Goal: Task Accomplishment & Management: Manage account settings

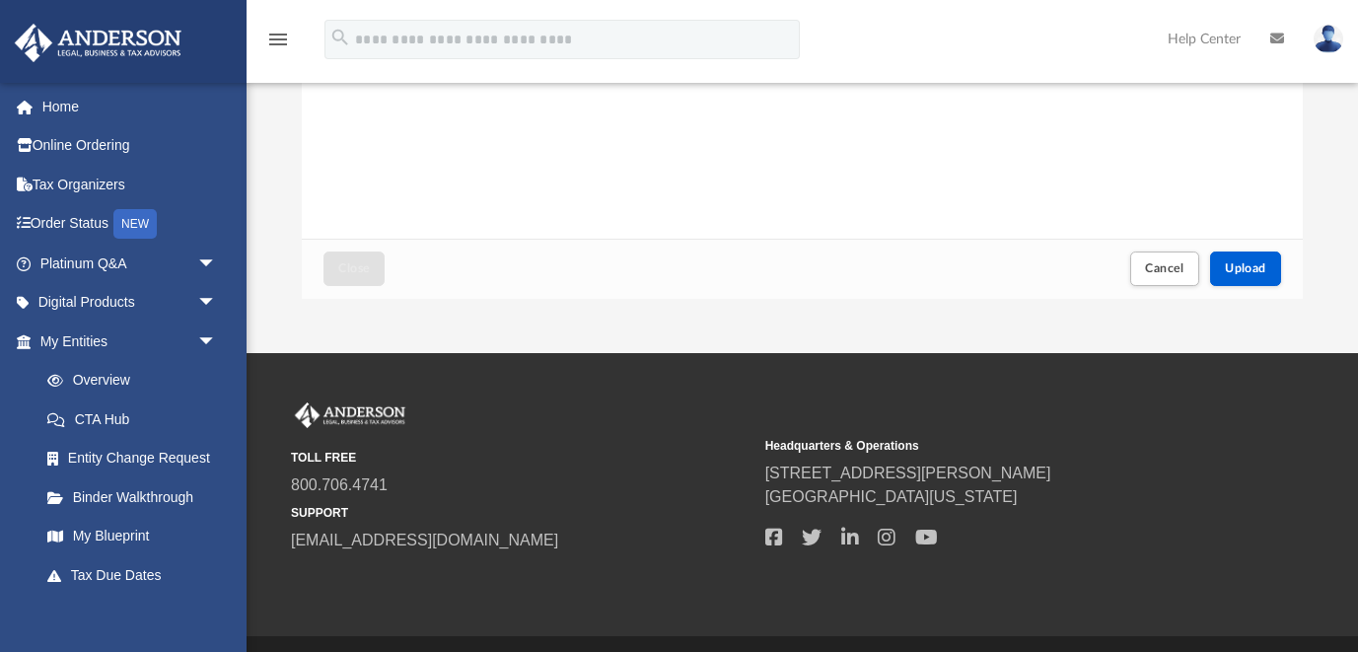
scroll to position [401, 0]
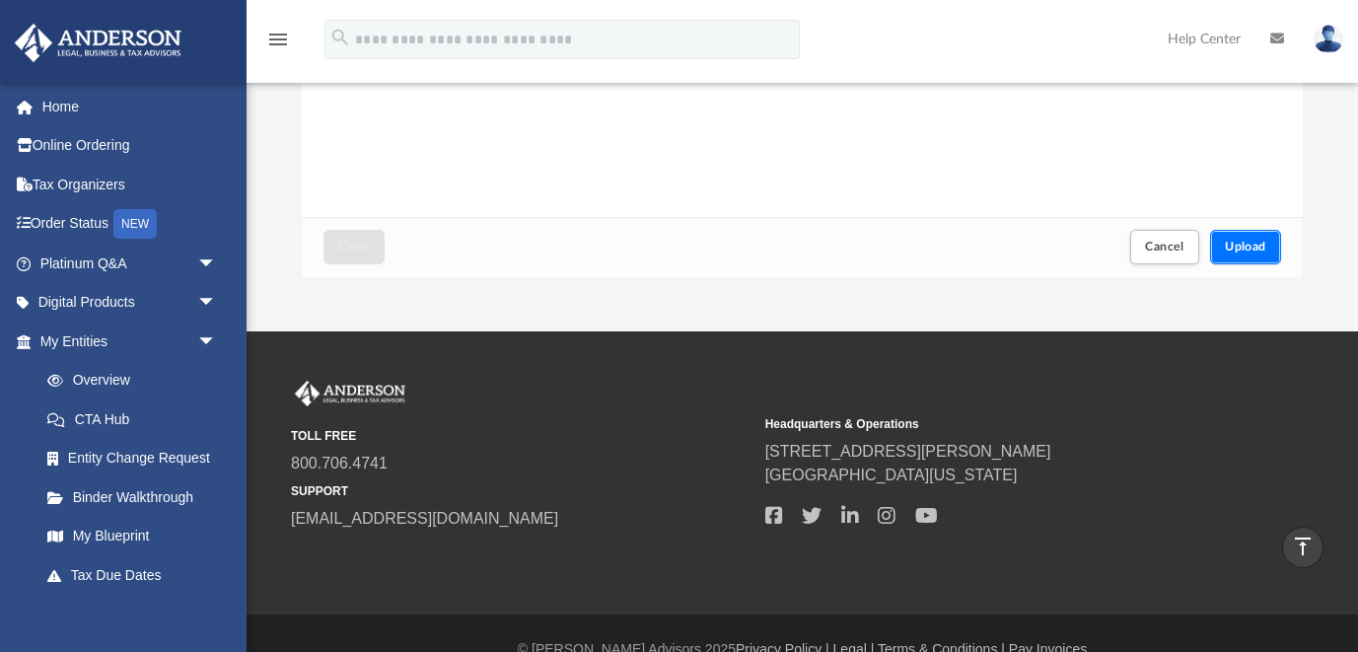
click at [1269, 244] on button "Upload" at bounding box center [1245, 247] width 71 height 35
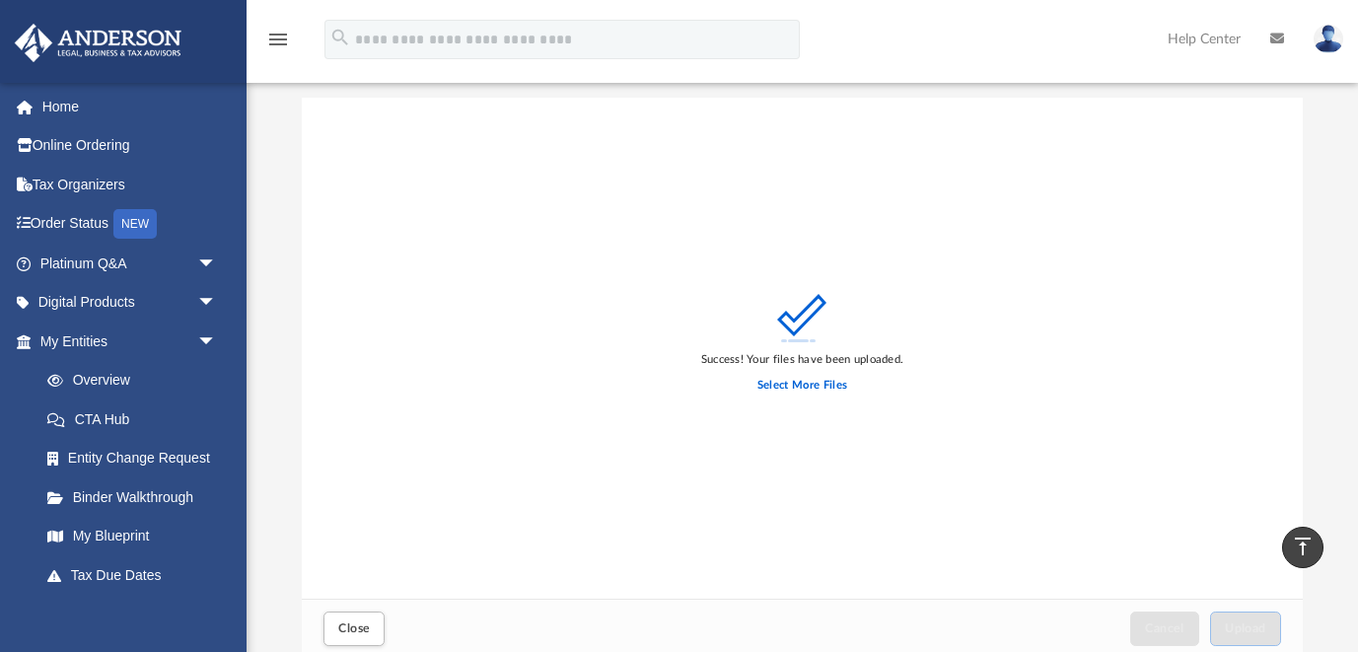
scroll to position [0, 0]
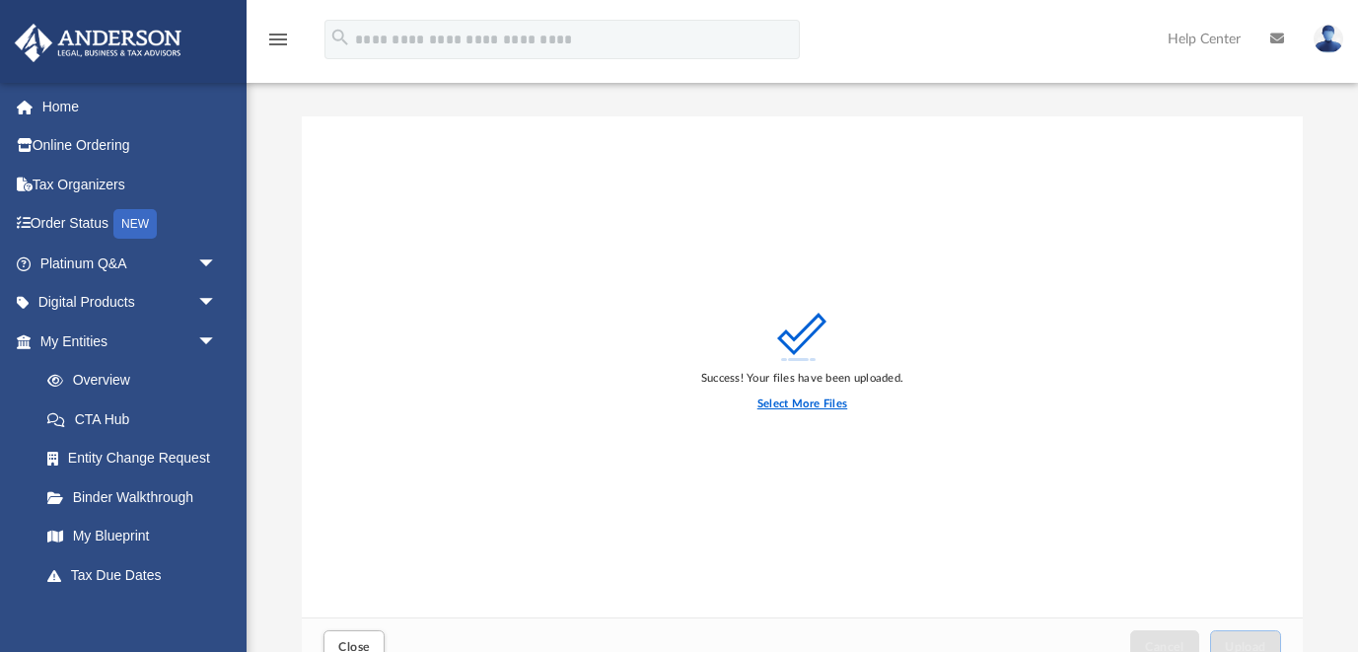
click at [792, 403] on label "Select More Files" at bounding box center [803, 405] width 90 height 18
click at [0, 0] on input "Select More Files" at bounding box center [0, 0] width 0 height 0
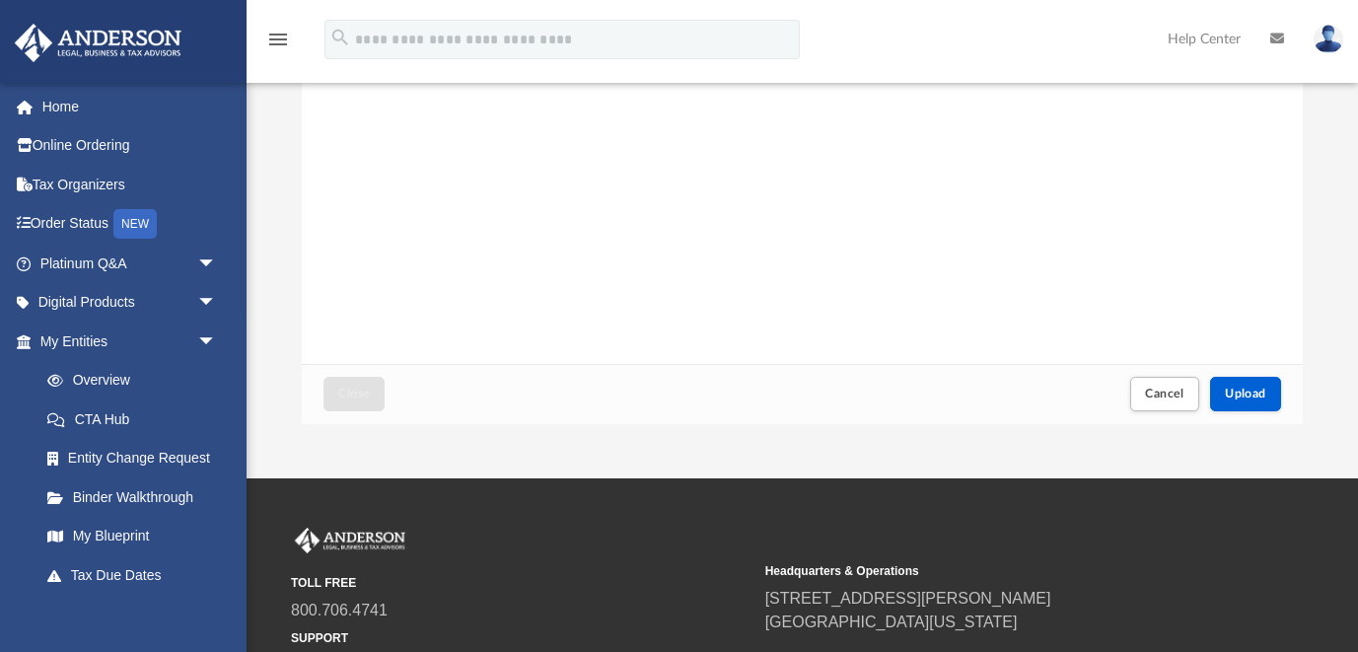
scroll to position [259, 0]
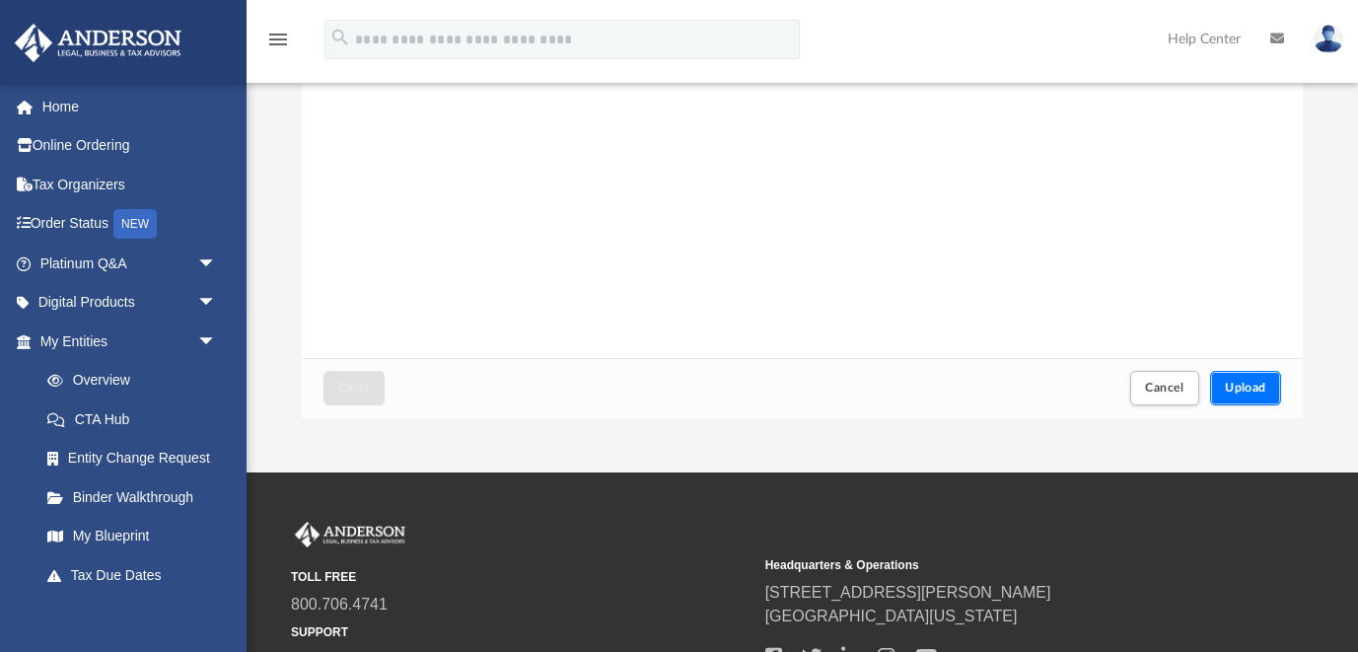
click at [1241, 390] on span "Upload" at bounding box center [1245, 388] width 41 height 12
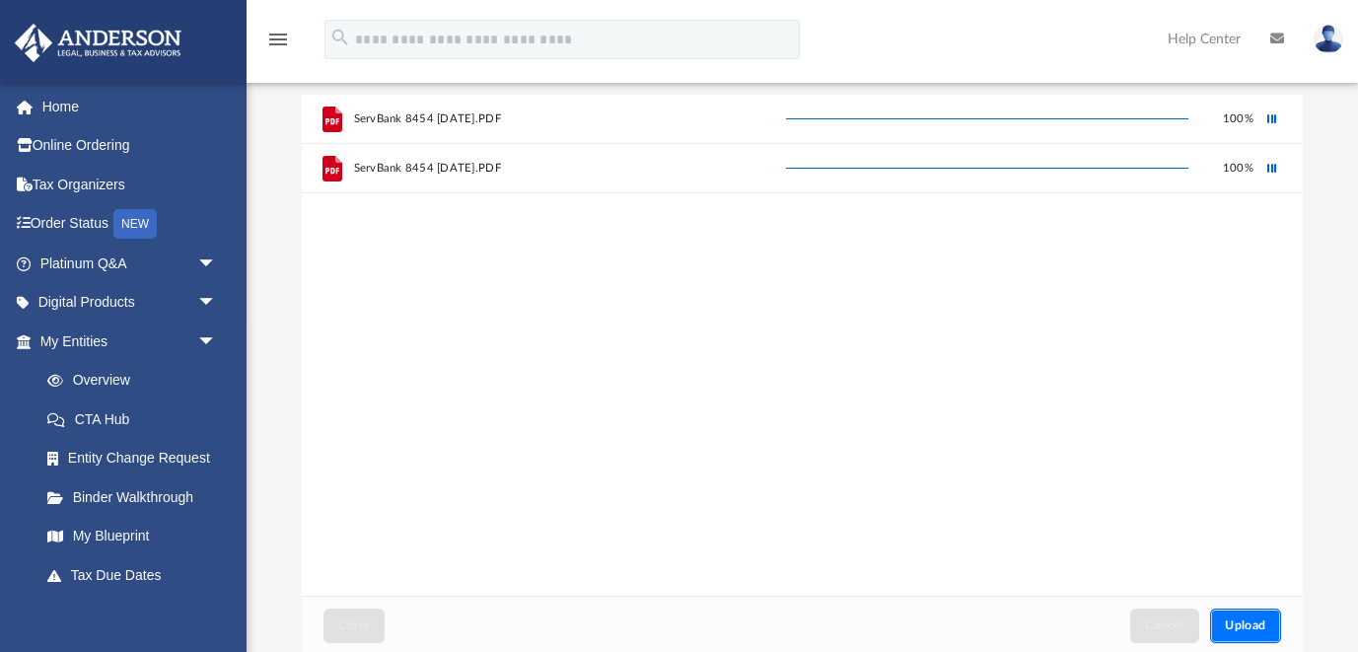
scroll to position [0, 0]
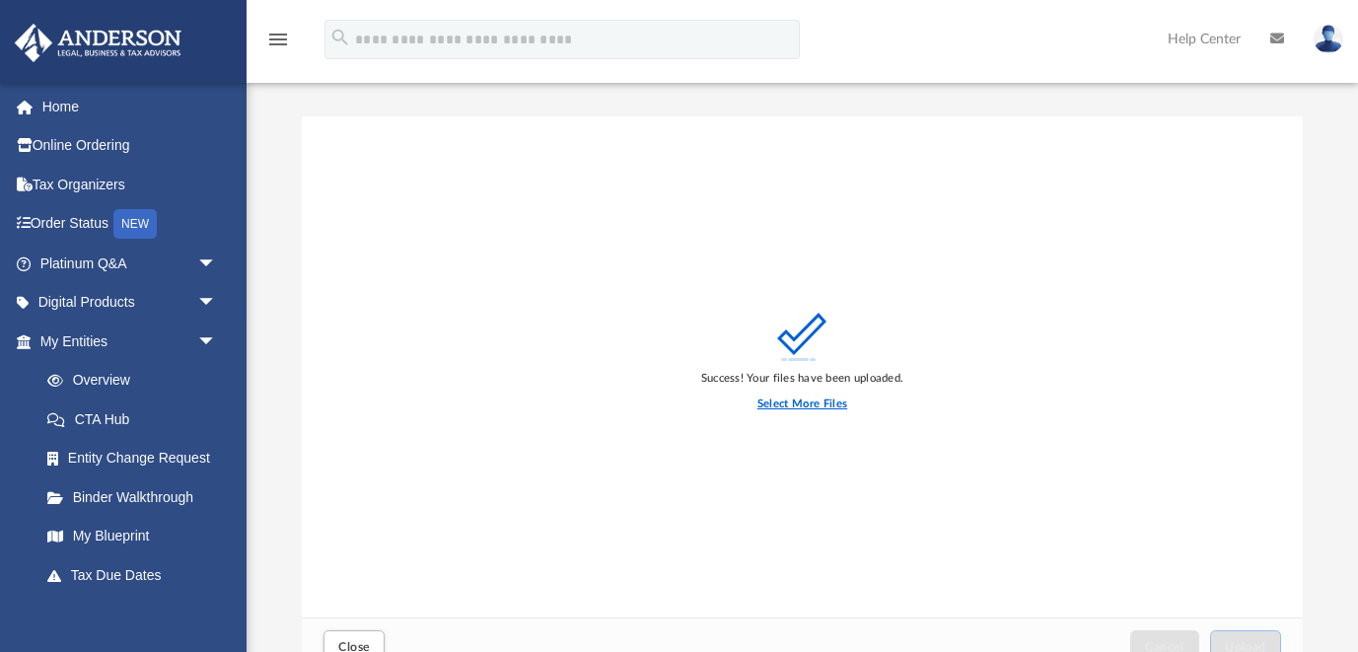
click at [839, 403] on label "Select More Files" at bounding box center [803, 405] width 90 height 18
click at [0, 0] on input "Select More Files" at bounding box center [0, 0] width 0 height 0
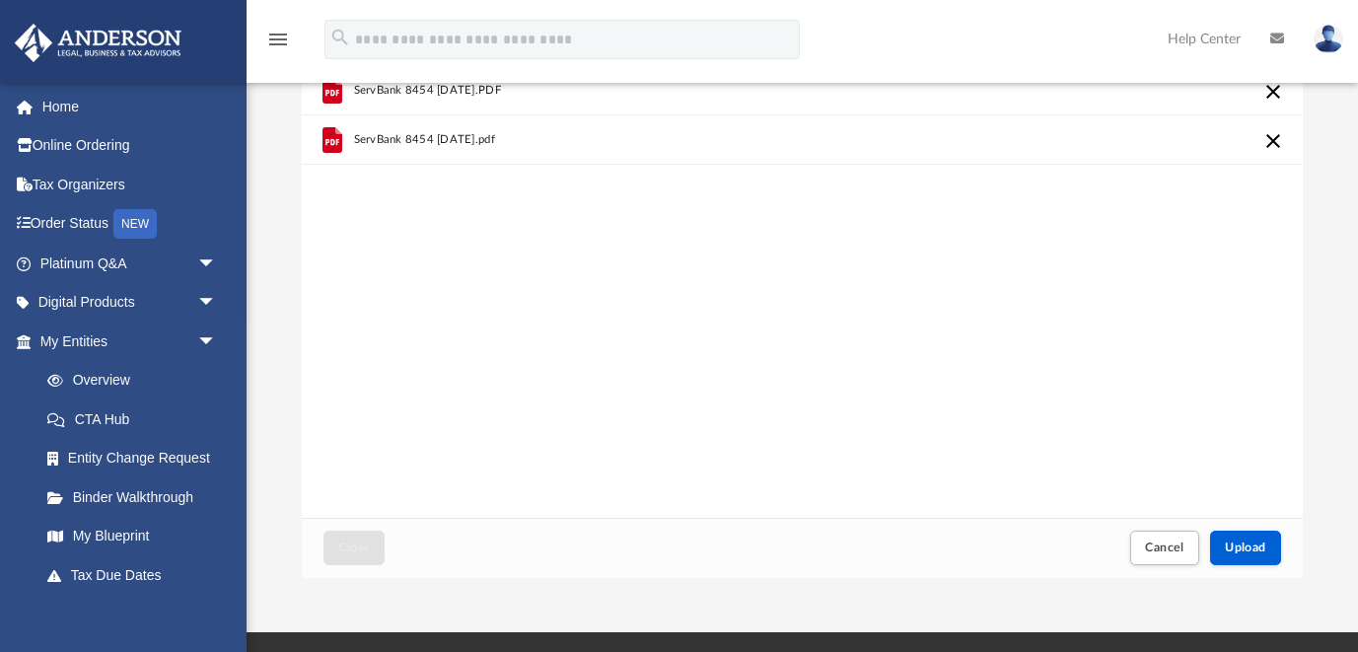
scroll to position [115, 0]
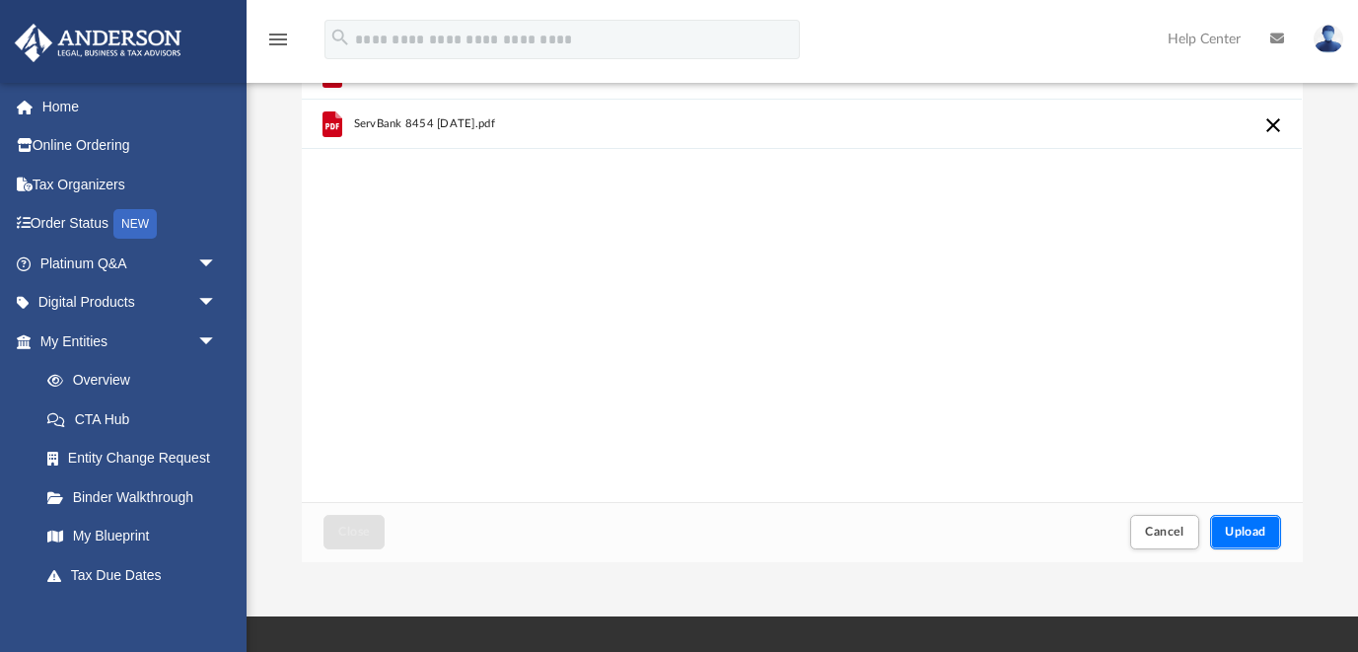
click at [1258, 535] on span "Upload" at bounding box center [1245, 532] width 41 height 12
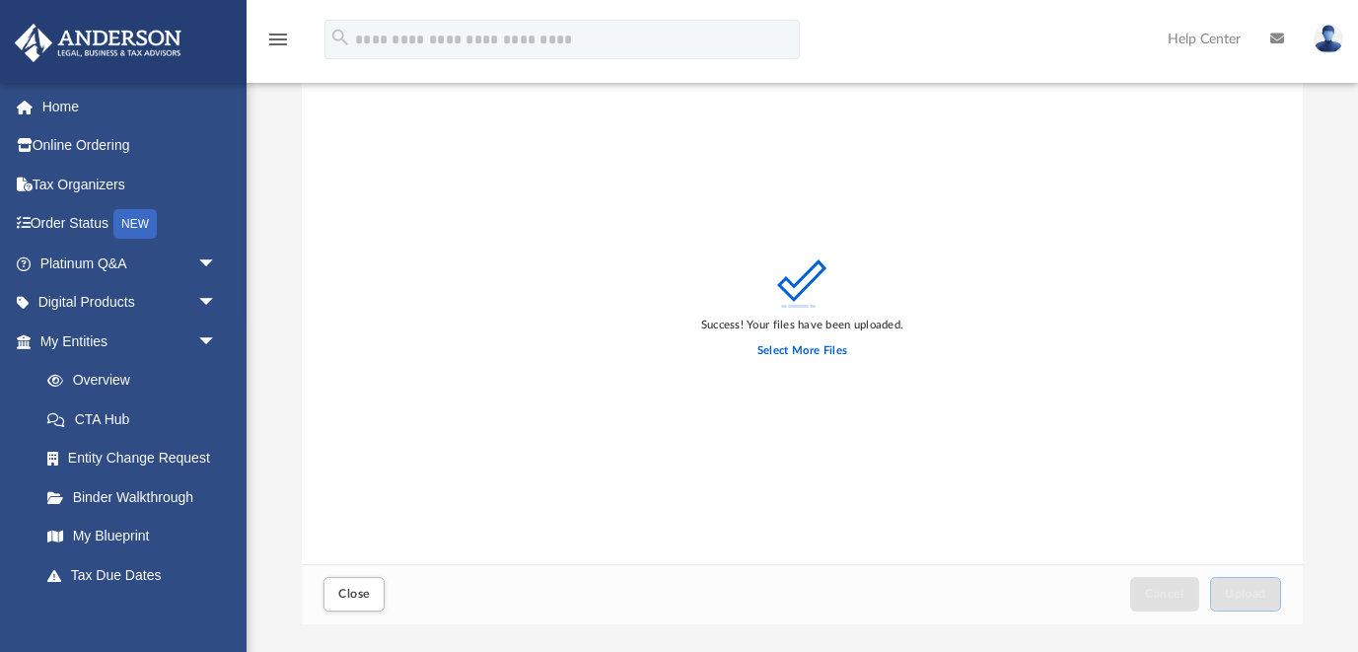
scroll to position [42, 0]
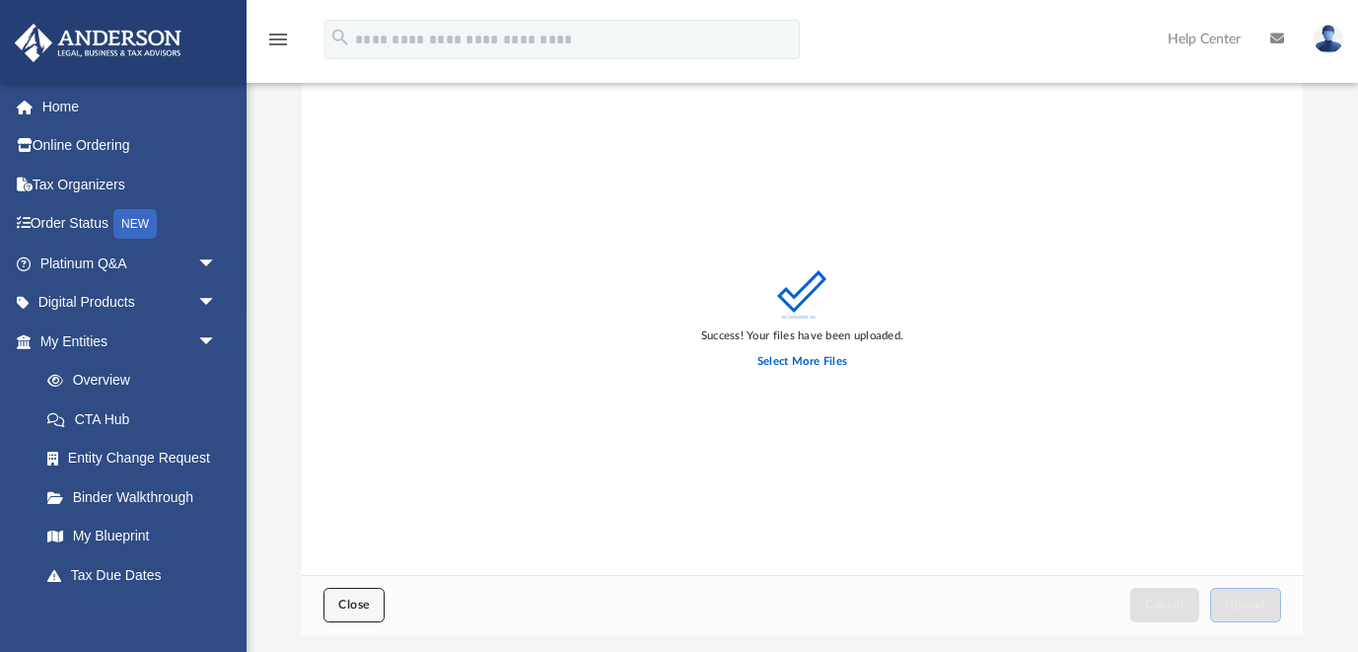
click at [352, 610] on span "Close" at bounding box center [354, 605] width 32 height 12
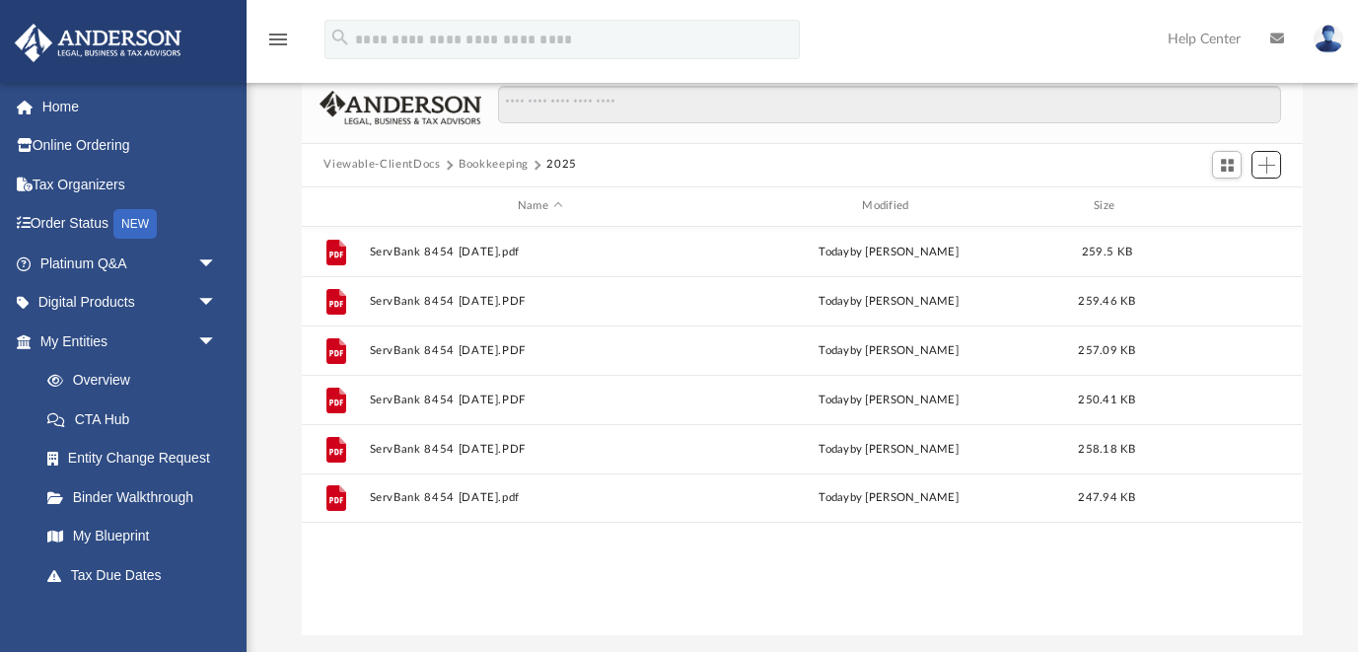
scroll to position [448, 1000]
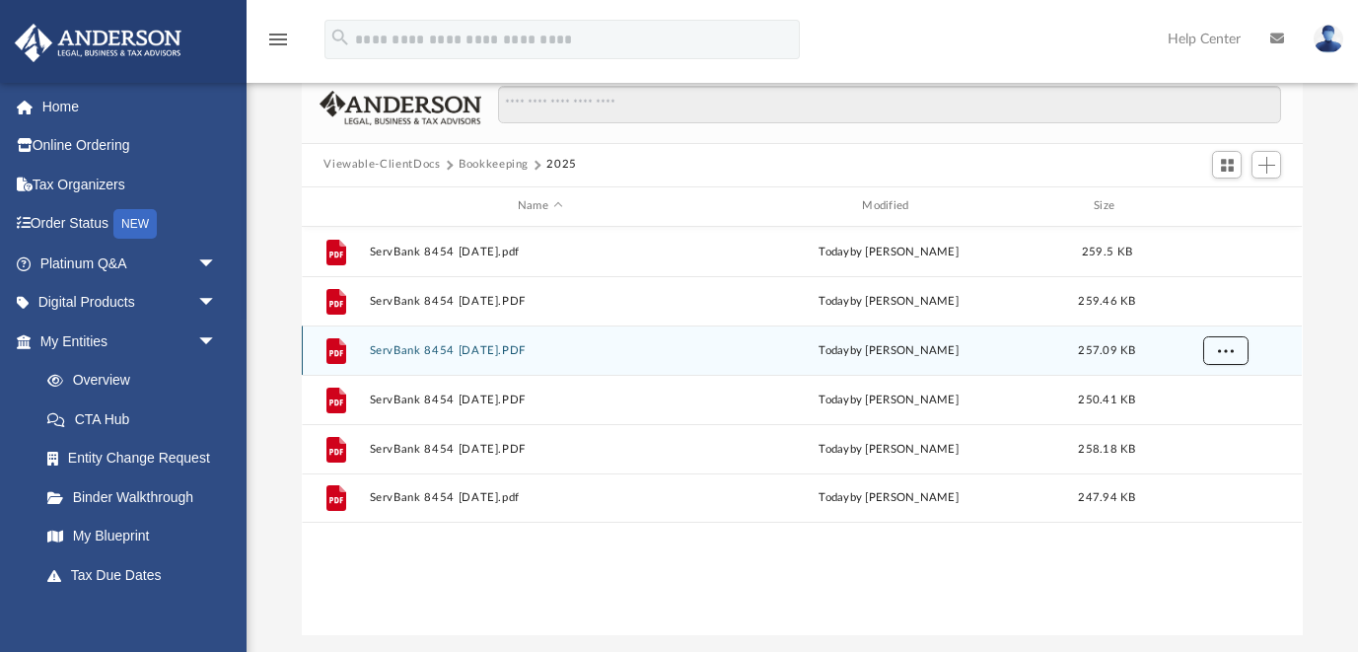
click at [1236, 342] on button "More options" at bounding box center [1226, 350] width 45 height 30
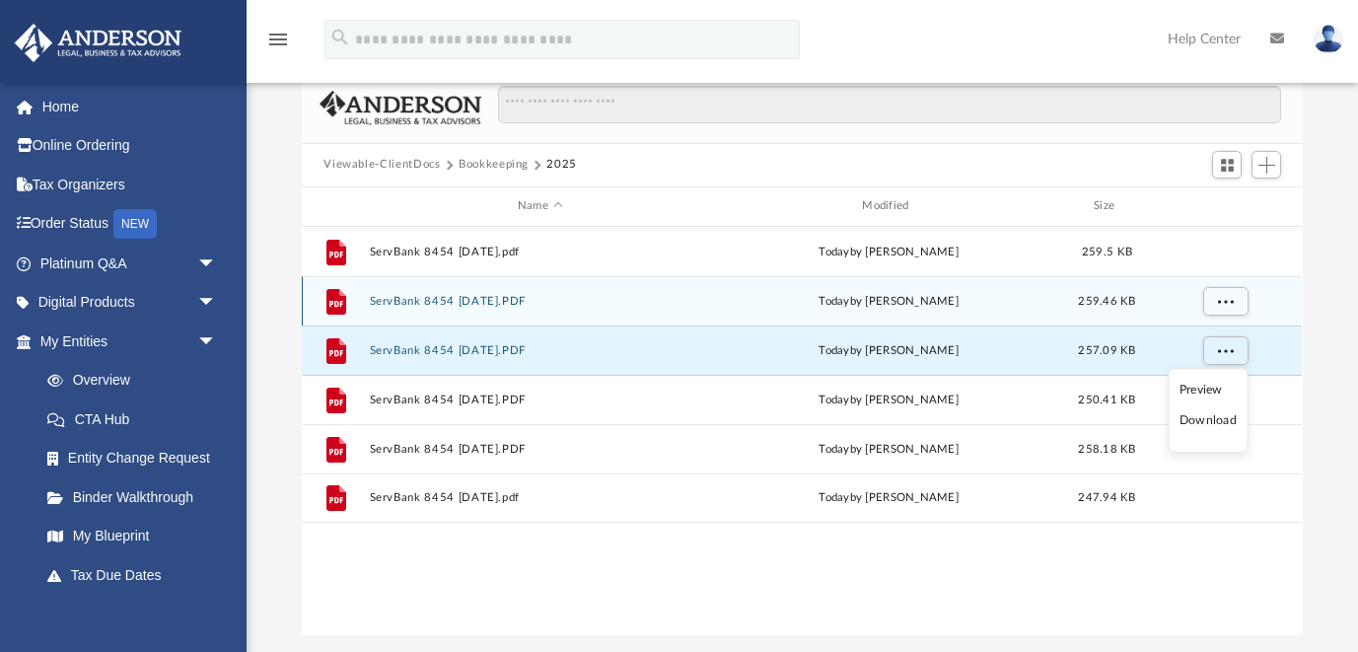
click at [747, 309] on div "File ServBank 8454 Feb 2025.PDF today by Billy Jackson 259.46 KB" at bounding box center [802, 300] width 1000 height 49
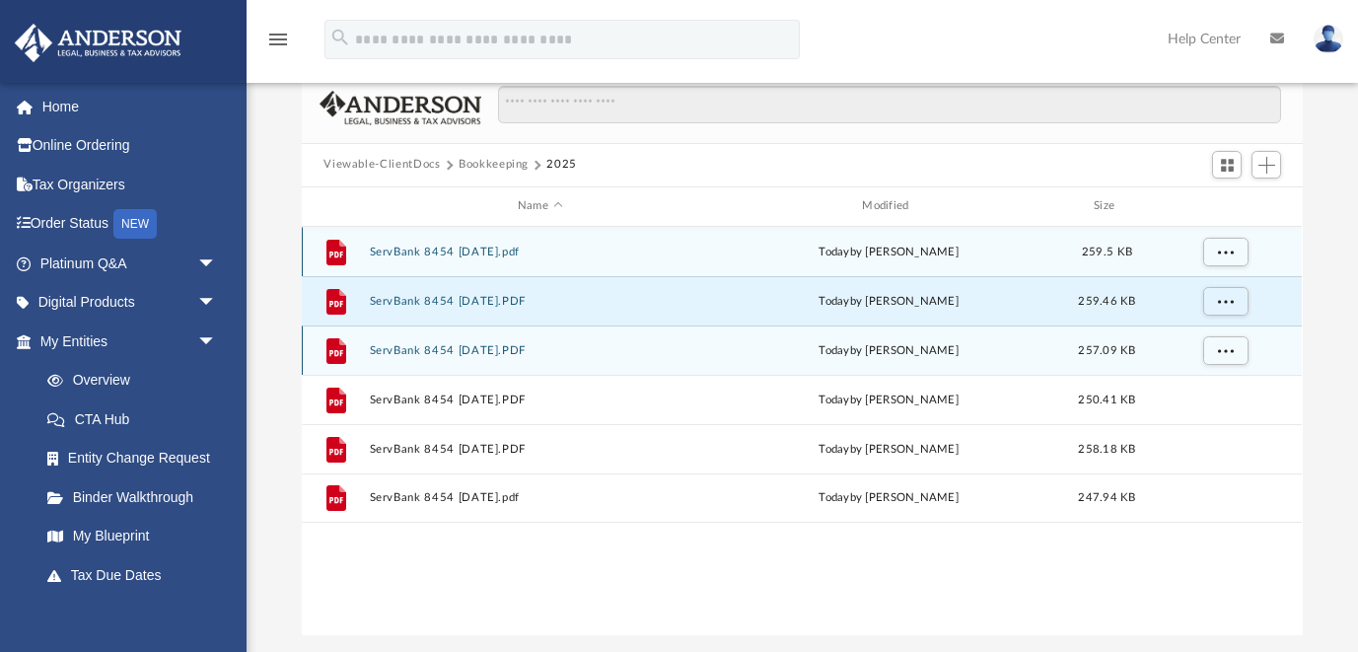
drag, startPoint x: 713, startPoint y: 359, endPoint x: 684, endPoint y: 248, distance: 115.3
click at [685, 247] on div "File ServBank 8454 Apr 2025.pdf today by Billy Jackson 259.5 KB File ServBank 8…" at bounding box center [802, 375] width 1000 height 296
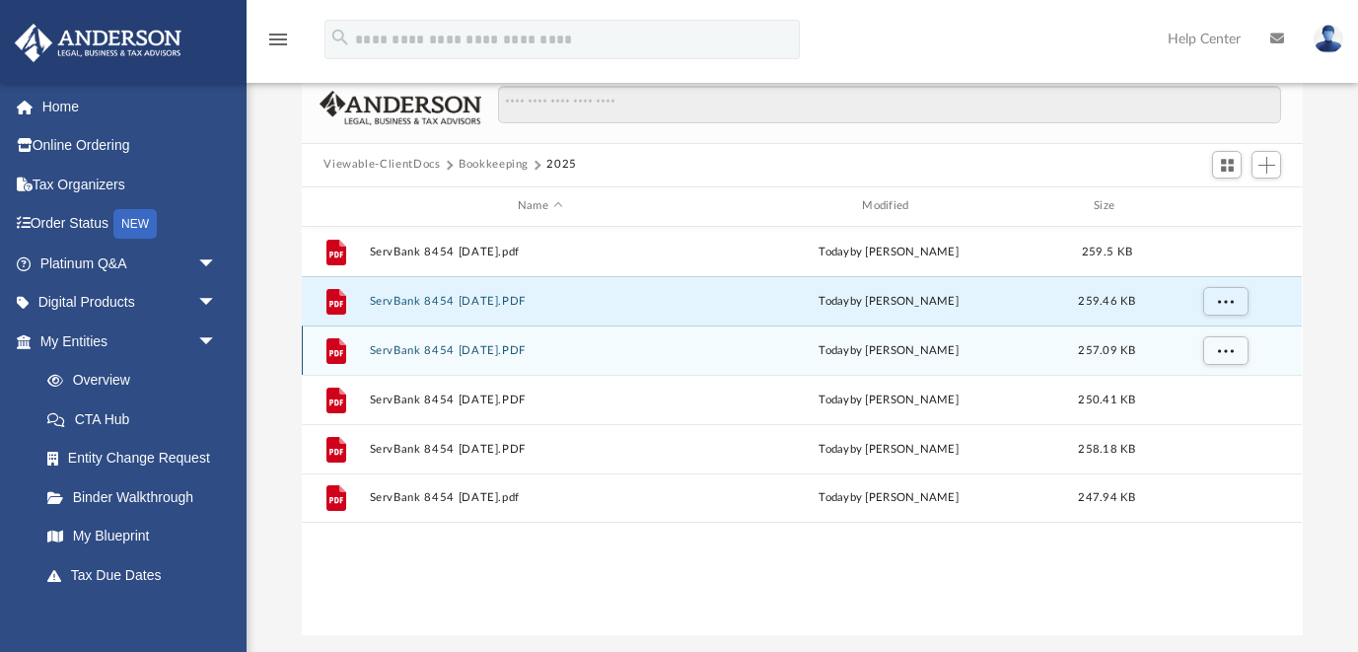
click at [663, 368] on div "File ServBank 8454 Jan 2025.PDF today by Billy Jackson 257.09 KB" at bounding box center [802, 350] width 1000 height 49
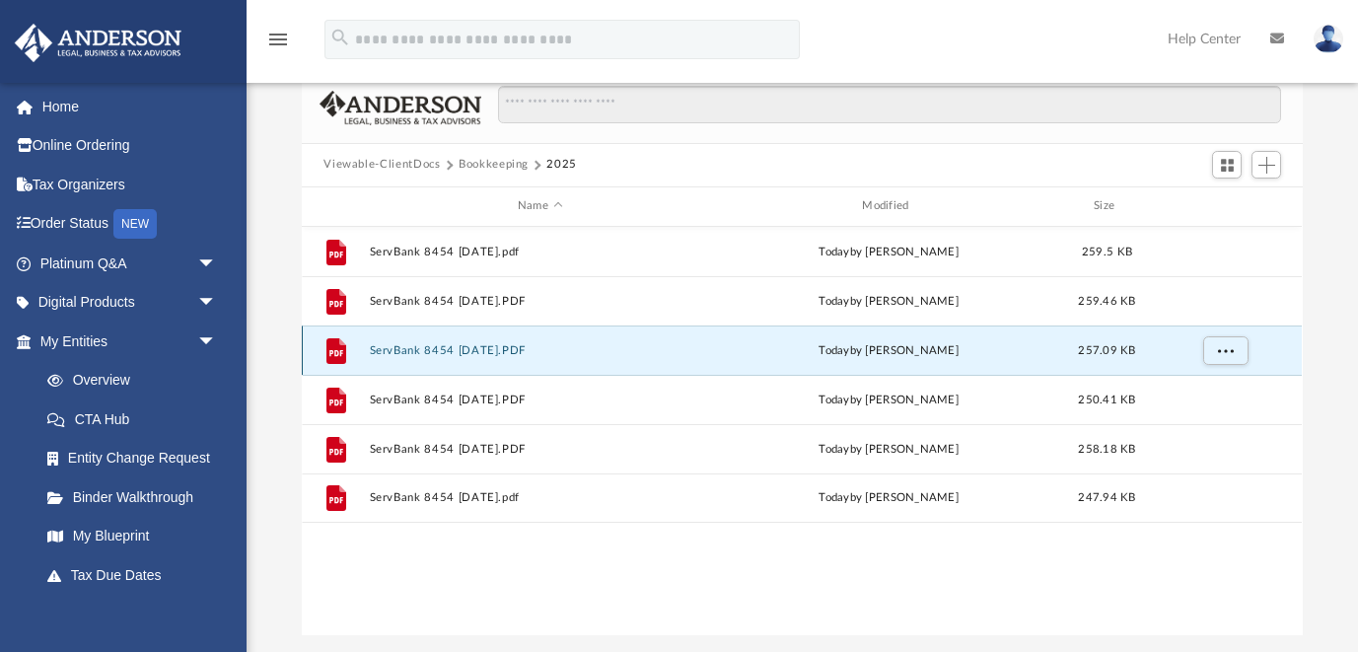
click at [664, 342] on div "File ServBank 8454 Jan 2025.PDF today by Billy Jackson 257.09 KB" at bounding box center [802, 350] width 1000 height 49
drag, startPoint x: 664, startPoint y: 343, endPoint x: 656, endPoint y: 352, distance: 11.9
click at [656, 352] on button "ServBank 8454 [DATE].PDF" at bounding box center [540, 350] width 340 height 13
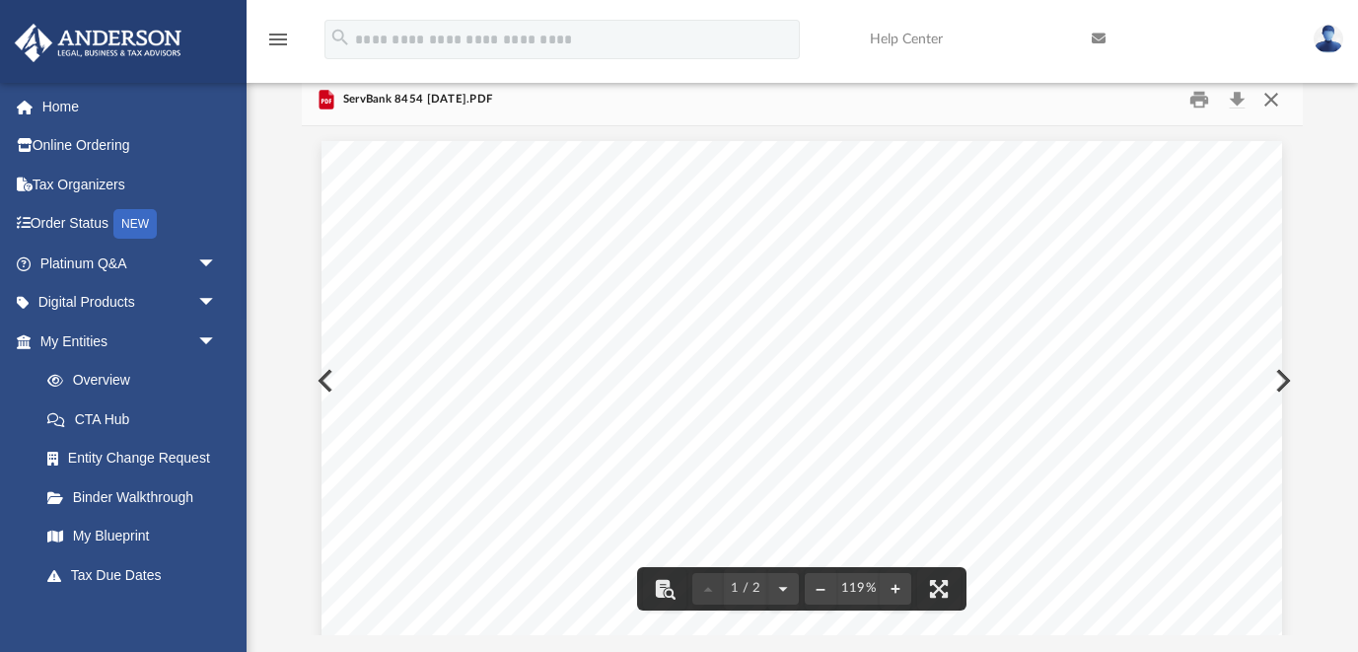
click at [1274, 100] on button "Close" at bounding box center [1272, 99] width 36 height 31
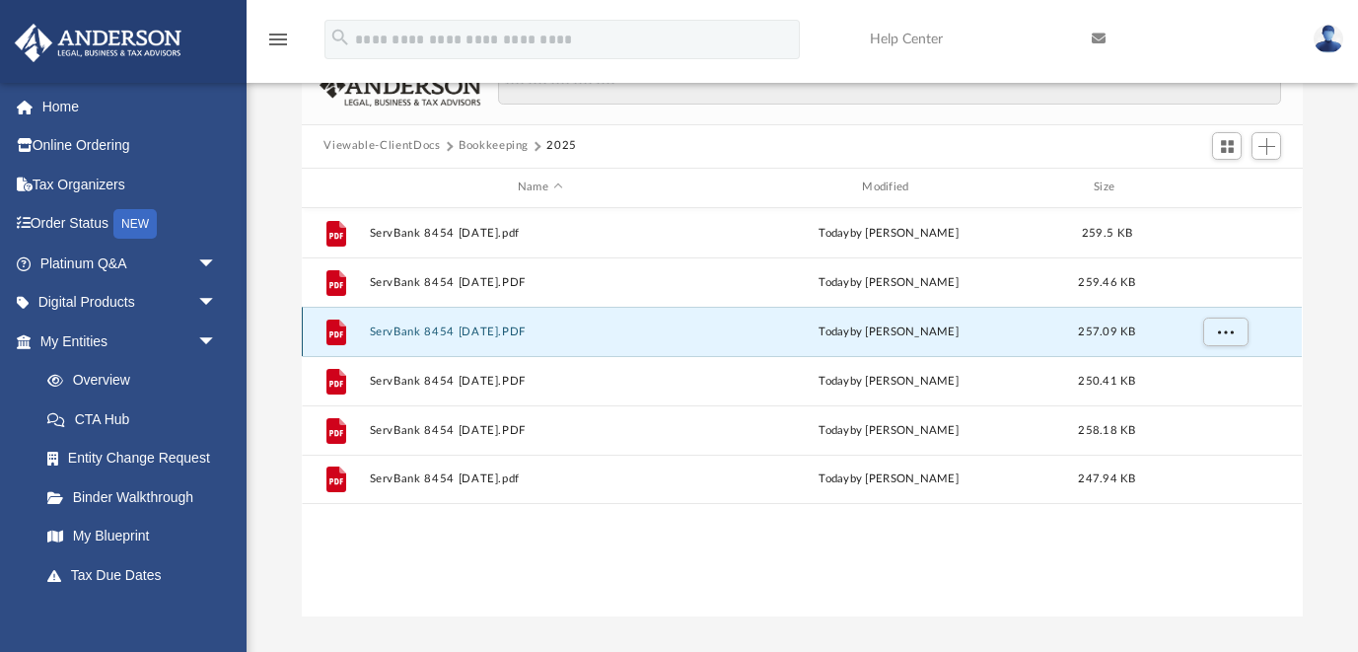
scroll to position [49, 0]
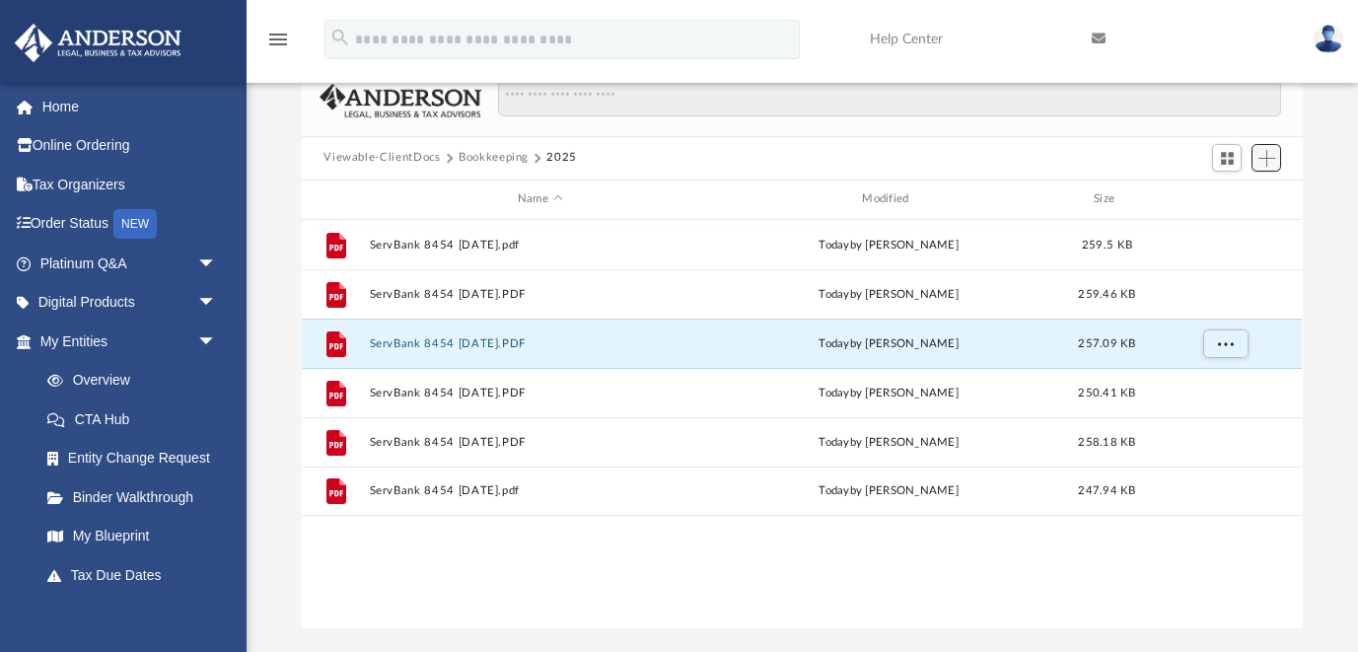
click at [1274, 161] on span "Add" at bounding box center [1267, 158] width 17 height 17
click at [1242, 190] on li "Upload" at bounding box center [1239, 196] width 63 height 21
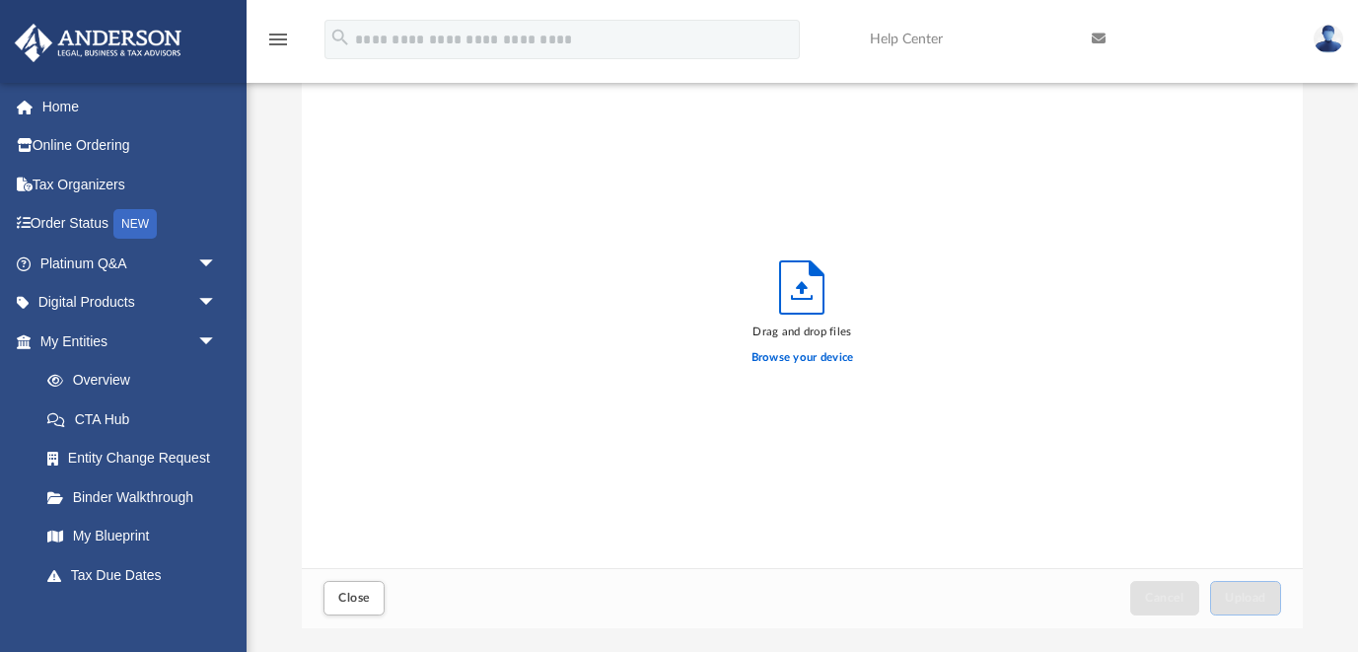
scroll to position [500, 1000]
click at [781, 359] on label "Browse your device" at bounding box center [803, 358] width 103 height 18
click at [0, 0] on input "Browse your device" at bounding box center [0, 0] width 0 height 0
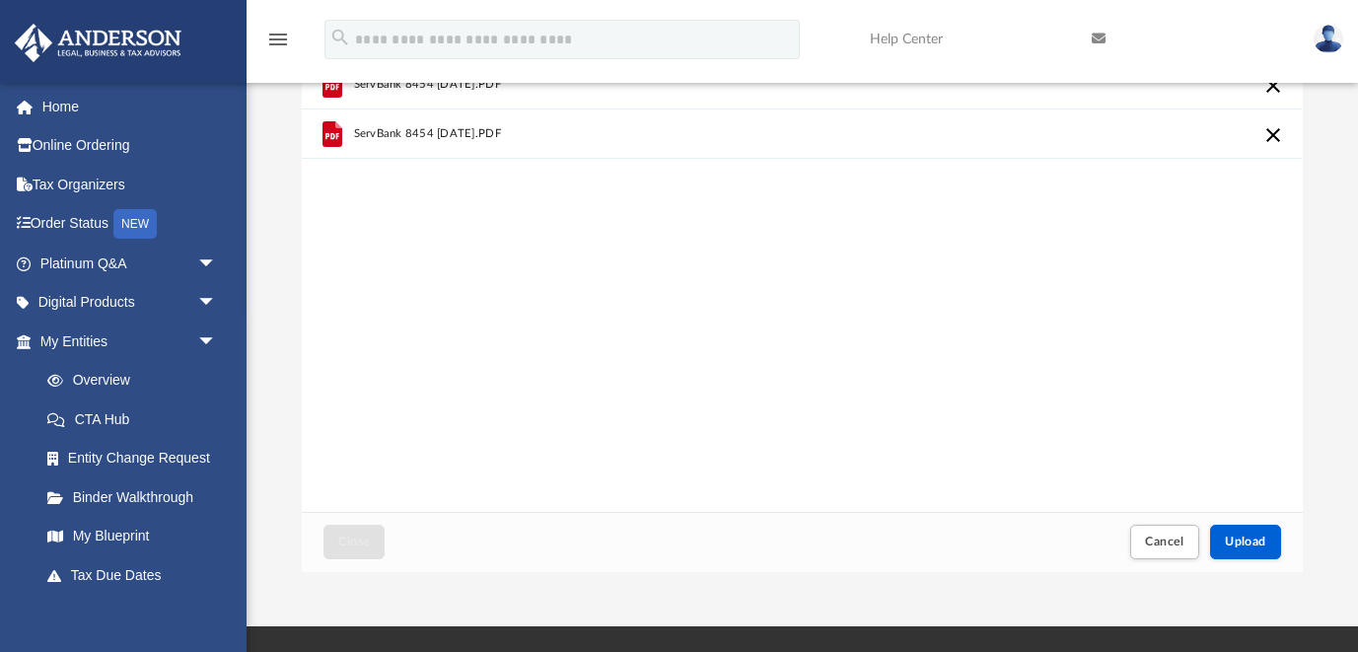
scroll to position [117, 0]
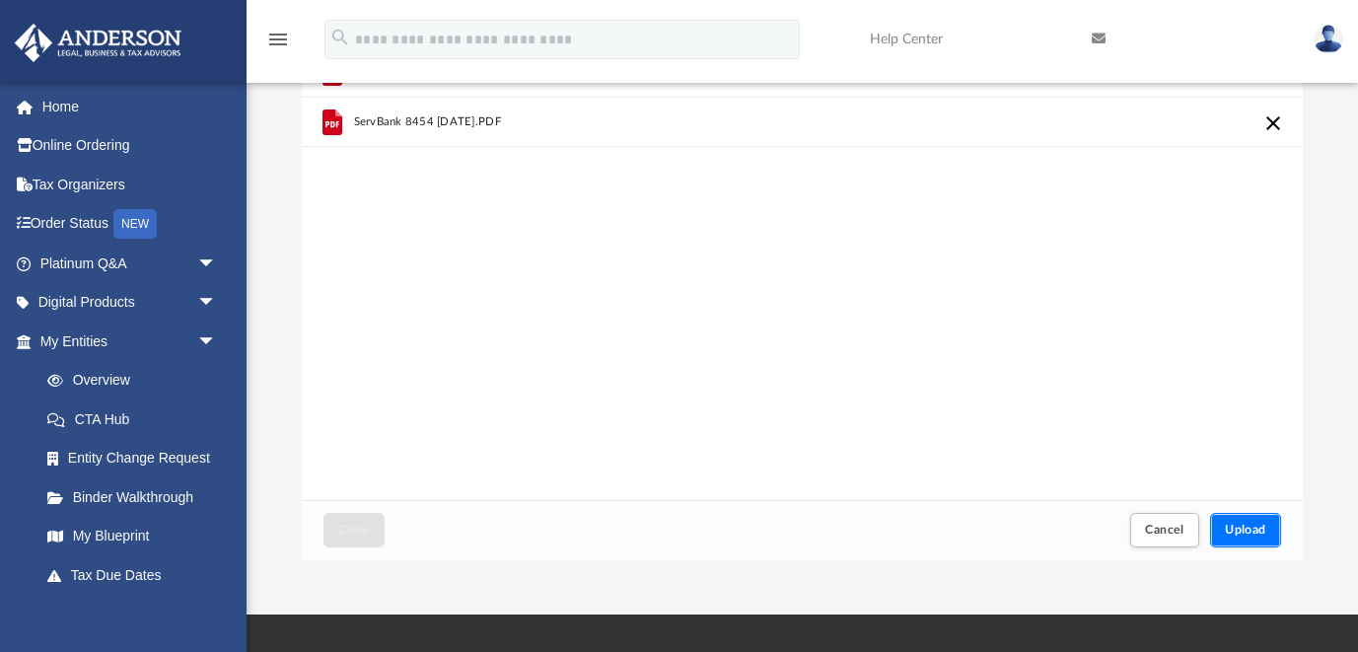
click at [1252, 535] on span "Upload" at bounding box center [1245, 530] width 41 height 12
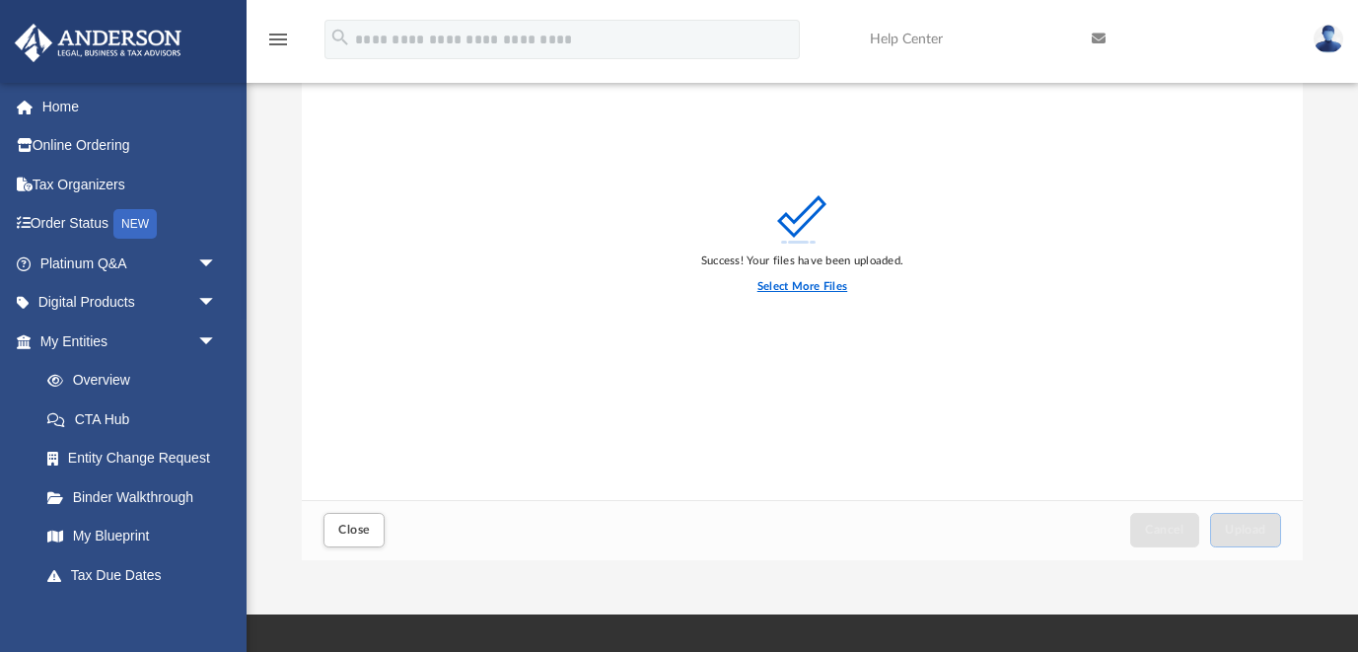
click at [817, 287] on label "Select More Files" at bounding box center [803, 287] width 90 height 18
click at [0, 0] on input "Select More Files" at bounding box center [0, 0] width 0 height 0
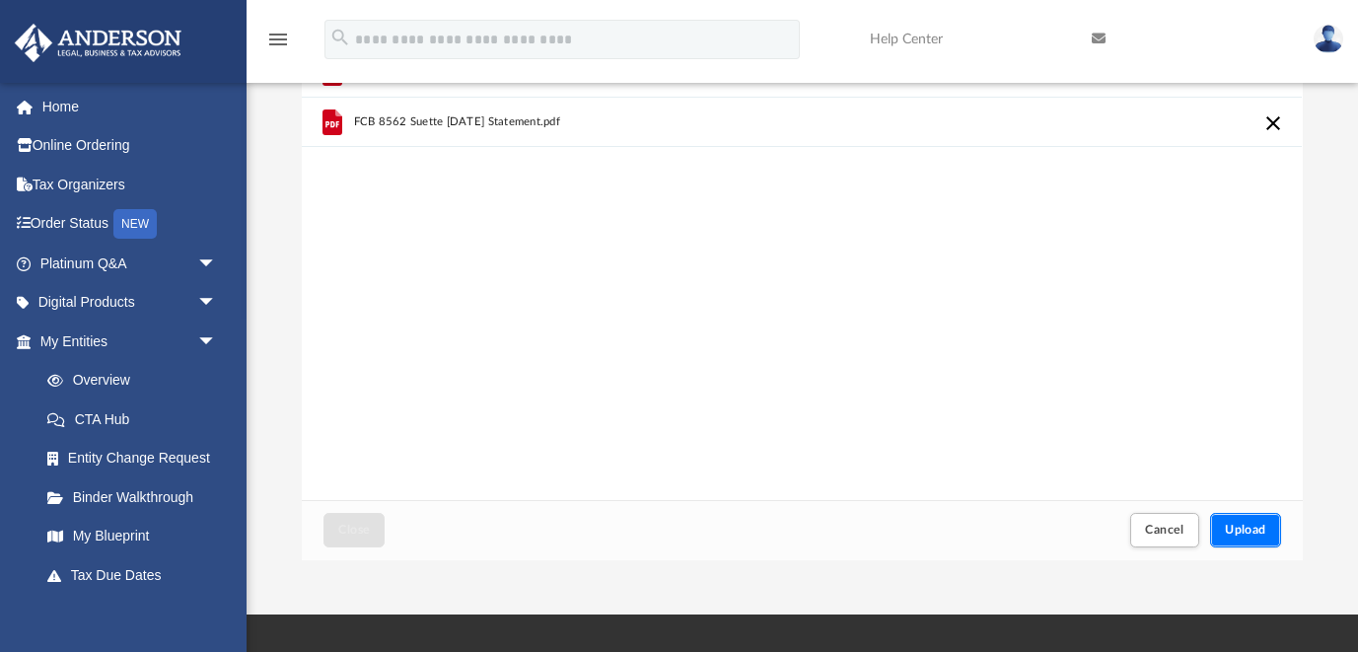
click at [1256, 536] on span "Upload" at bounding box center [1245, 530] width 41 height 12
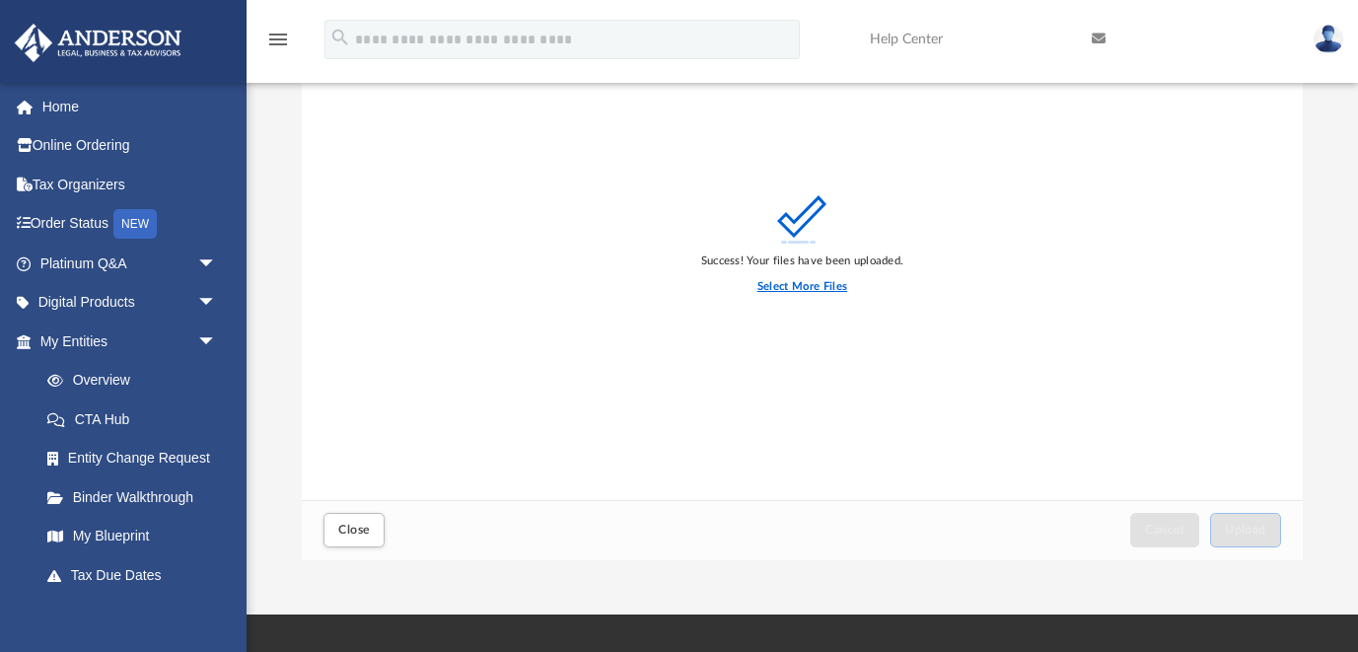
click at [808, 290] on label "Select More Files" at bounding box center [803, 287] width 90 height 18
click at [0, 0] on input "Select More Files" at bounding box center [0, 0] width 0 height 0
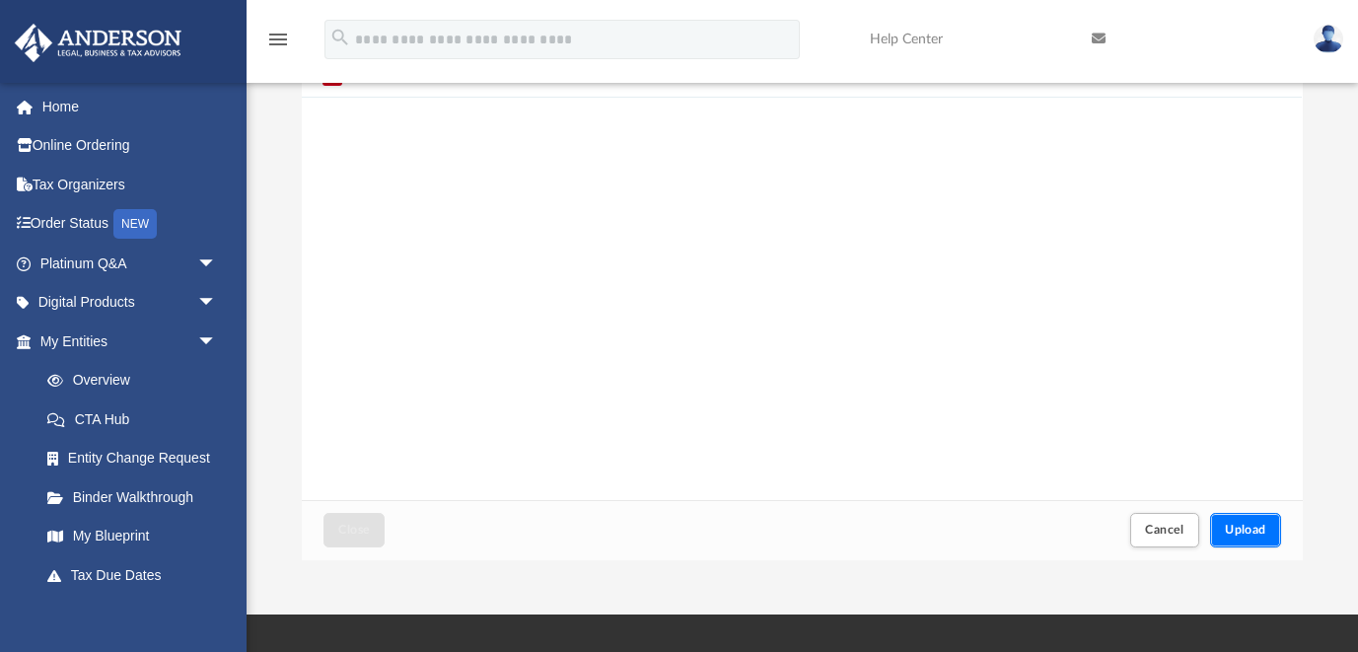
click at [1267, 534] on span "Upload" at bounding box center [1245, 530] width 41 height 12
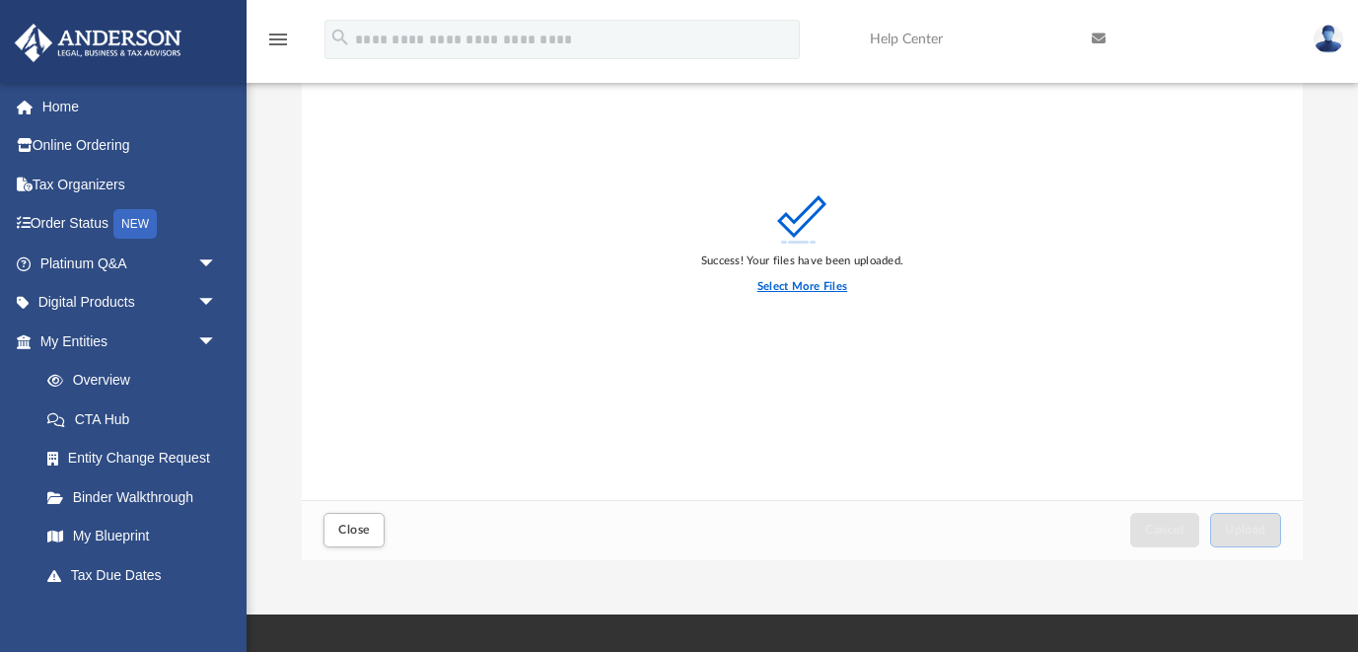
click at [799, 286] on label "Select More Files" at bounding box center [803, 287] width 90 height 18
click at [0, 0] on input "Select More Files" at bounding box center [0, 0] width 0 height 0
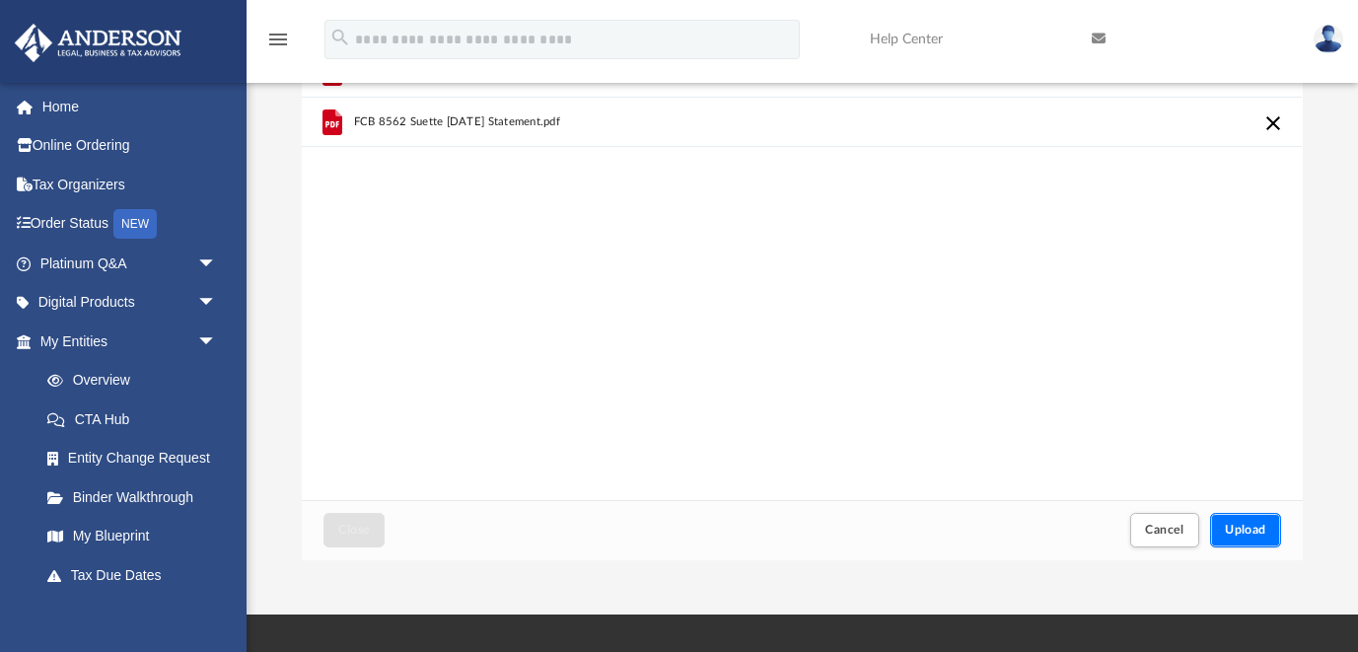
click at [1262, 536] on span "Upload" at bounding box center [1245, 530] width 41 height 12
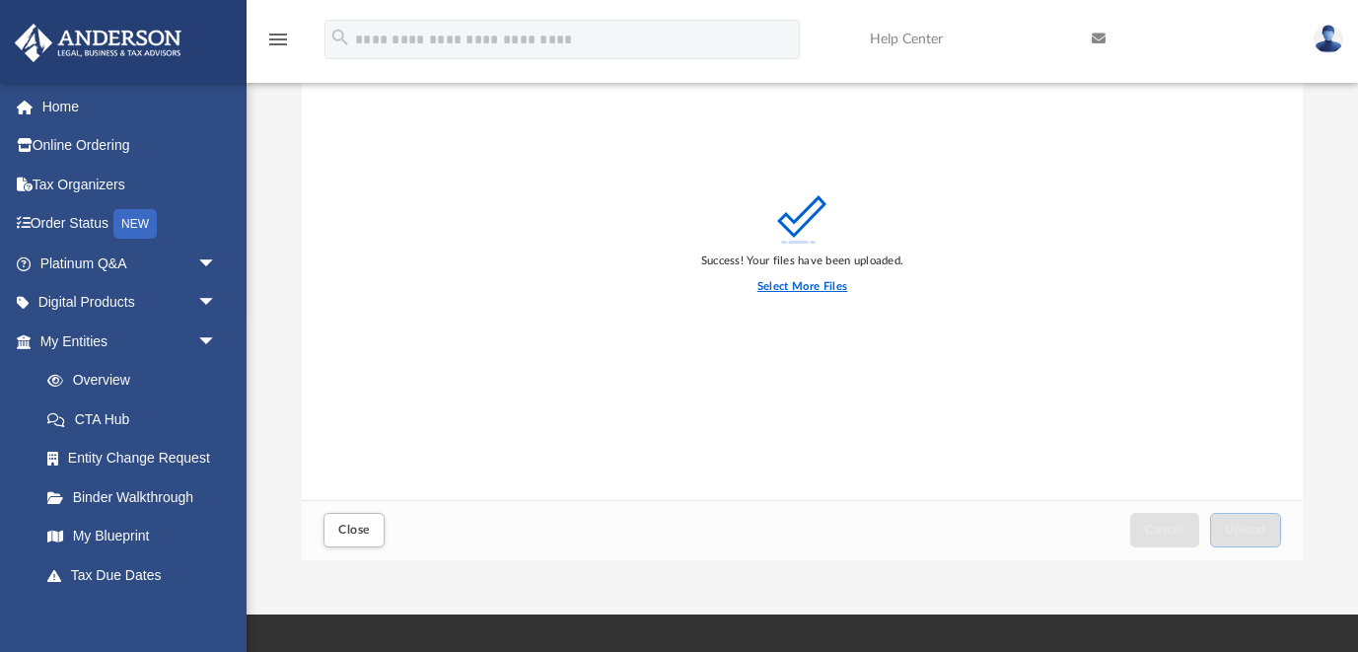
click at [793, 286] on label "Select More Files" at bounding box center [803, 287] width 90 height 18
click at [0, 0] on input "Select More Files" at bounding box center [0, 0] width 0 height 0
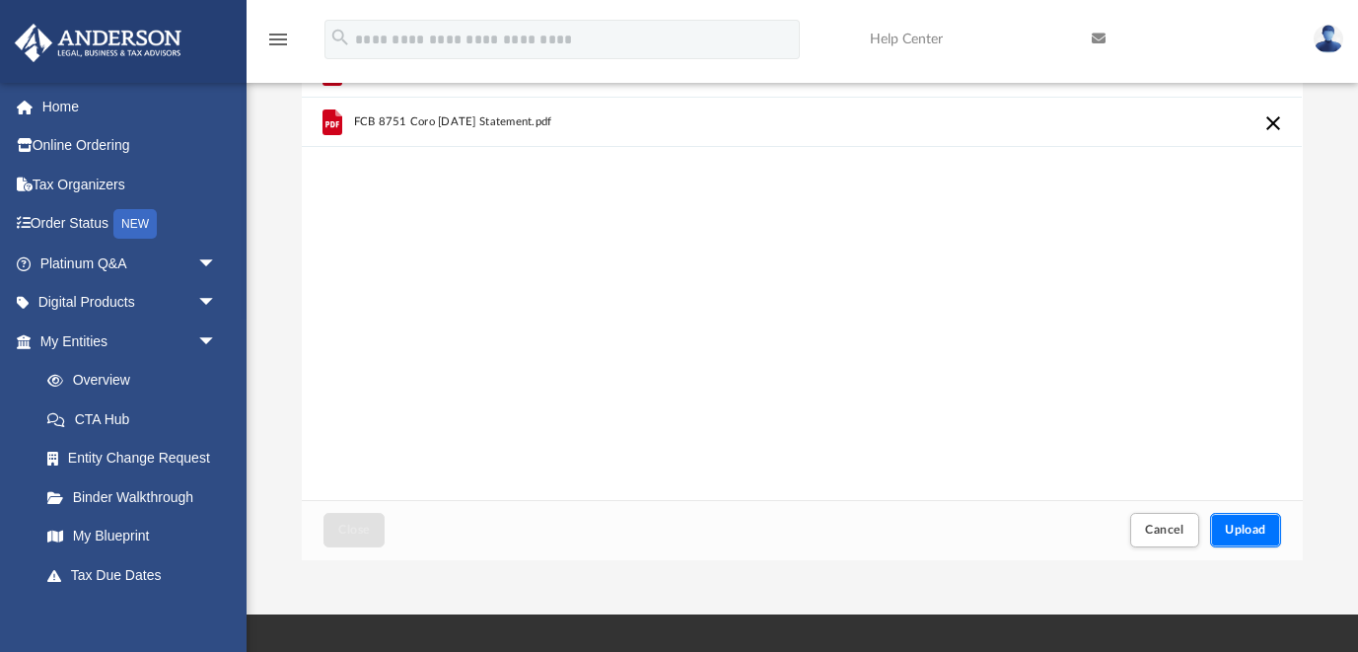
click at [1249, 528] on span "Upload" at bounding box center [1245, 530] width 41 height 12
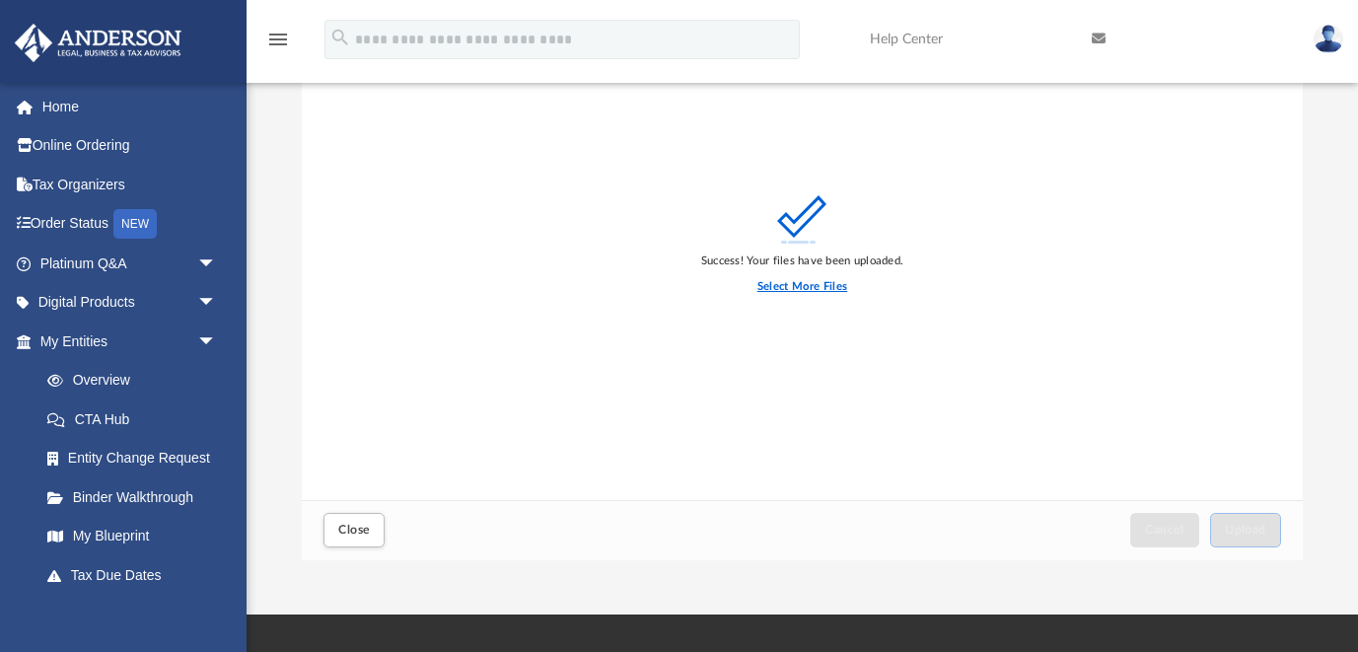
click at [815, 286] on label "Select More Files" at bounding box center [803, 287] width 90 height 18
click at [0, 0] on input "Select More Files" at bounding box center [0, 0] width 0 height 0
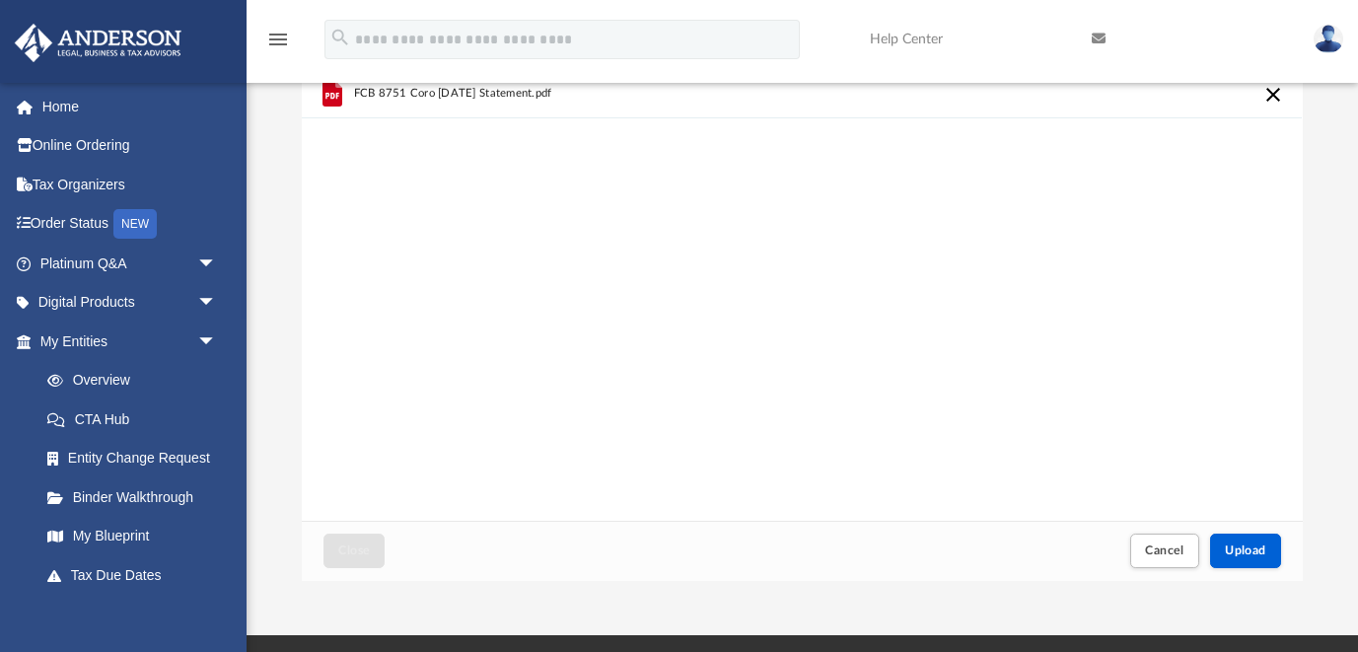
scroll to position [100, 0]
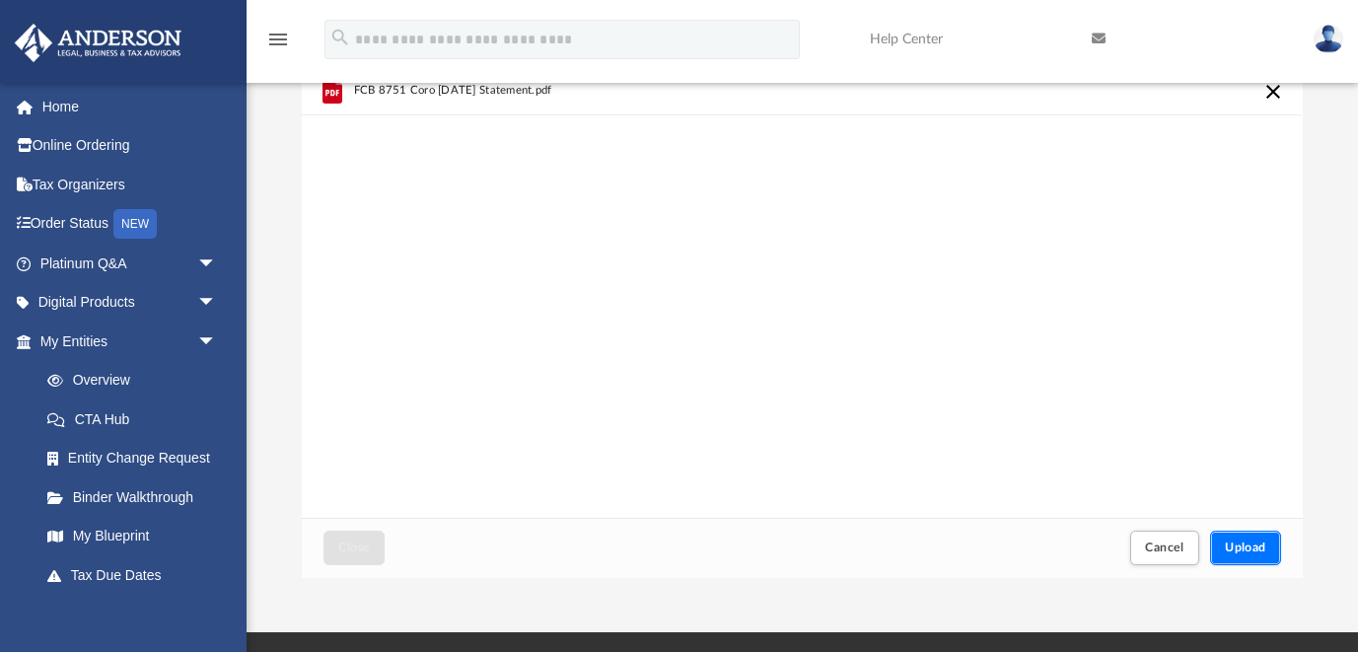
click at [1239, 548] on span "Upload" at bounding box center [1245, 548] width 41 height 12
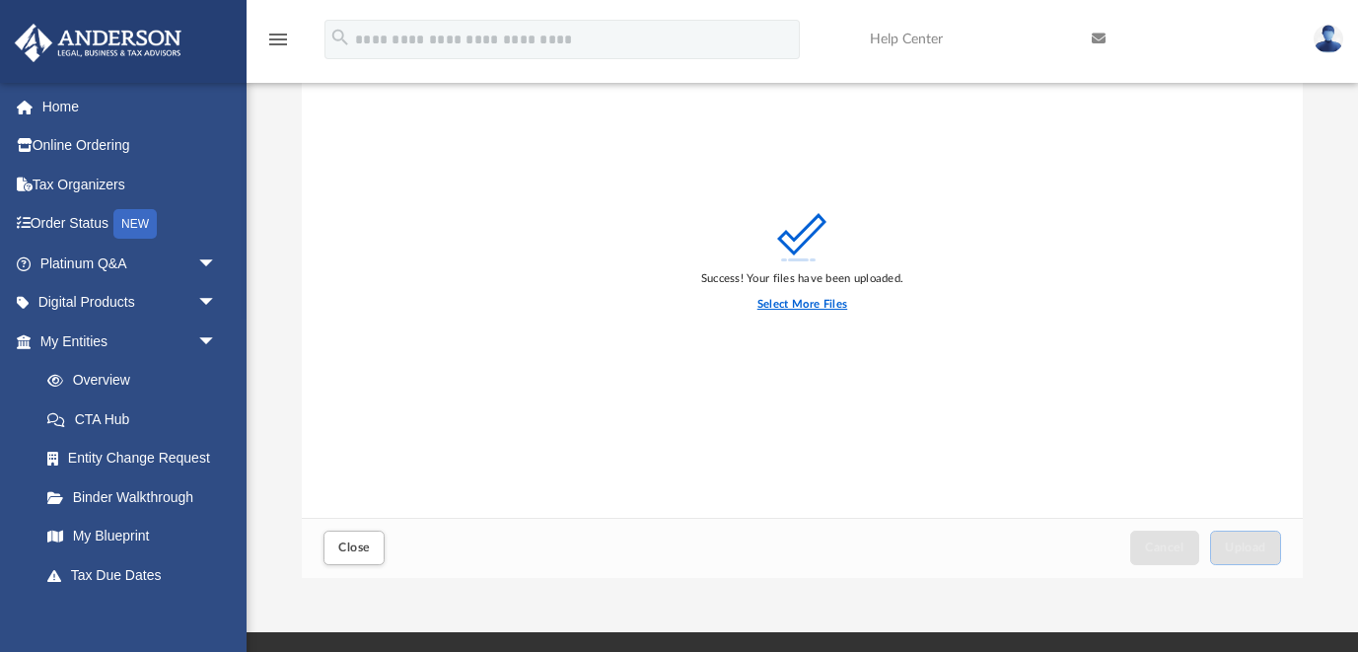
click at [827, 296] on label "Select More Files" at bounding box center [803, 305] width 90 height 18
click at [0, 0] on input "Select More Files" at bounding box center [0, 0] width 0 height 0
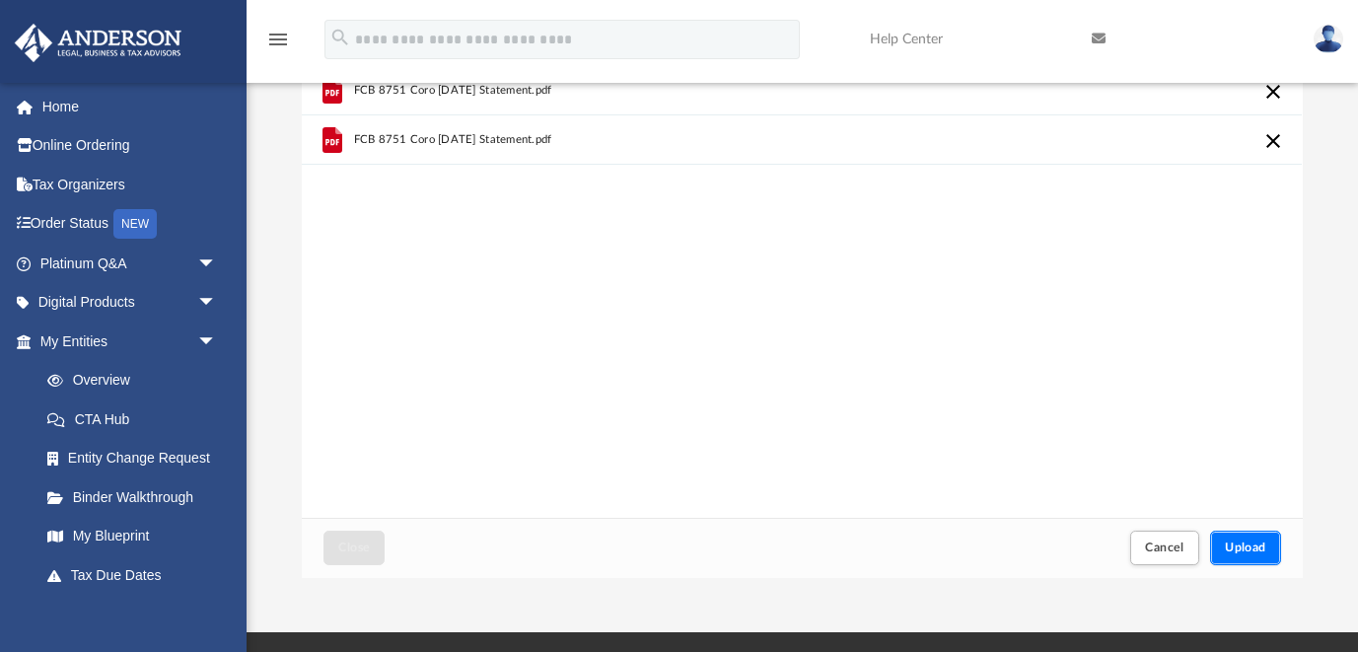
click at [1265, 542] on span "Upload" at bounding box center [1245, 548] width 41 height 12
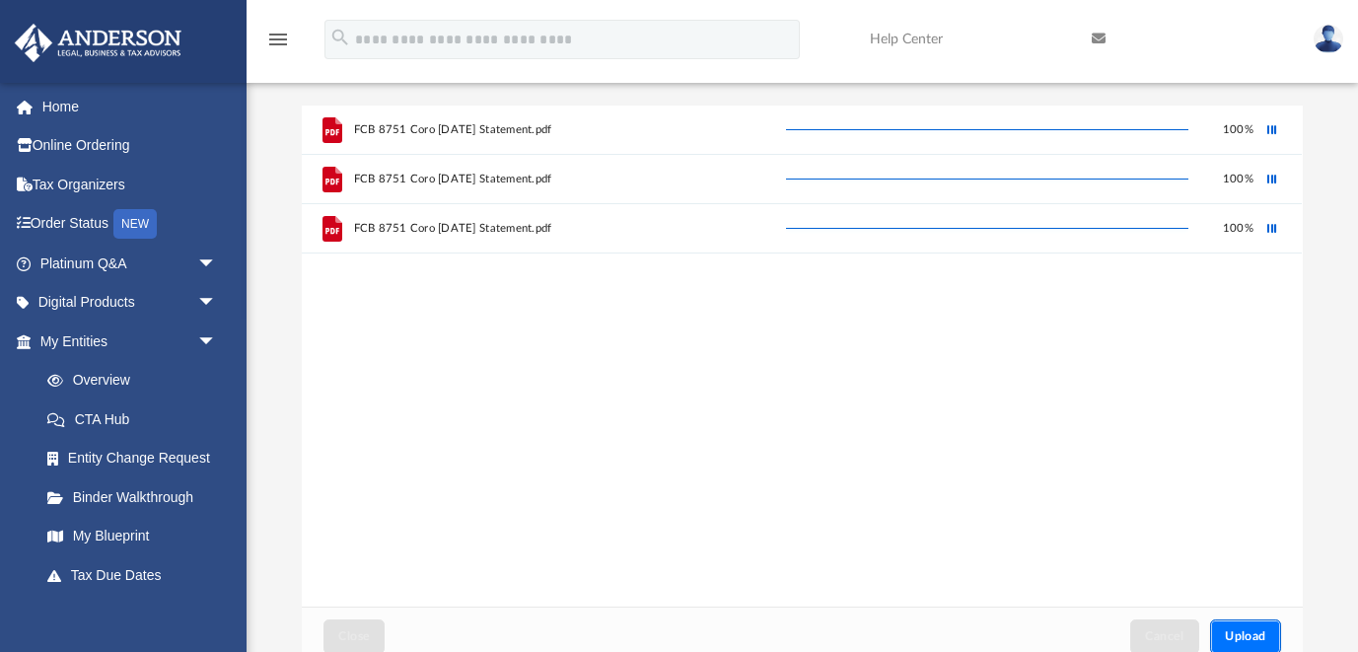
scroll to position [4, 0]
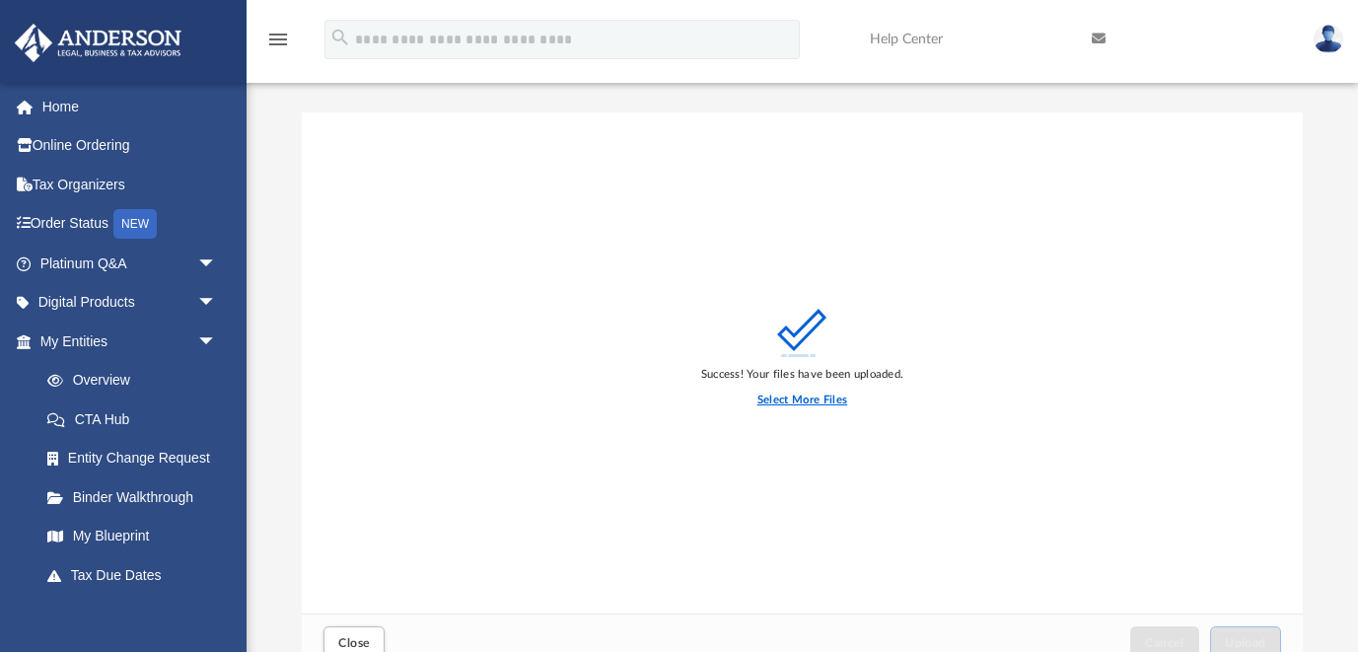
click at [801, 399] on label "Select More Files" at bounding box center [803, 401] width 90 height 18
click at [0, 0] on input "Select More Files" at bounding box center [0, 0] width 0 height 0
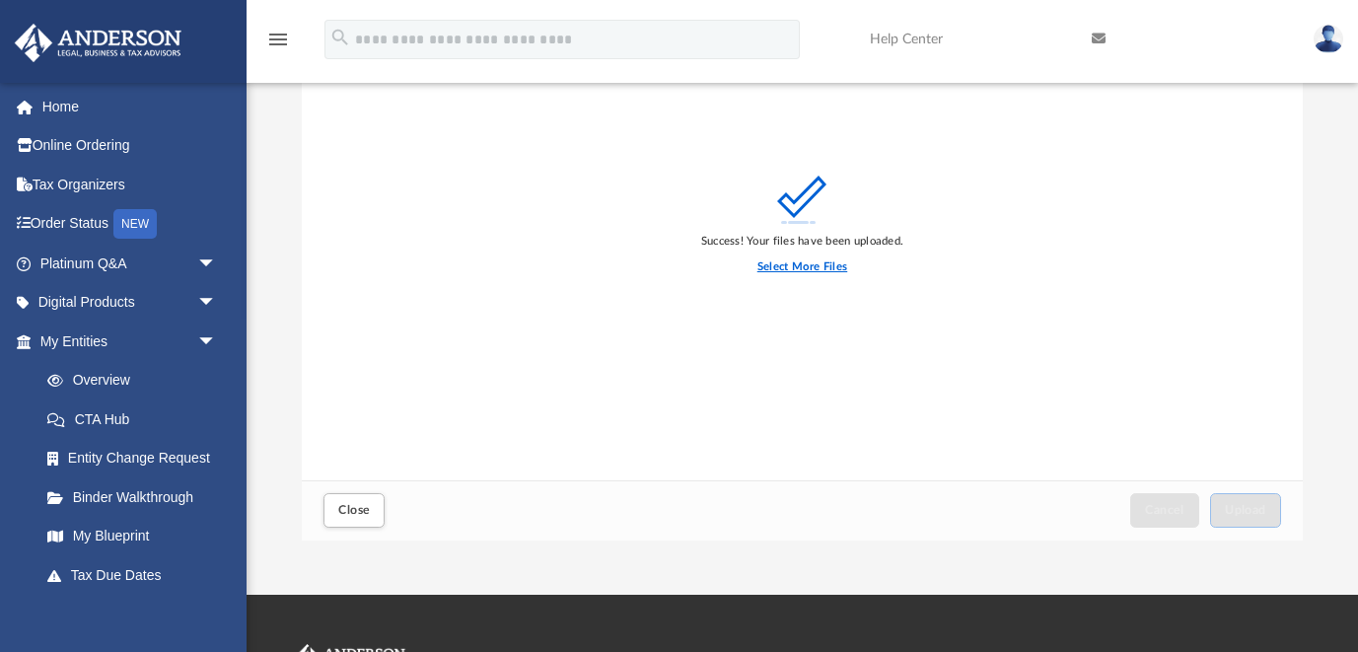
scroll to position [141, 0]
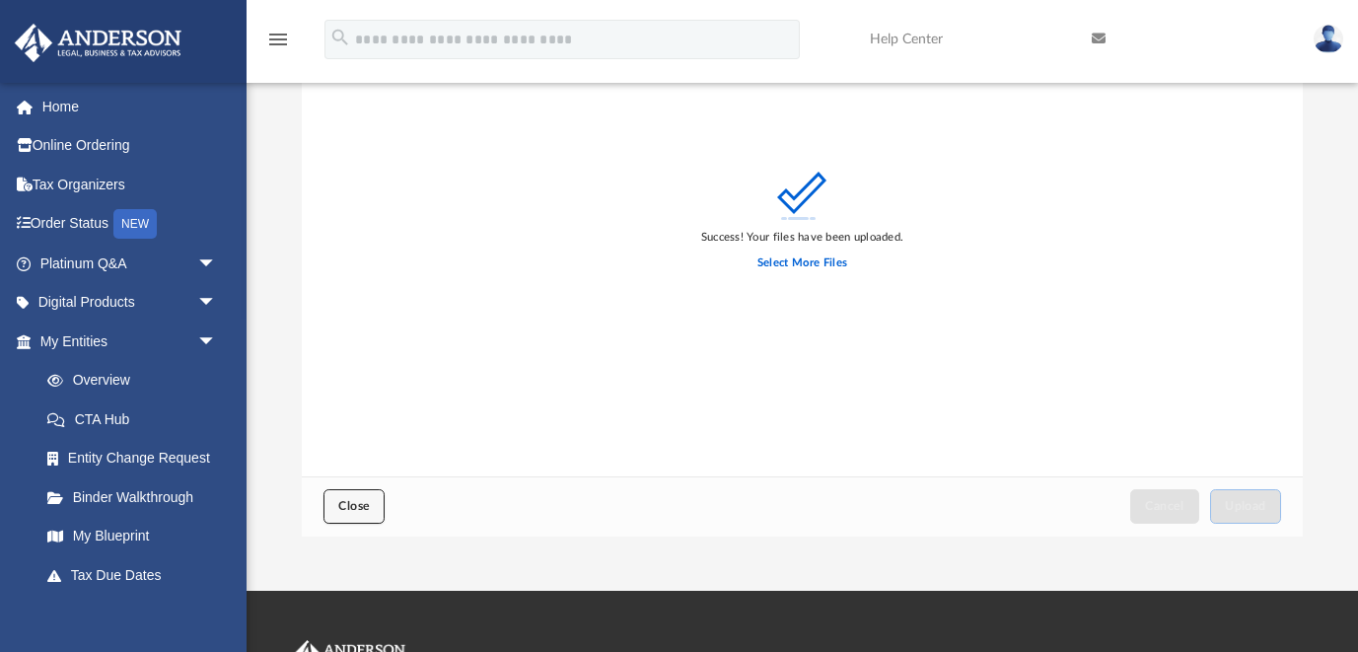
click at [340, 505] on span "Close" at bounding box center [354, 506] width 32 height 12
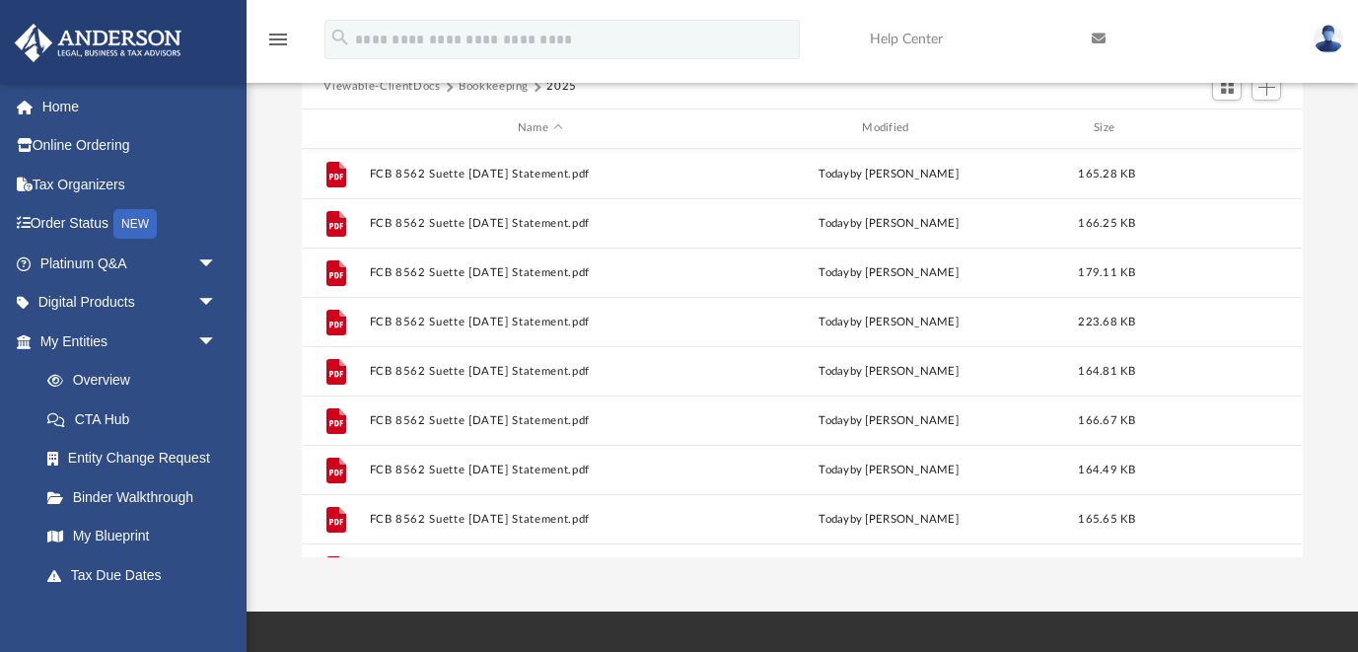
scroll to position [97, 0]
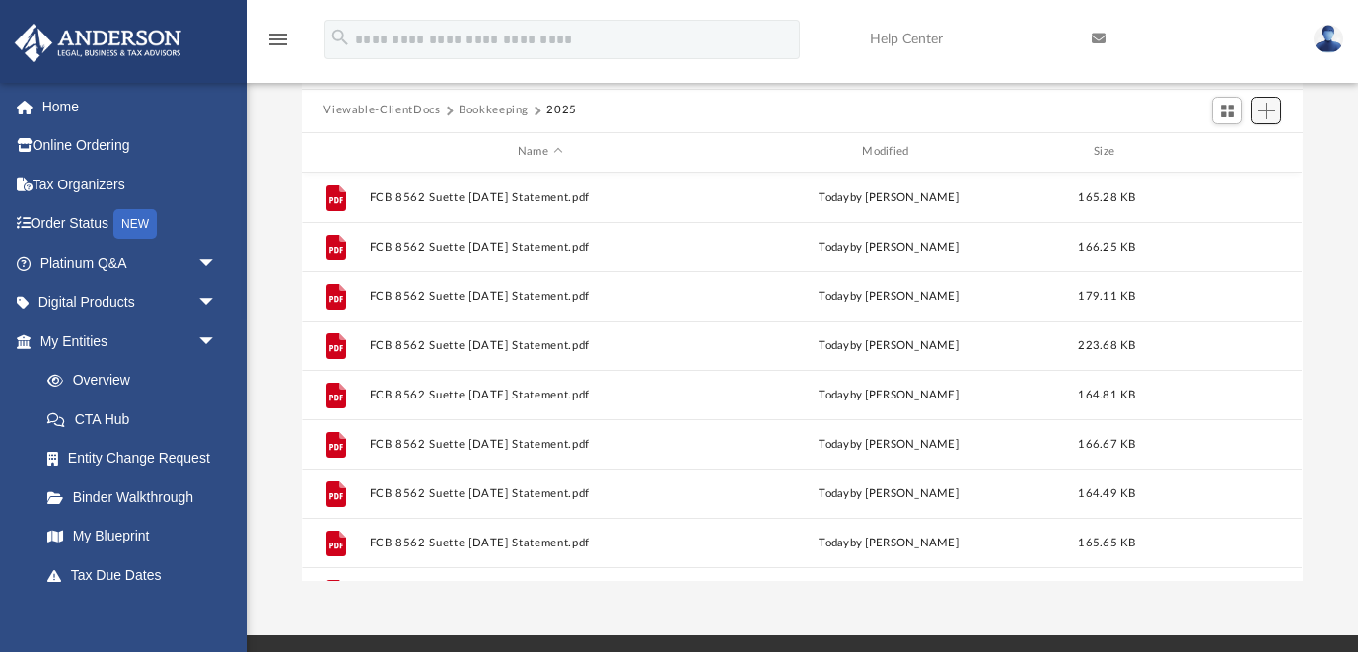
click at [1273, 110] on span "Add" at bounding box center [1267, 111] width 17 height 17
click at [1230, 145] on li "Upload" at bounding box center [1239, 149] width 63 height 21
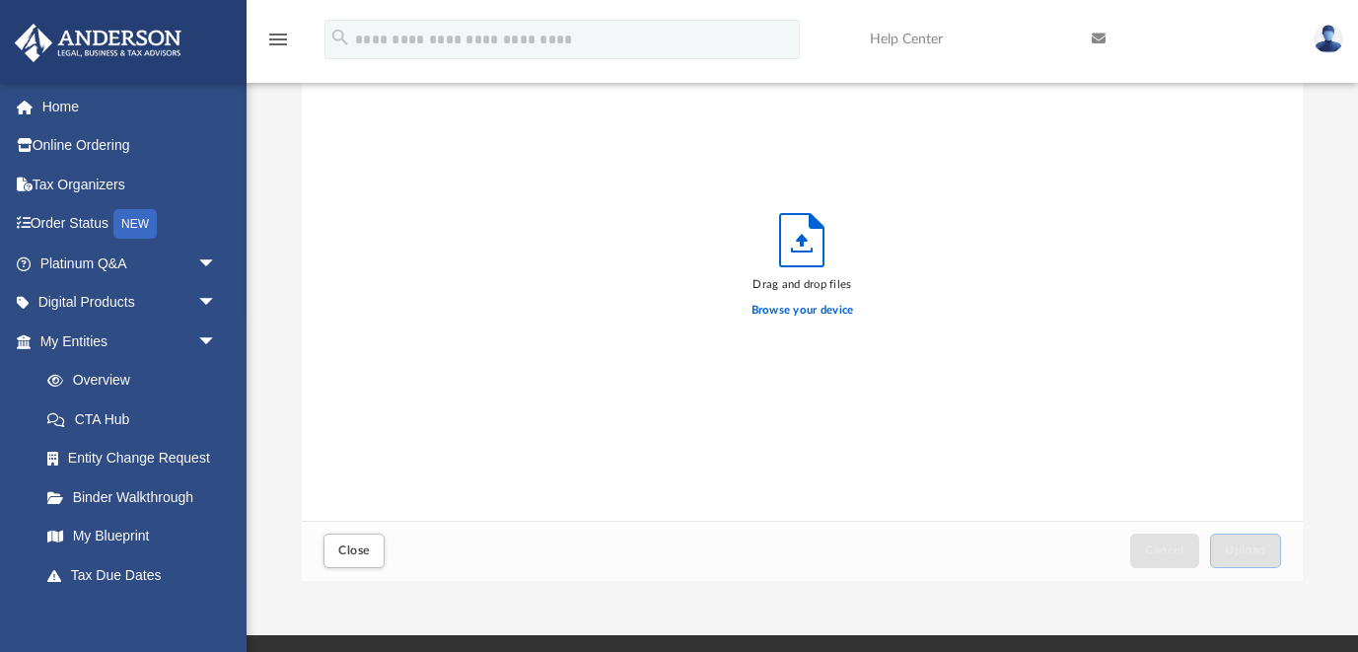
scroll to position [500, 1000]
click at [833, 310] on label "Browse your device" at bounding box center [803, 311] width 103 height 18
click at [0, 0] on input "Browse your device" at bounding box center [0, 0] width 0 height 0
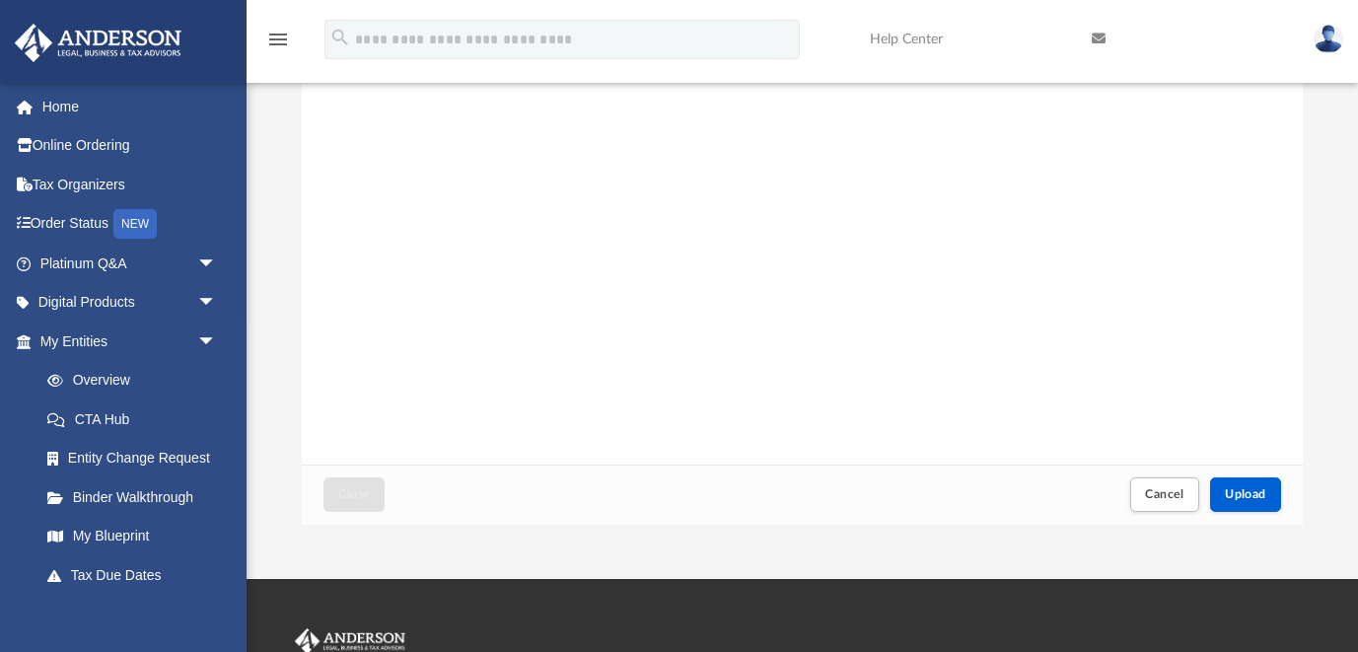
scroll to position [157, 0]
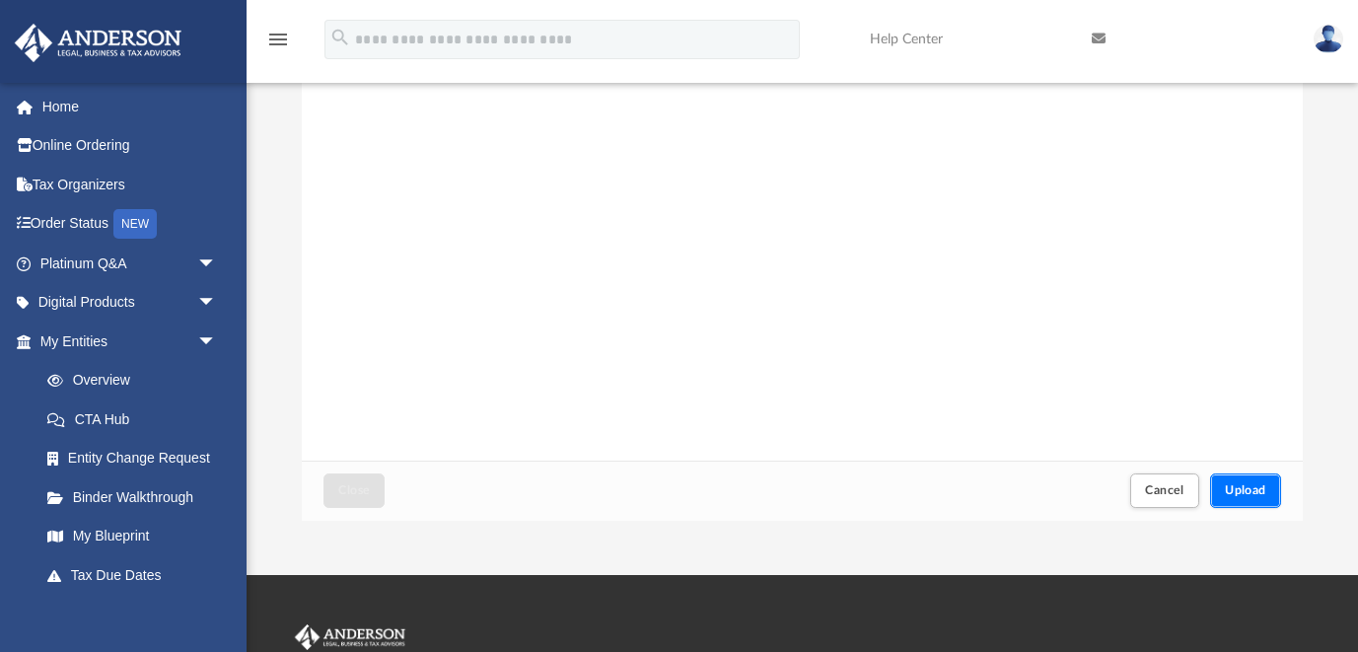
click at [1242, 496] on span "Upload" at bounding box center [1245, 490] width 41 height 12
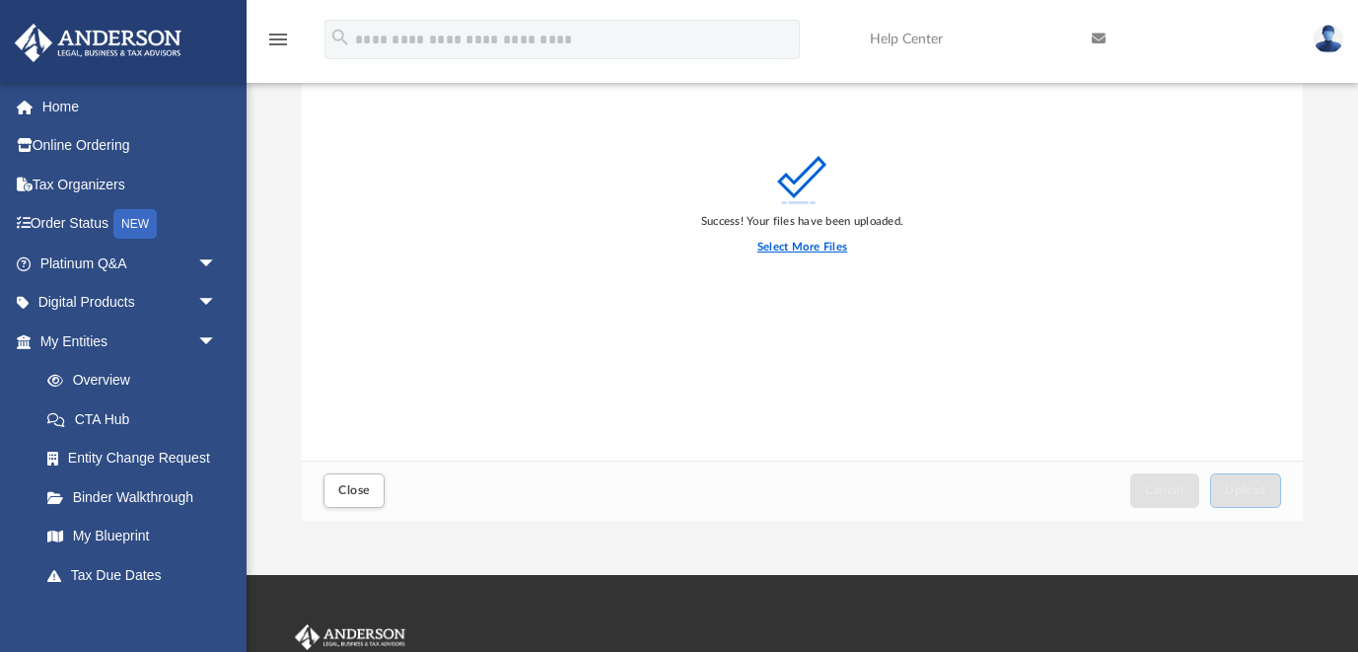
click at [774, 248] on label "Select More Files" at bounding box center [803, 248] width 90 height 18
click at [0, 0] on input "Select More Files" at bounding box center [0, 0] width 0 height 0
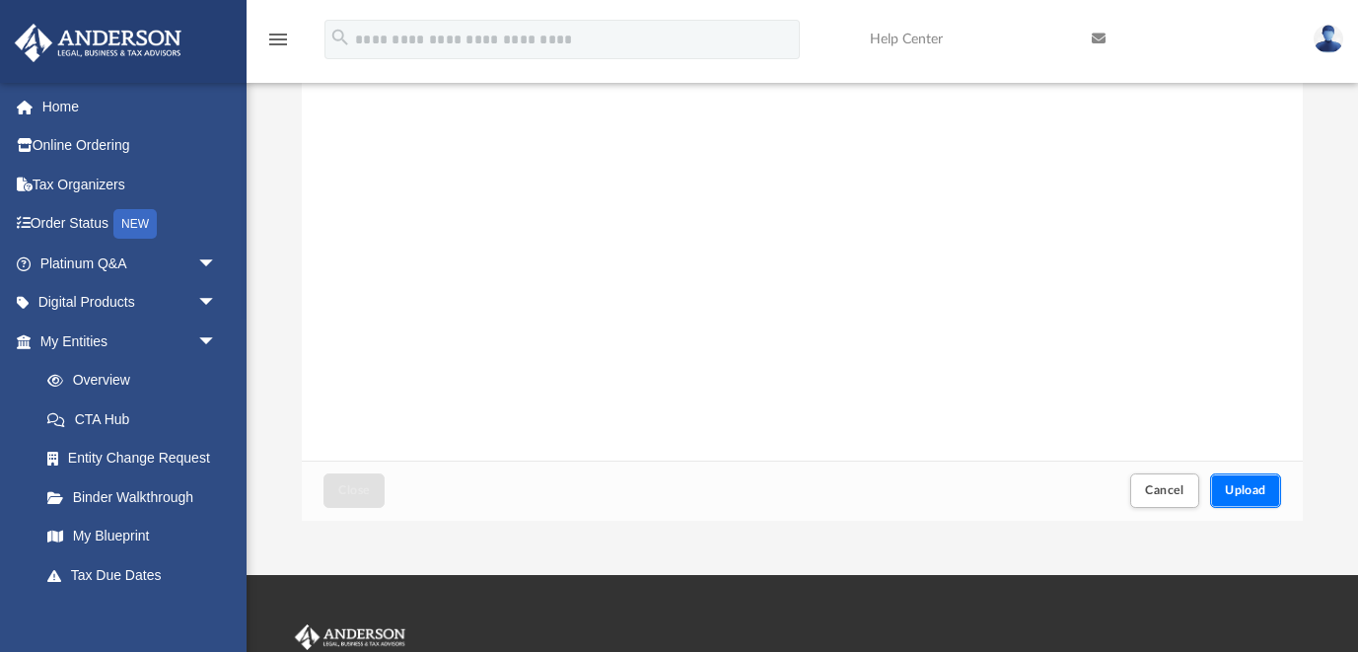
click at [1251, 478] on button "Upload" at bounding box center [1245, 491] width 71 height 35
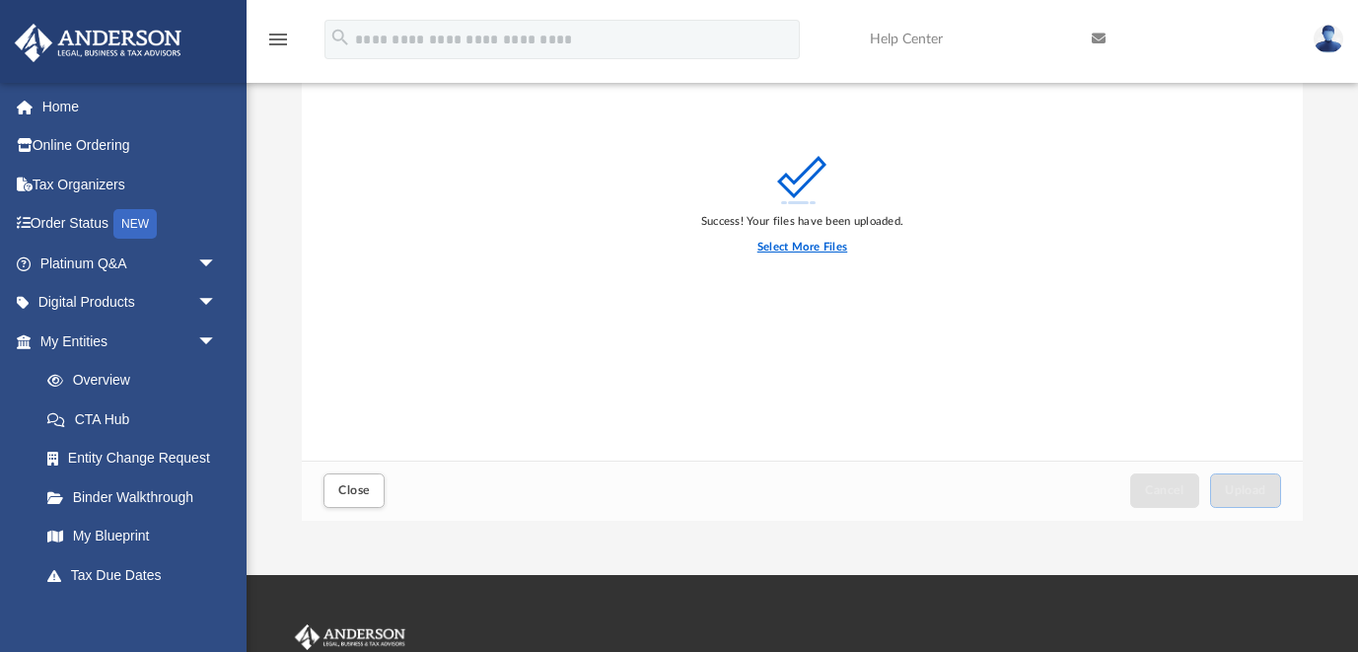
click at [836, 247] on label "Select More Files" at bounding box center [803, 248] width 90 height 18
click at [0, 0] on input "Select More Files" at bounding box center [0, 0] width 0 height 0
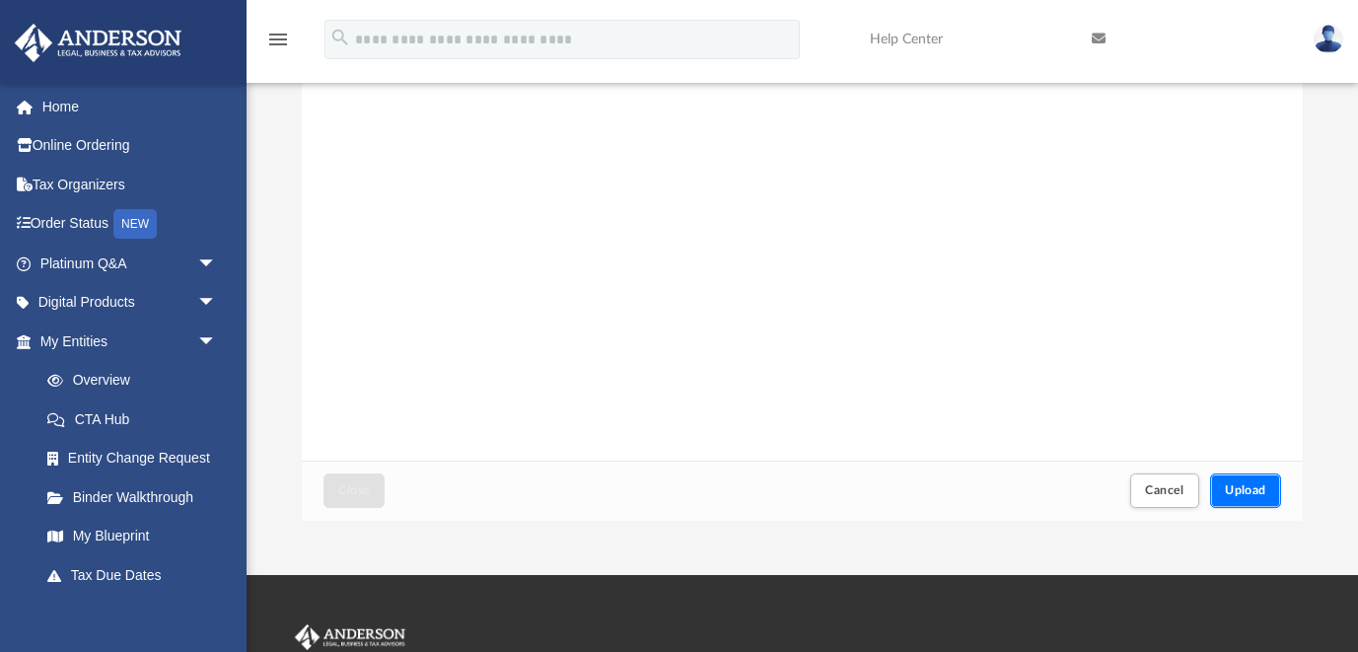
click at [1261, 489] on span "Upload" at bounding box center [1245, 490] width 41 height 12
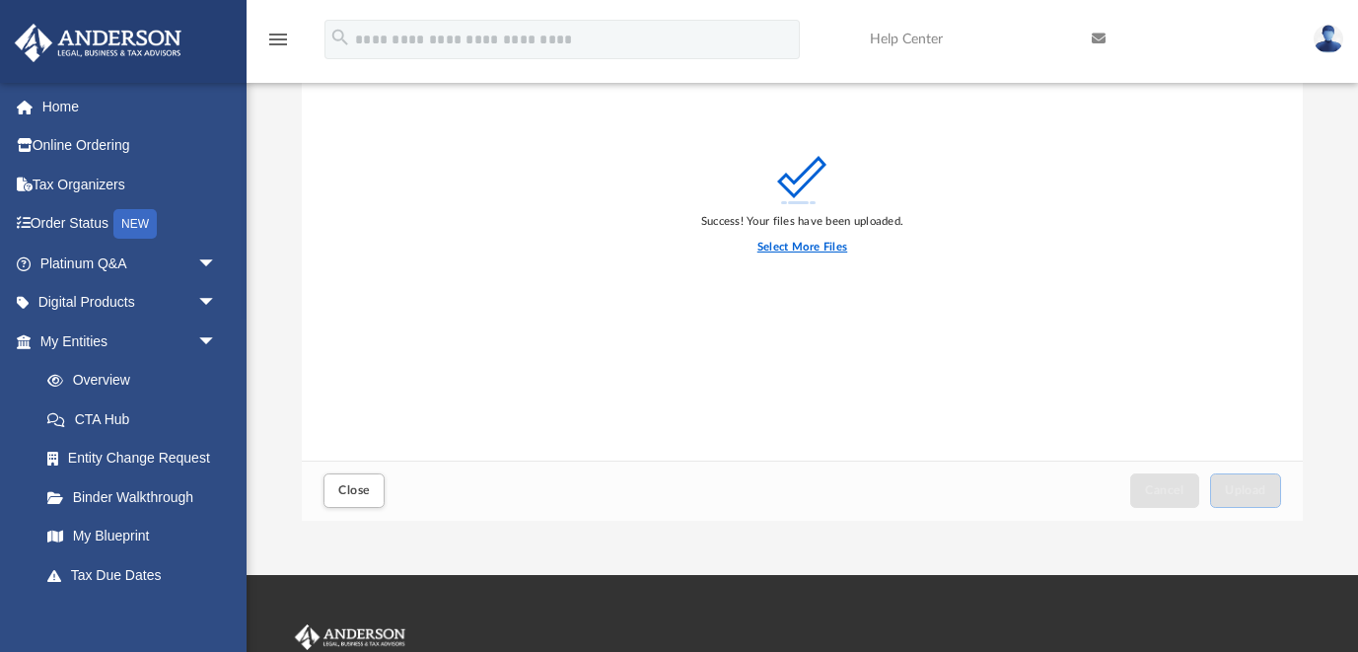
click at [824, 240] on label "Select More Files" at bounding box center [803, 248] width 90 height 18
click at [0, 0] on input "Select More Files" at bounding box center [0, 0] width 0 height 0
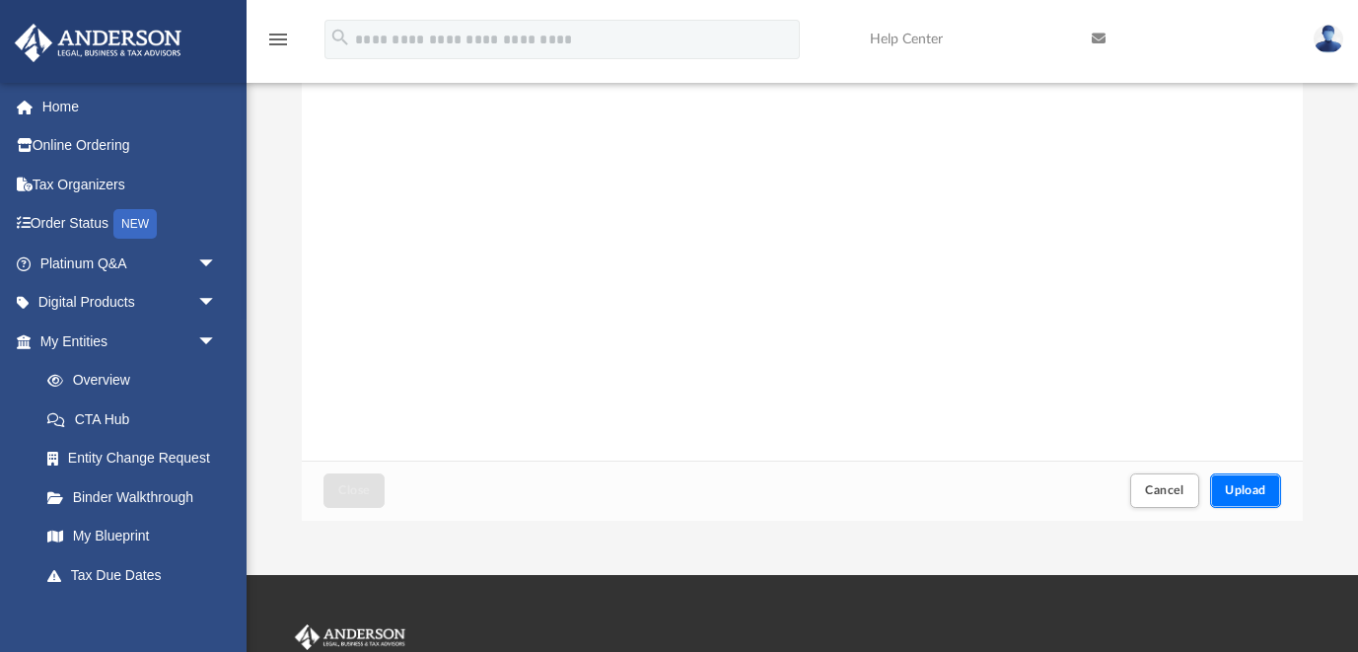
click at [1235, 484] on span "Upload" at bounding box center [1245, 490] width 41 height 12
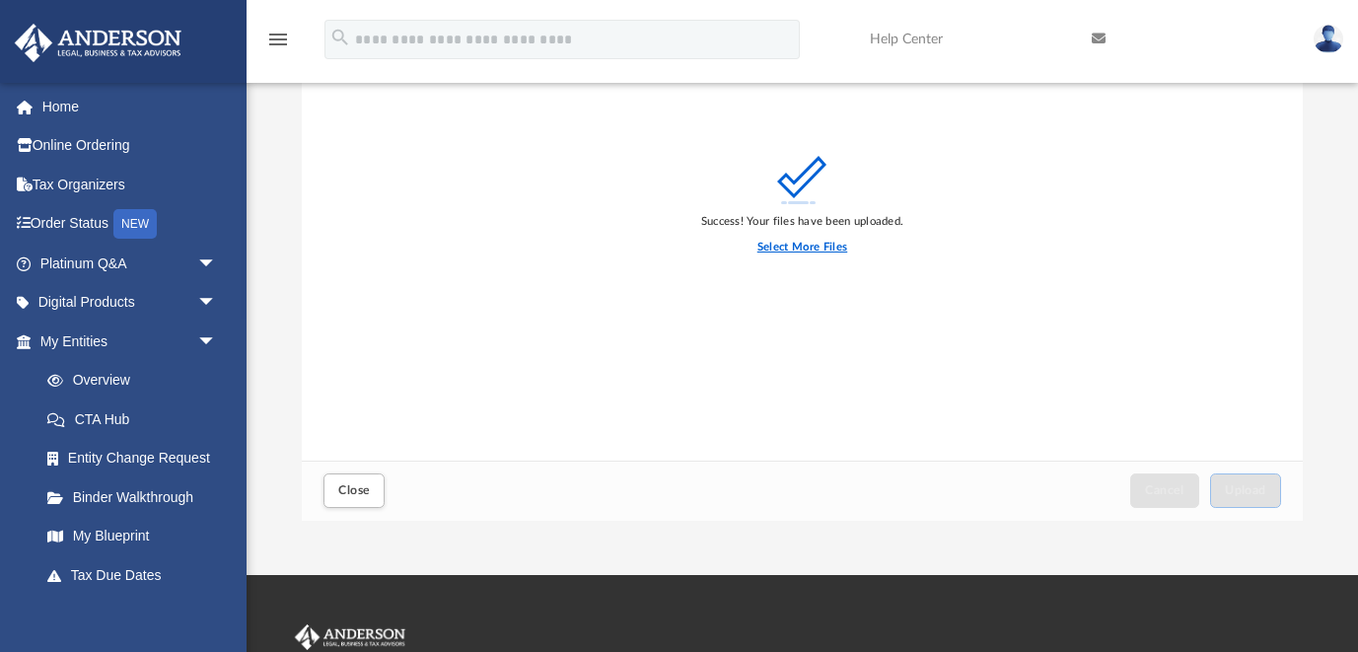
click at [781, 248] on label "Select More Files" at bounding box center [803, 248] width 90 height 18
click at [0, 0] on input "Select More Files" at bounding box center [0, 0] width 0 height 0
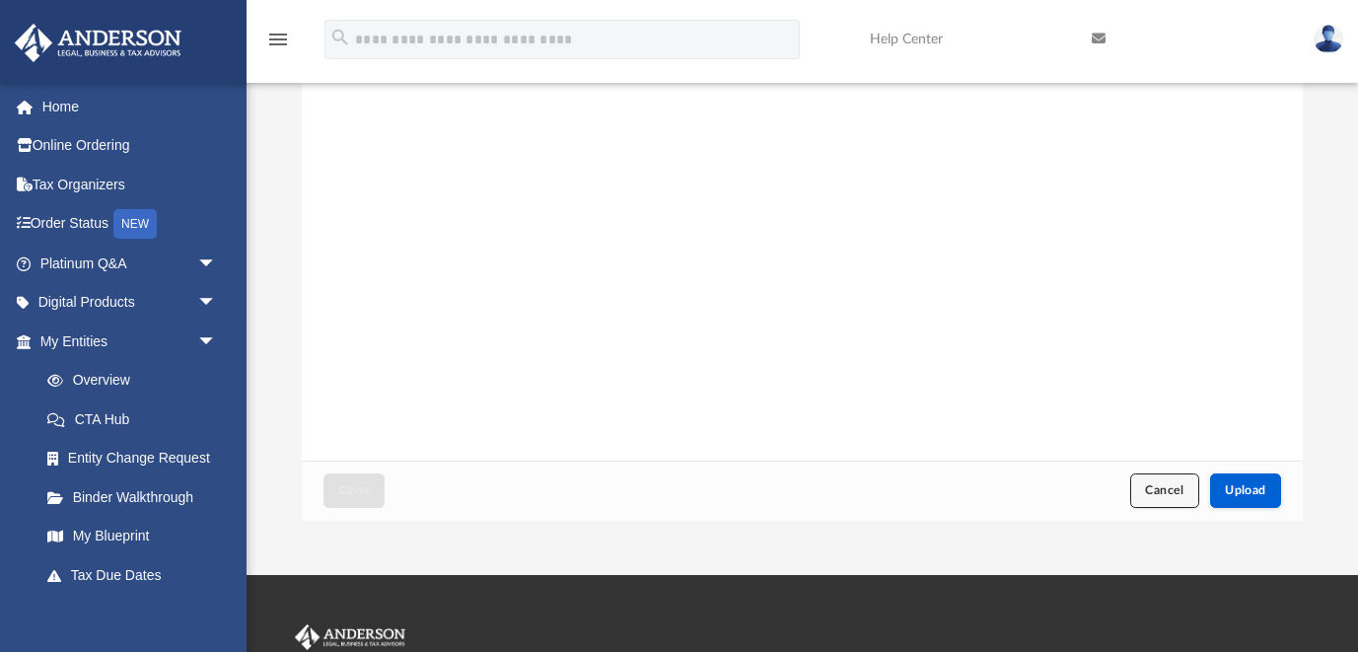
click at [1172, 500] on button "Cancel" at bounding box center [1165, 491] width 69 height 35
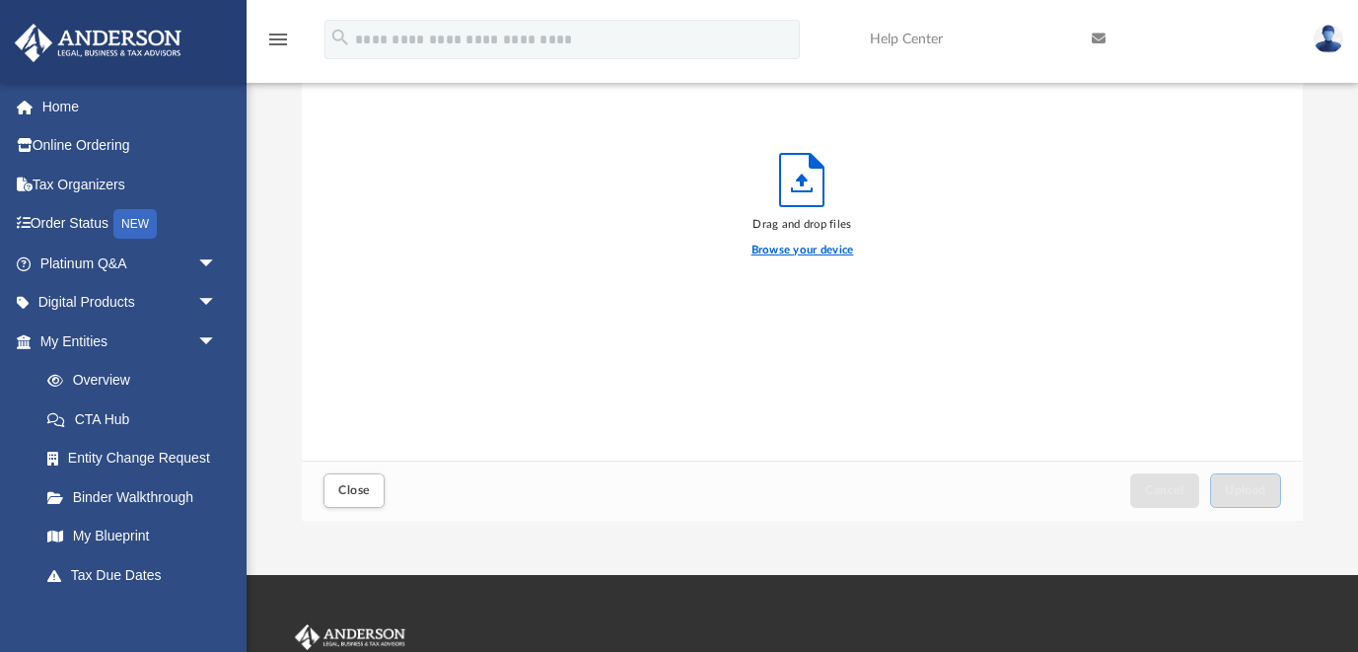
click at [843, 248] on label "Browse your device" at bounding box center [803, 251] width 103 height 18
click at [0, 0] on input "Browse your device" at bounding box center [0, 0] width 0 height 0
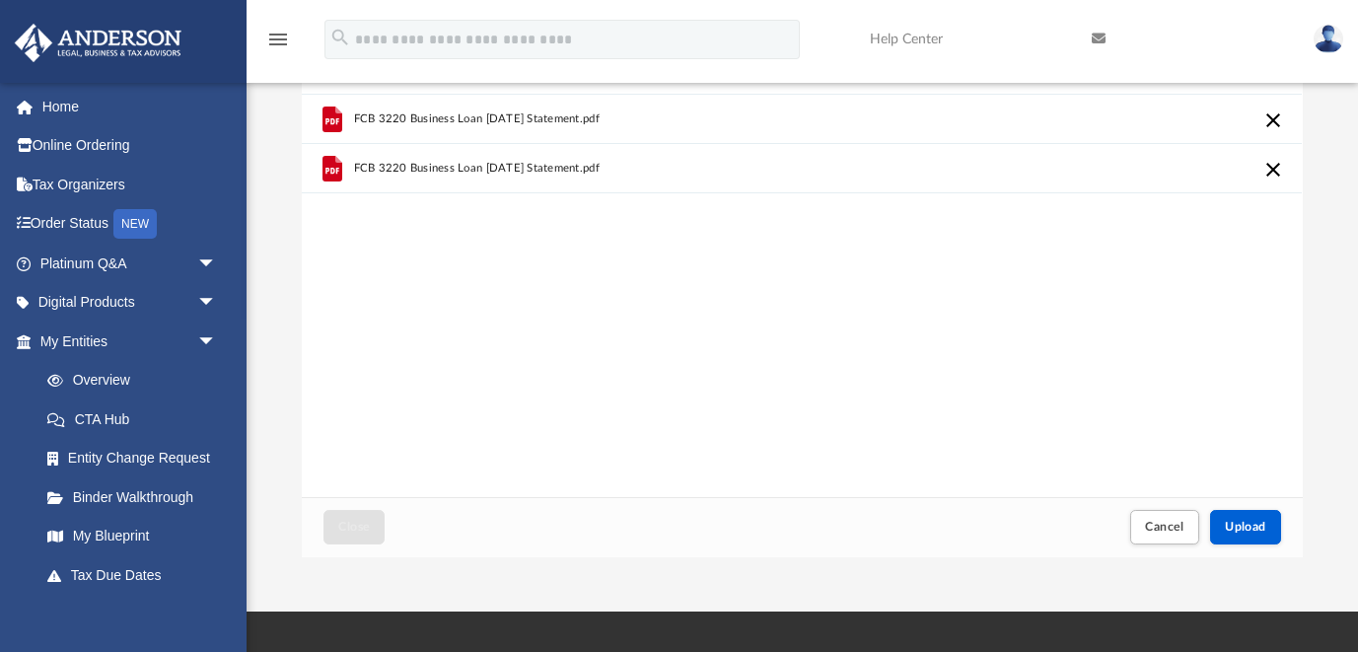
scroll to position [123, 0]
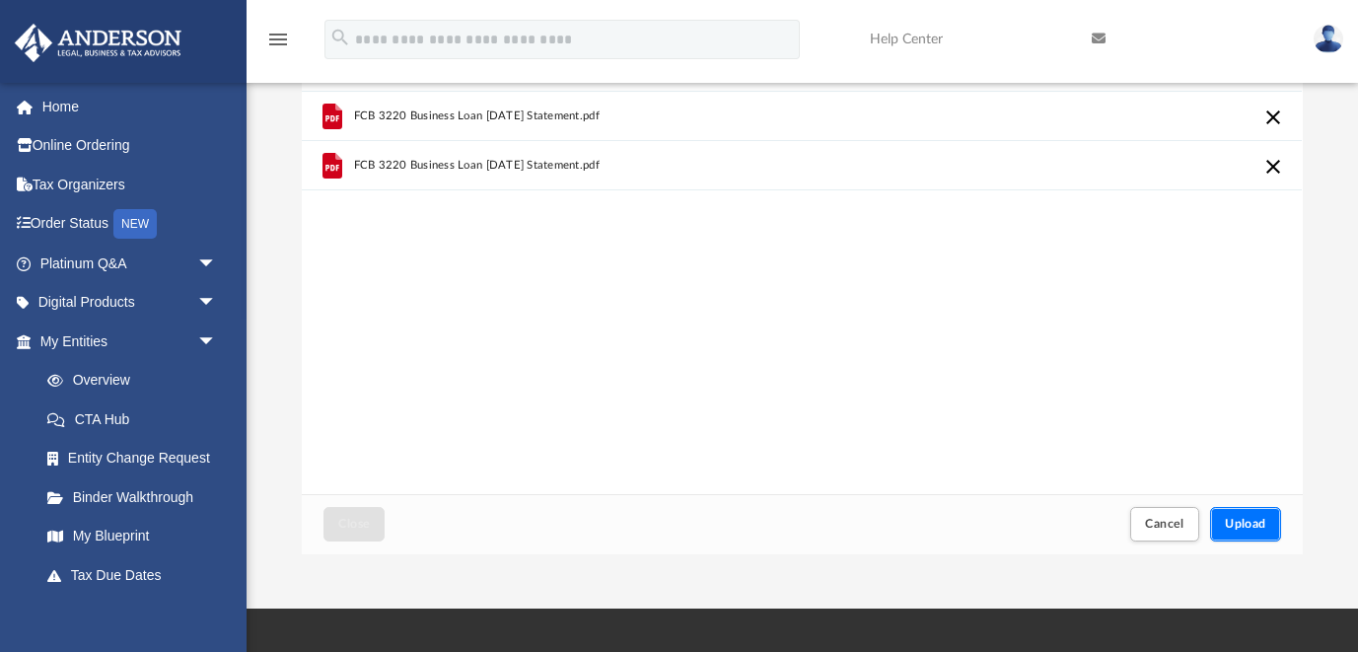
click at [1258, 529] on span "Upload" at bounding box center [1245, 524] width 41 height 12
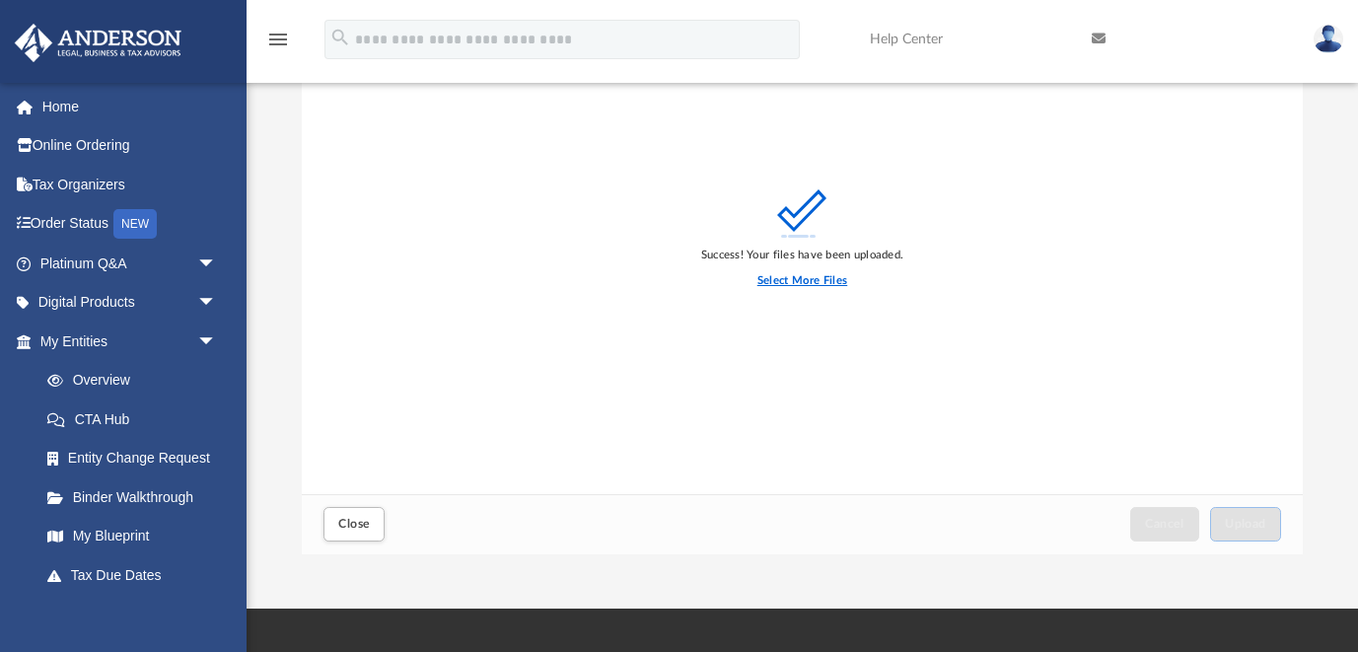
click at [806, 274] on label "Select More Files" at bounding box center [803, 281] width 90 height 18
click at [0, 0] on input "Select More Files" at bounding box center [0, 0] width 0 height 0
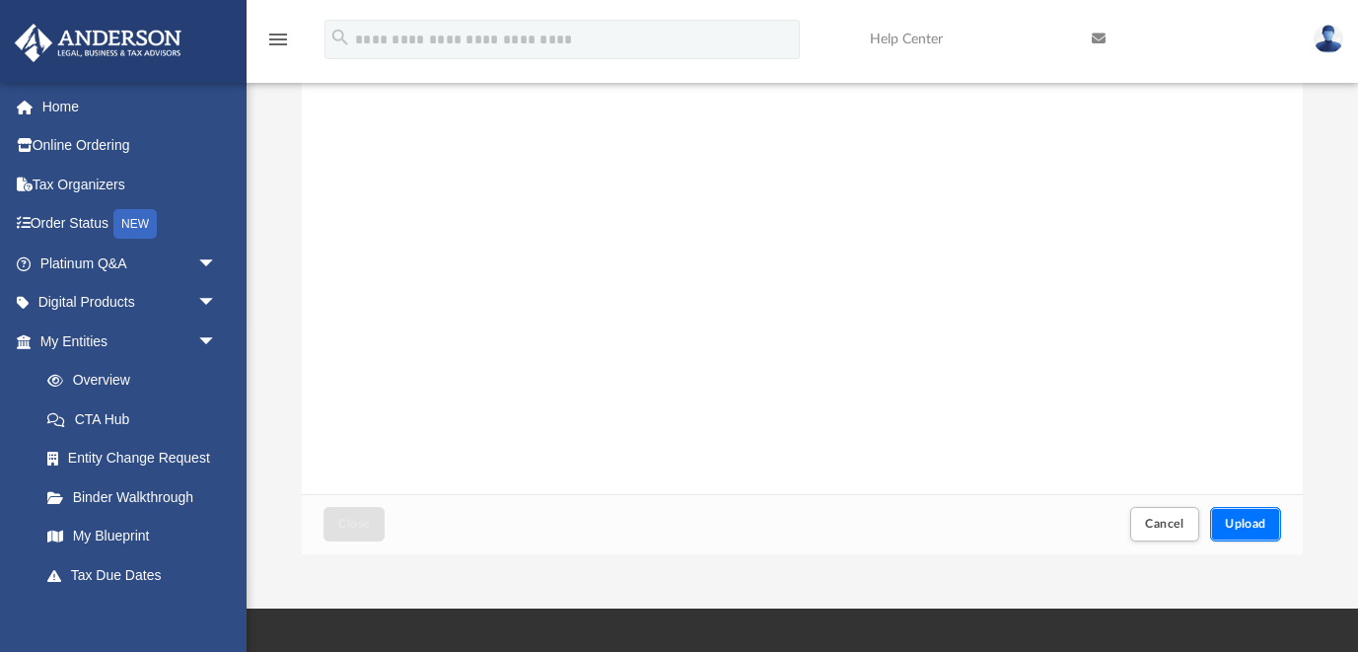
click at [1263, 520] on span "Upload" at bounding box center [1245, 524] width 41 height 12
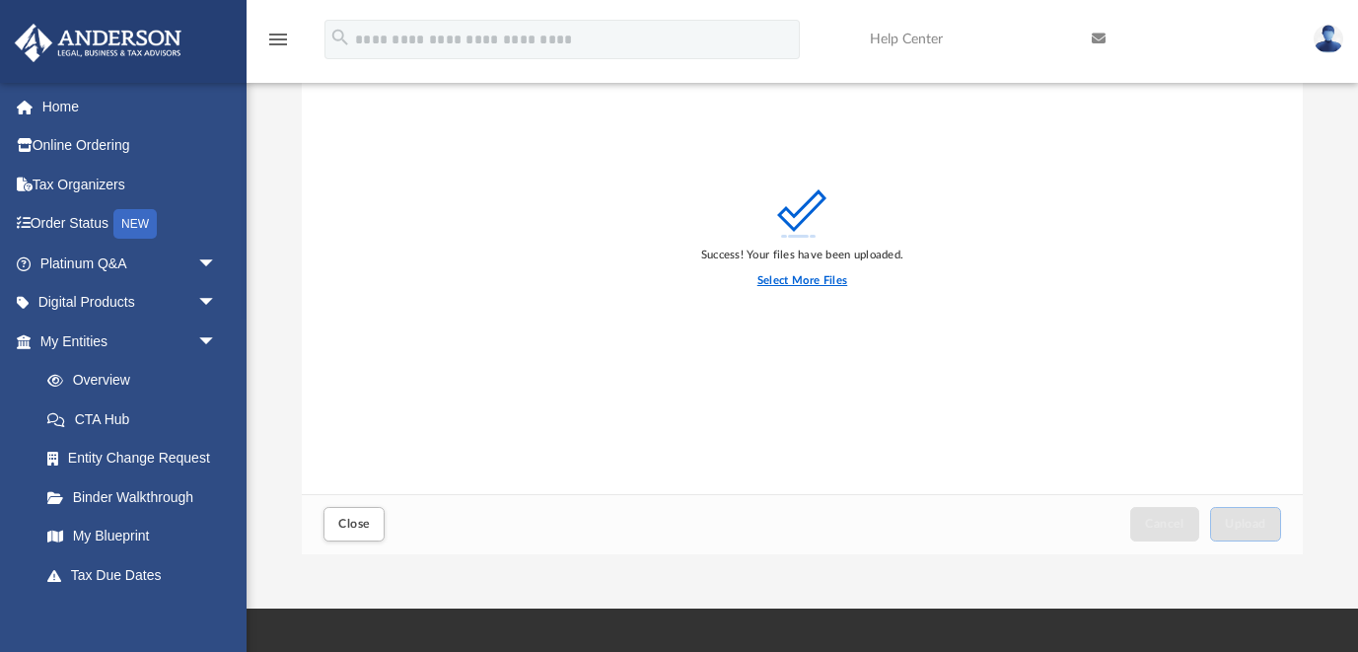
click at [826, 280] on label "Select More Files" at bounding box center [803, 281] width 90 height 18
click at [0, 0] on input "Select More Files" at bounding box center [0, 0] width 0 height 0
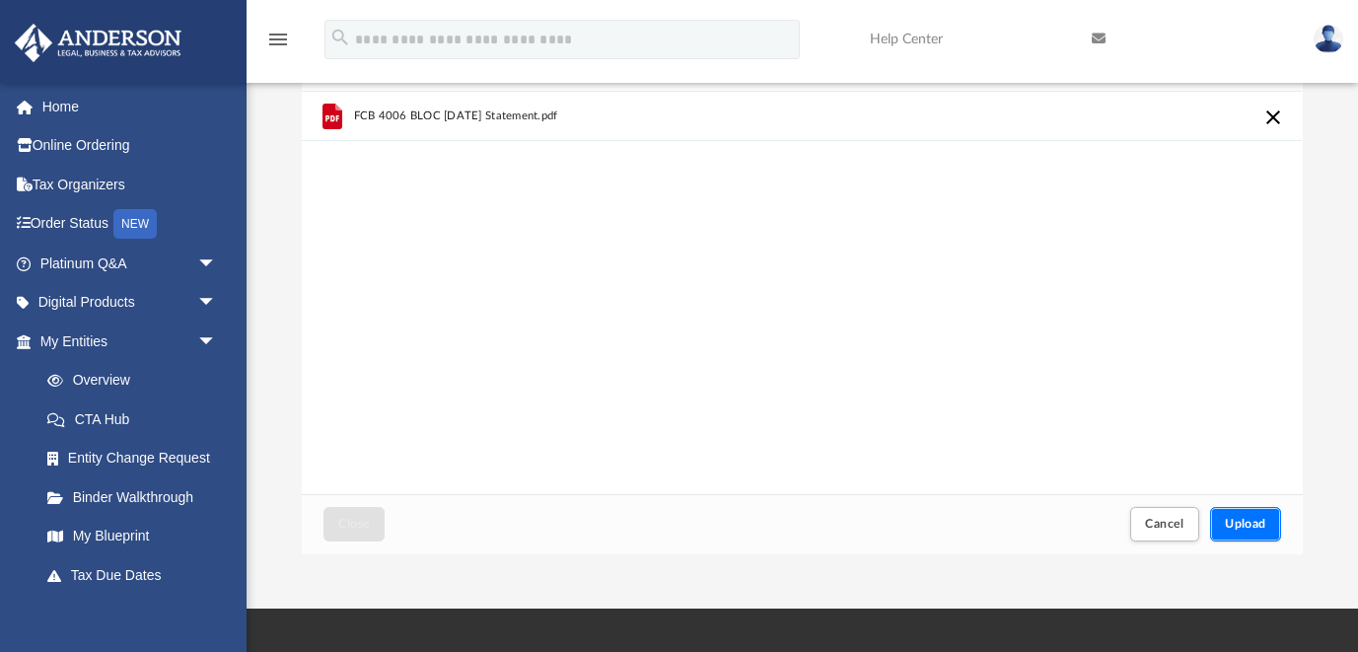
click at [1263, 521] on span "Upload" at bounding box center [1245, 524] width 41 height 12
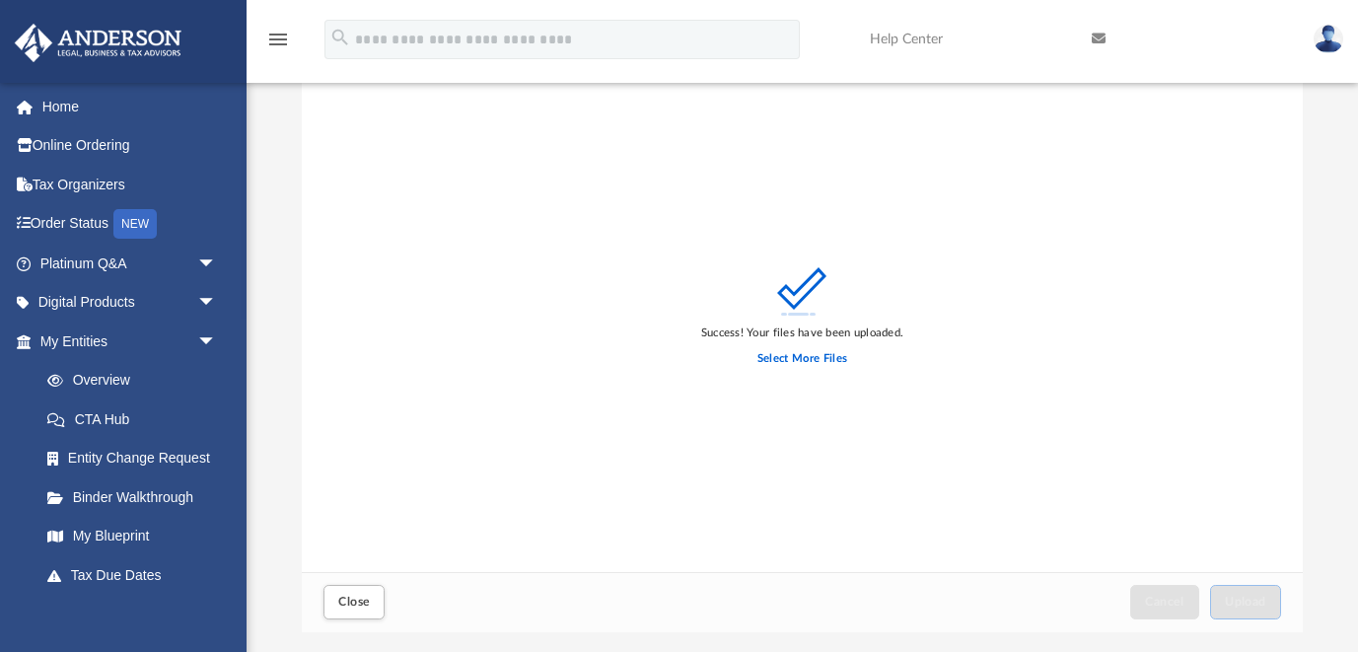
scroll to position [43, 0]
click at [773, 358] on label "Select More Files" at bounding box center [803, 361] width 90 height 18
click at [0, 0] on input "Select More Files" at bounding box center [0, 0] width 0 height 0
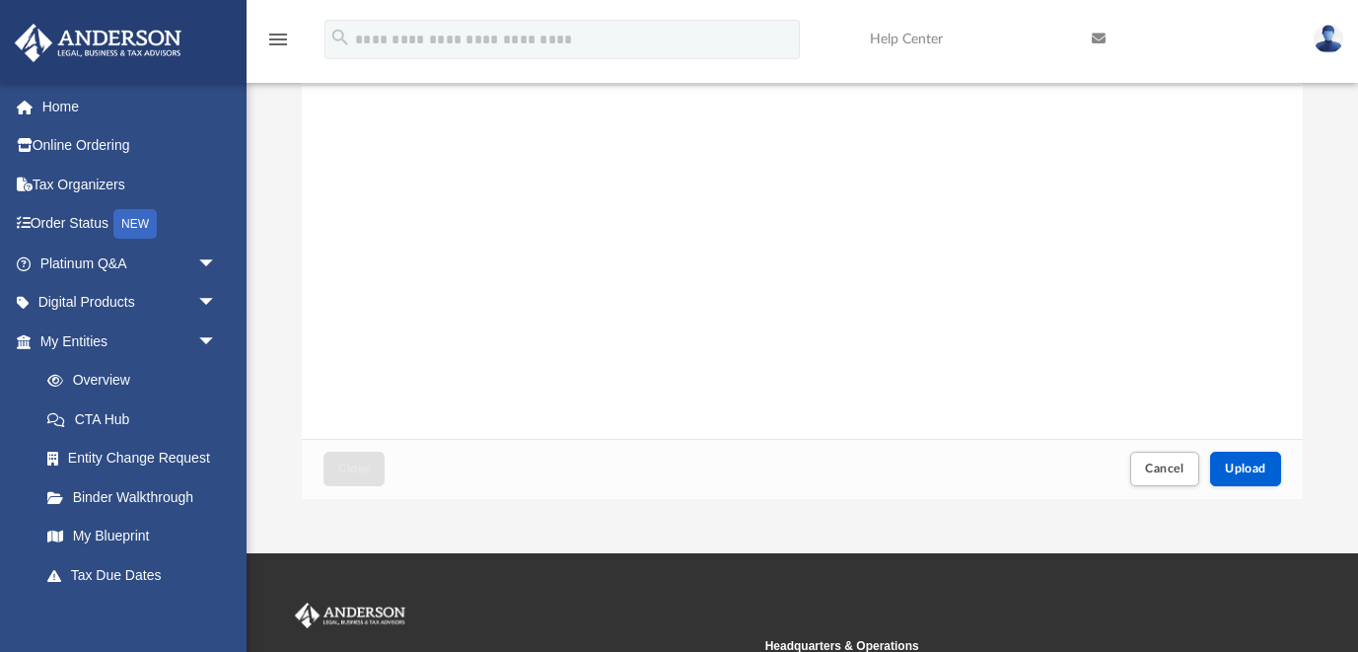
scroll to position [183, 0]
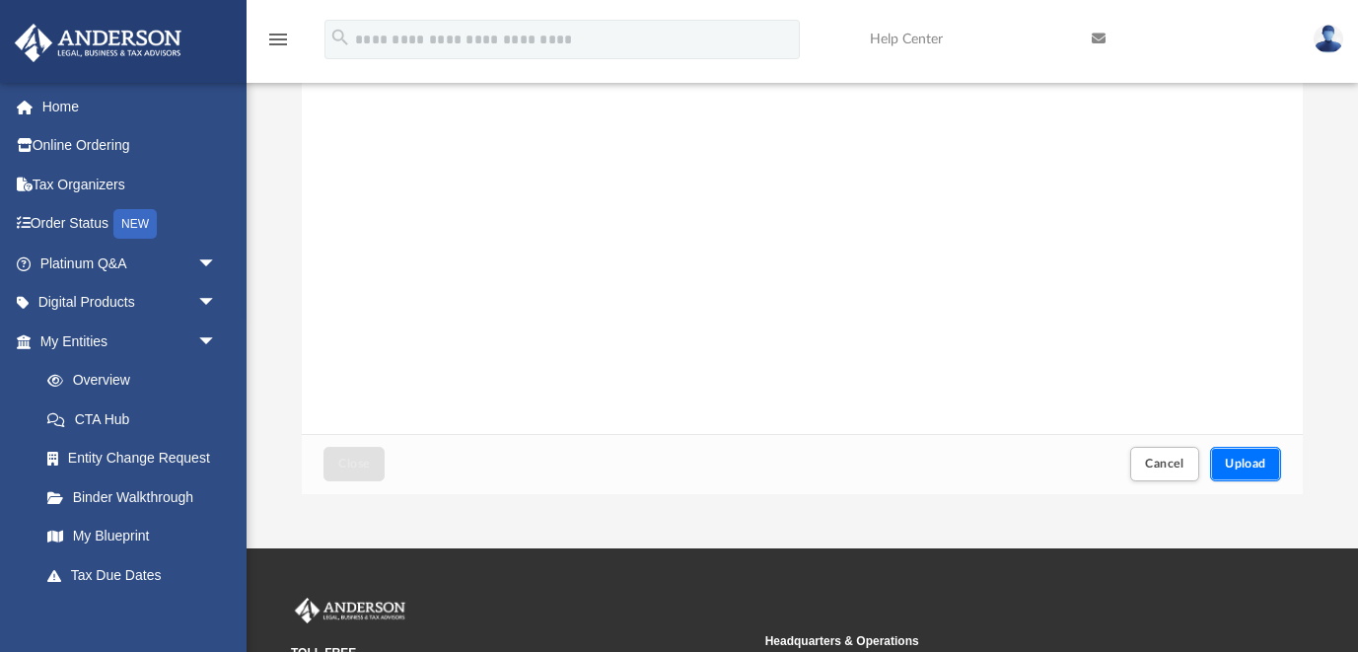
click at [1244, 465] on span "Upload" at bounding box center [1245, 464] width 41 height 12
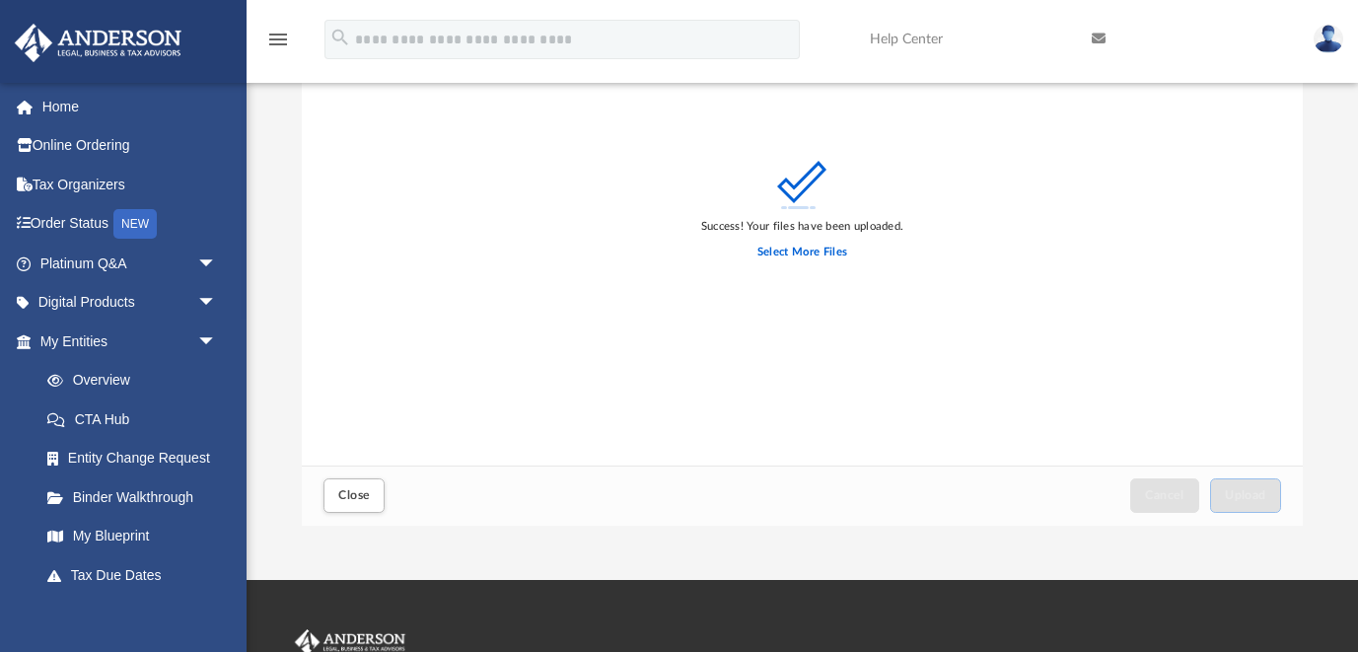
scroll to position [98, 0]
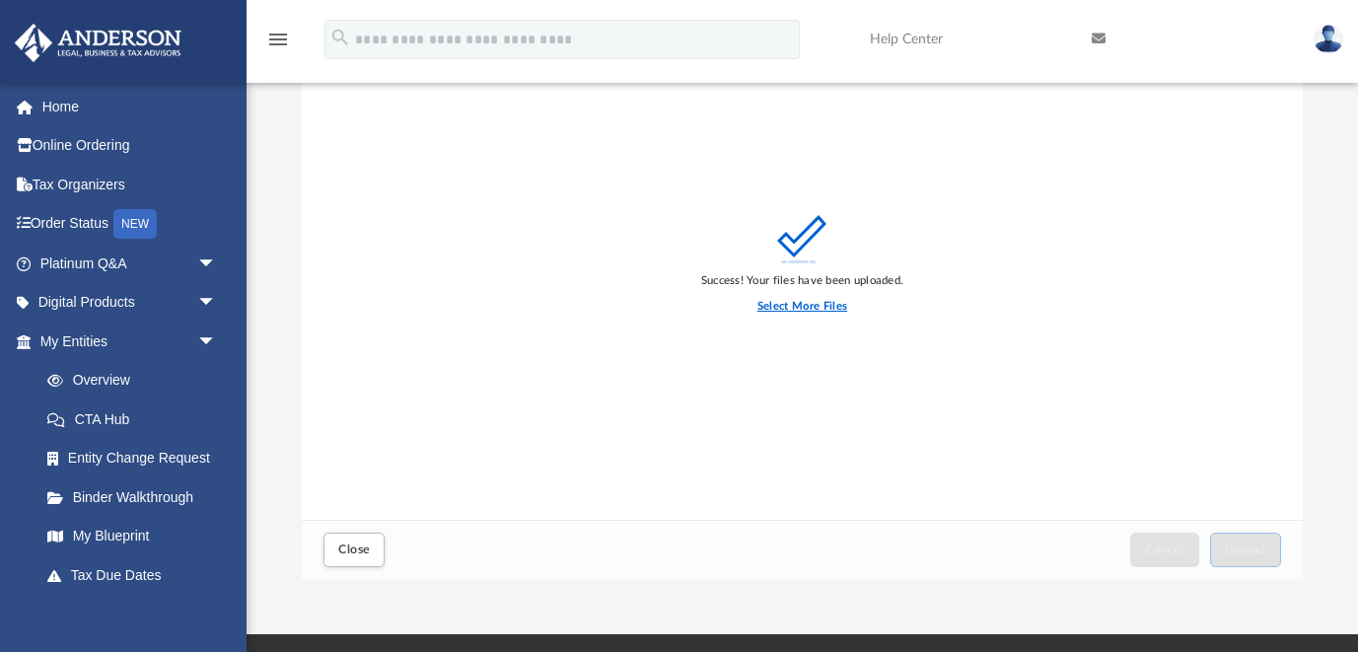
click at [810, 309] on label "Select More Files" at bounding box center [803, 307] width 90 height 18
click at [0, 0] on input "Select More Files" at bounding box center [0, 0] width 0 height 0
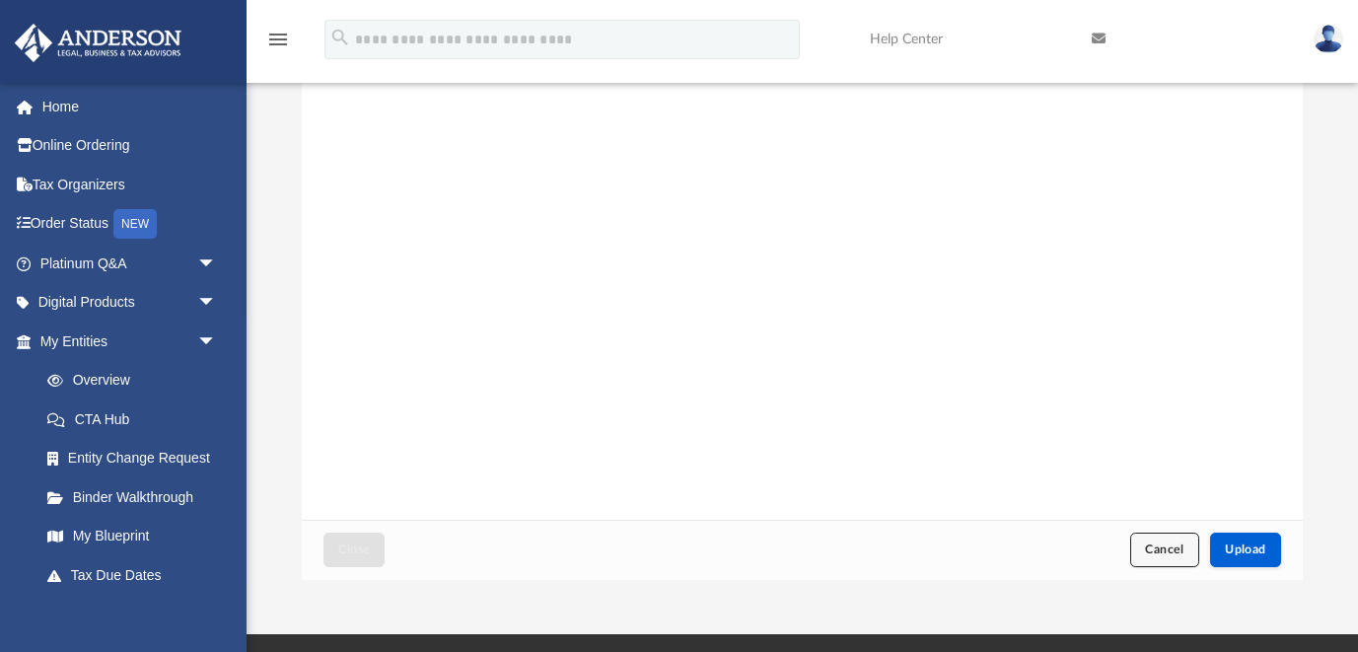
click at [1156, 544] on span "Cancel" at bounding box center [1164, 550] width 39 height 12
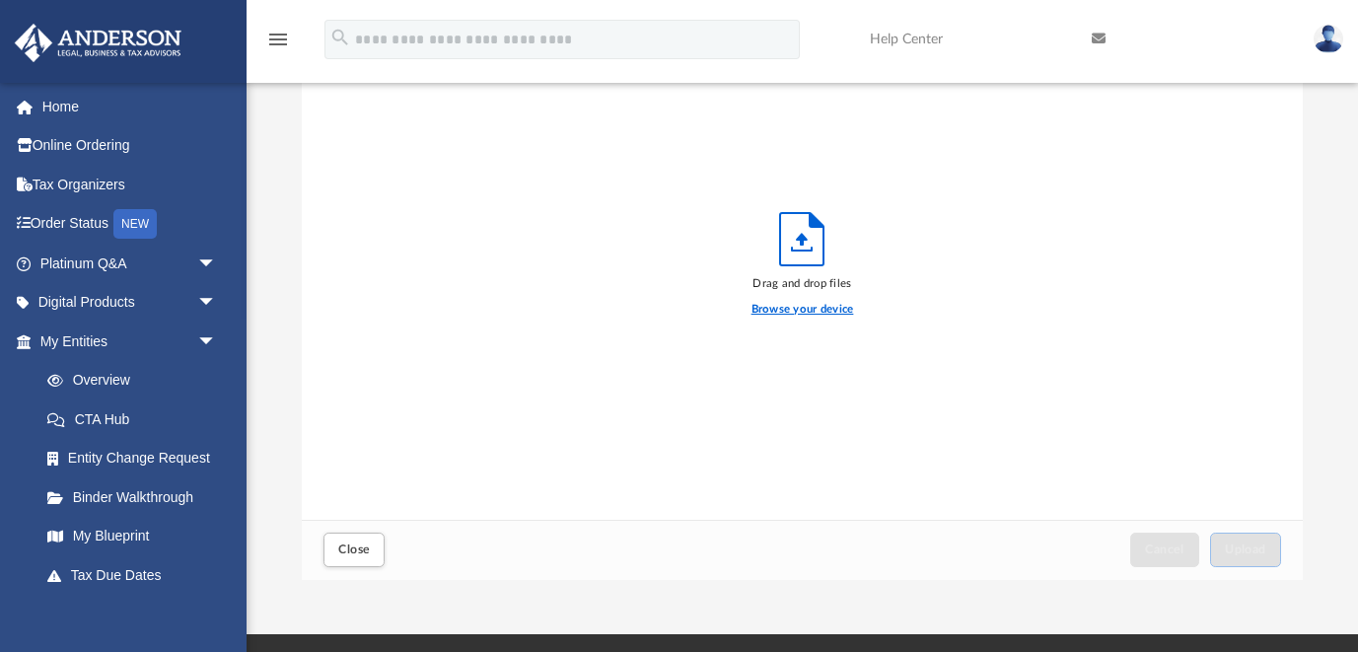
click at [774, 309] on label "Browse your device" at bounding box center [803, 310] width 103 height 18
click at [0, 0] on input "Browse your device" at bounding box center [0, 0] width 0 height 0
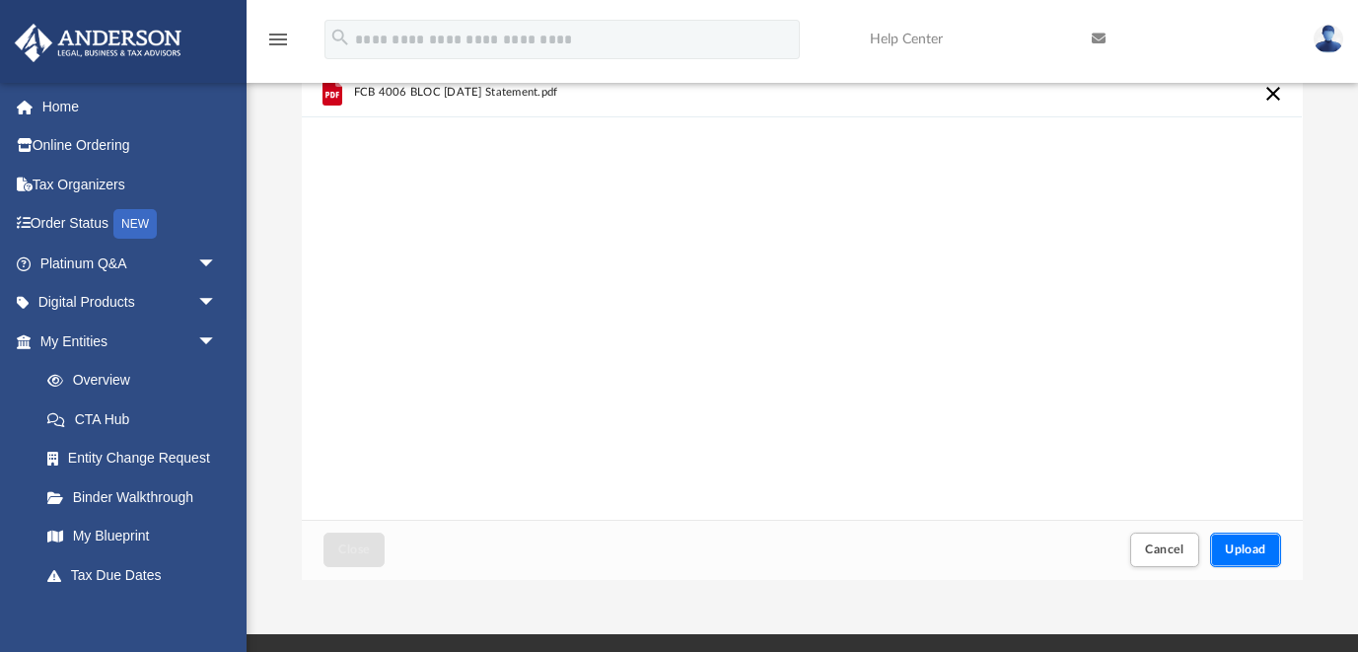
click at [1241, 545] on span "Upload" at bounding box center [1245, 550] width 41 height 12
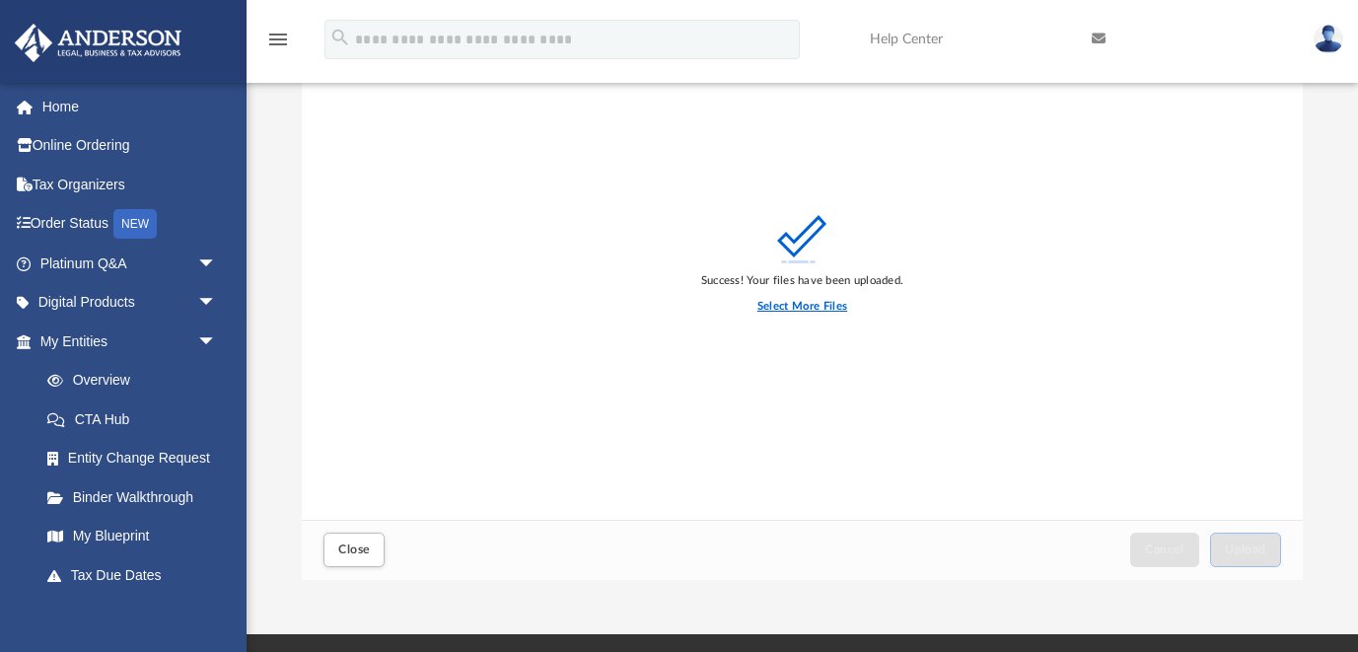
click at [831, 308] on label "Select More Files" at bounding box center [803, 307] width 90 height 18
click at [0, 0] on input "Select More Files" at bounding box center [0, 0] width 0 height 0
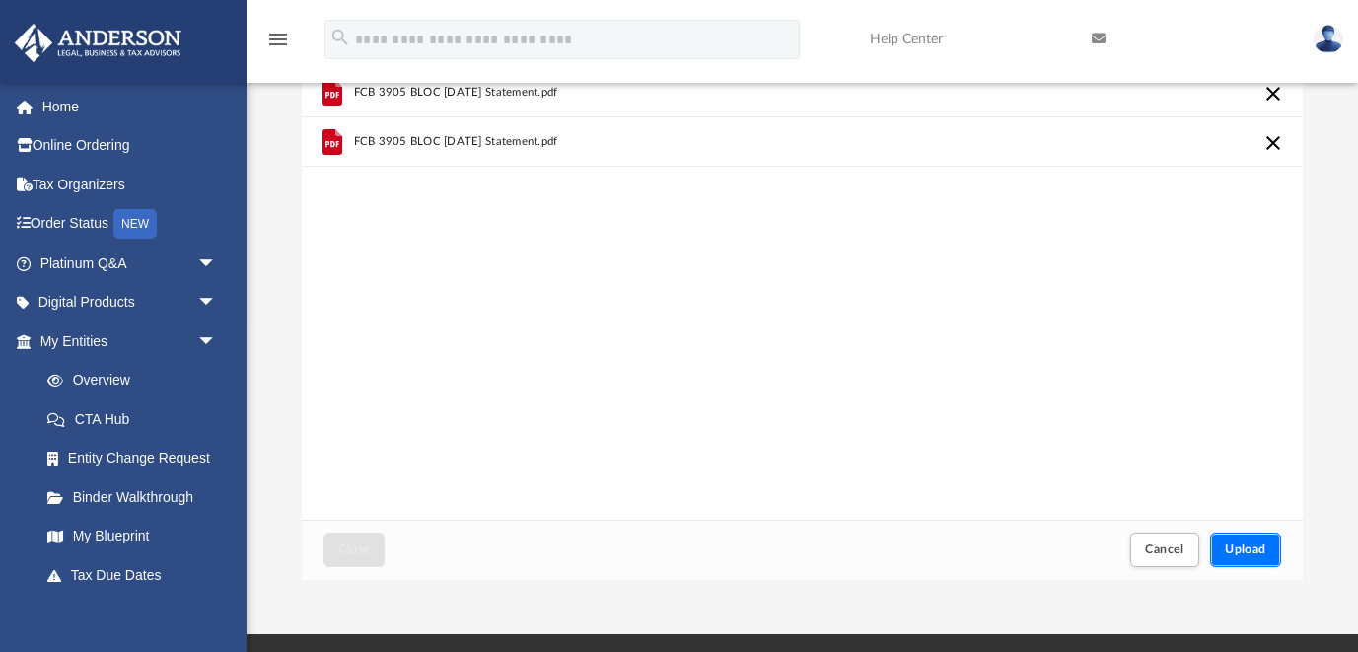
click at [1259, 549] on span "Upload" at bounding box center [1245, 550] width 41 height 12
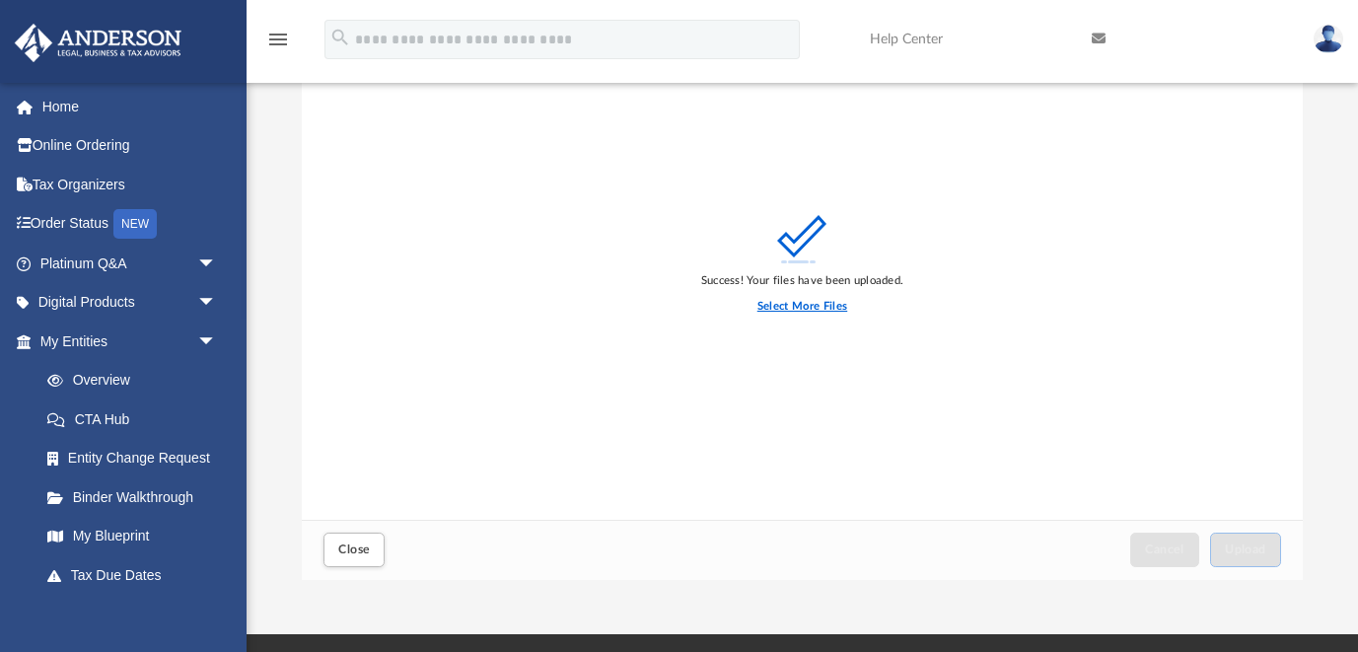
click at [827, 302] on label "Select More Files" at bounding box center [803, 307] width 90 height 18
click at [0, 0] on input "Select More Files" at bounding box center [0, 0] width 0 height 0
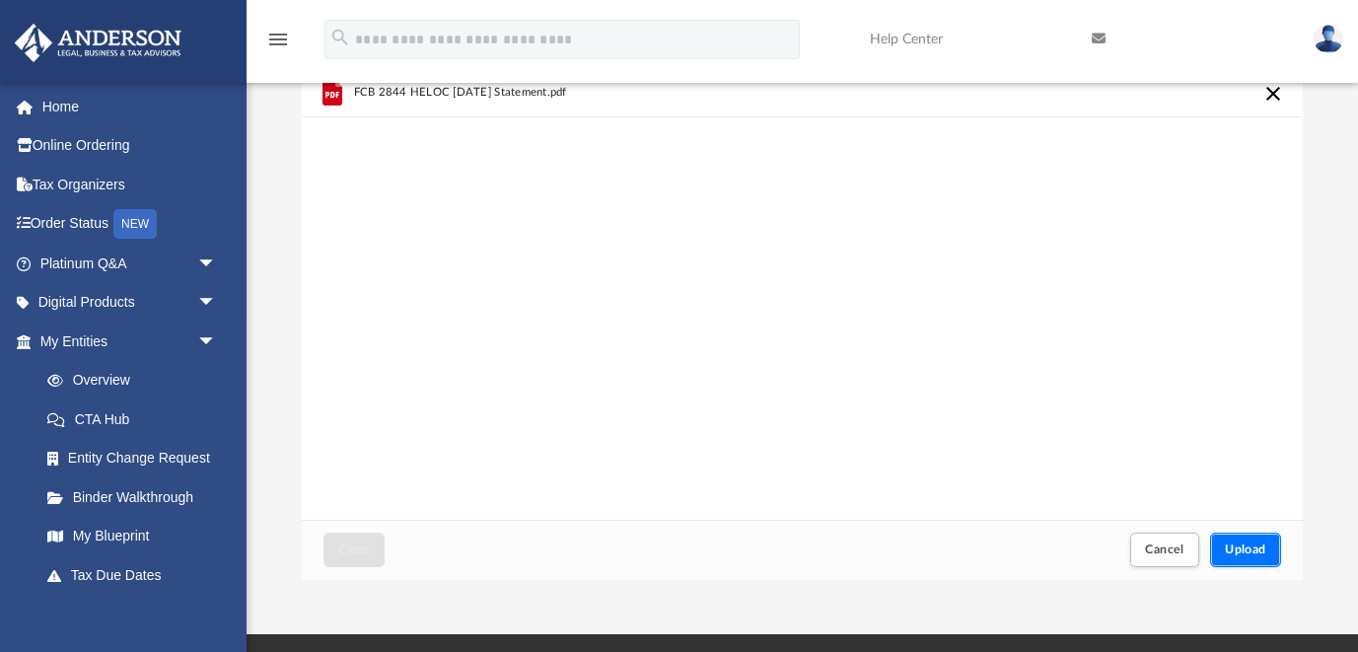
click at [1259, 547] on span "Upload" at bounding box center [1245, 550] width 41 height 12
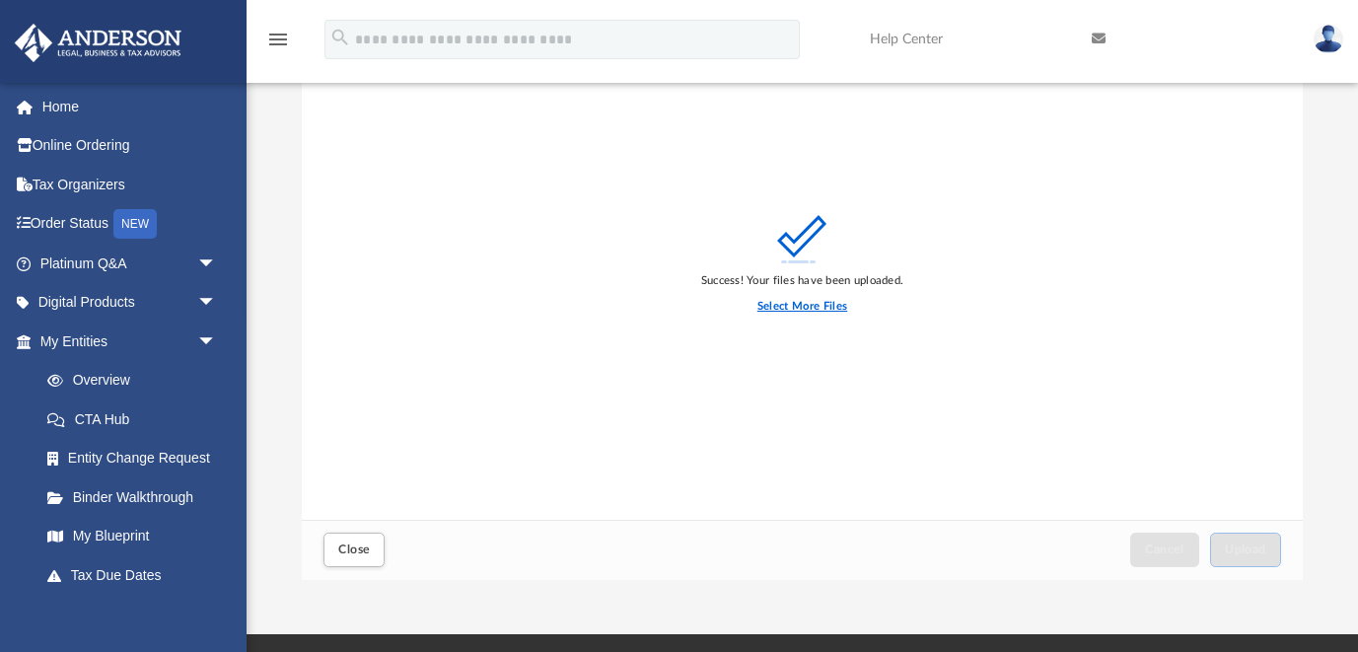
click at [839, 307] on label "Select More Files" at bounding box center [803, 307] width 90 height 18
click at [0, 0] on input "Select More Files" at bounding box center [0, 0] width 0 height 0
click at [350, 547] on span "Close" at bounding box center [354, 550] width 32 height 12
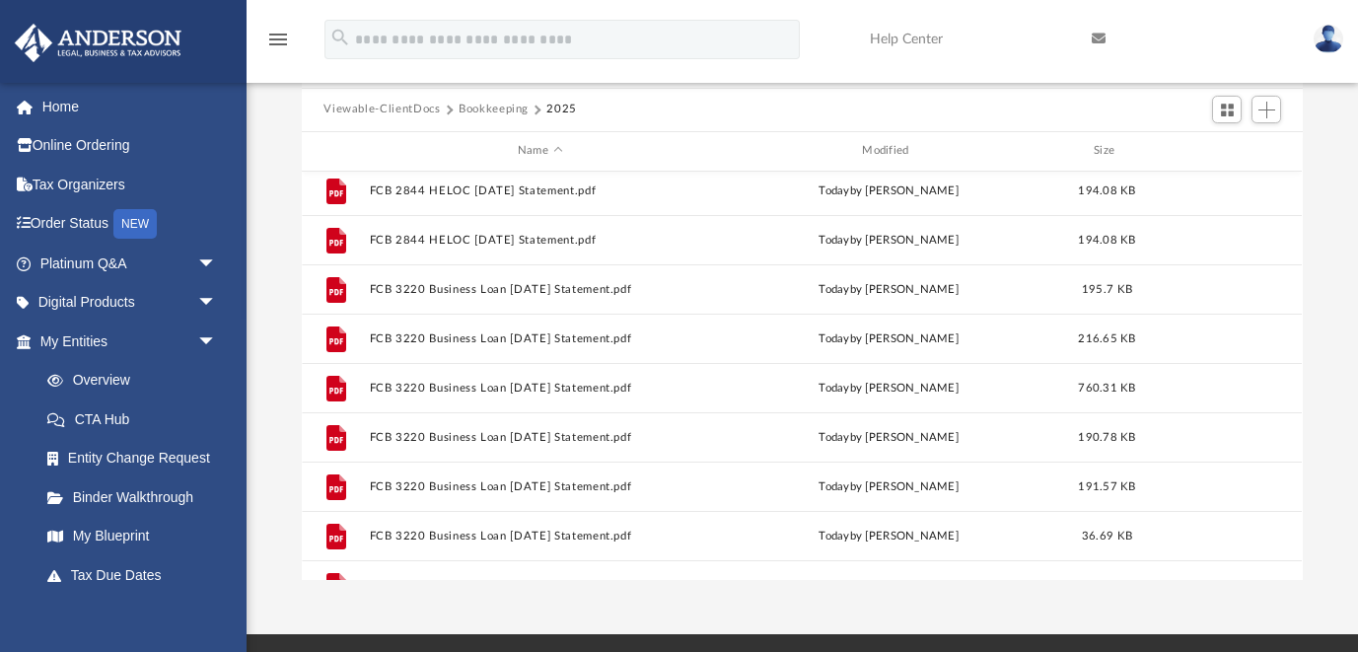
scroll to position [0, 0]
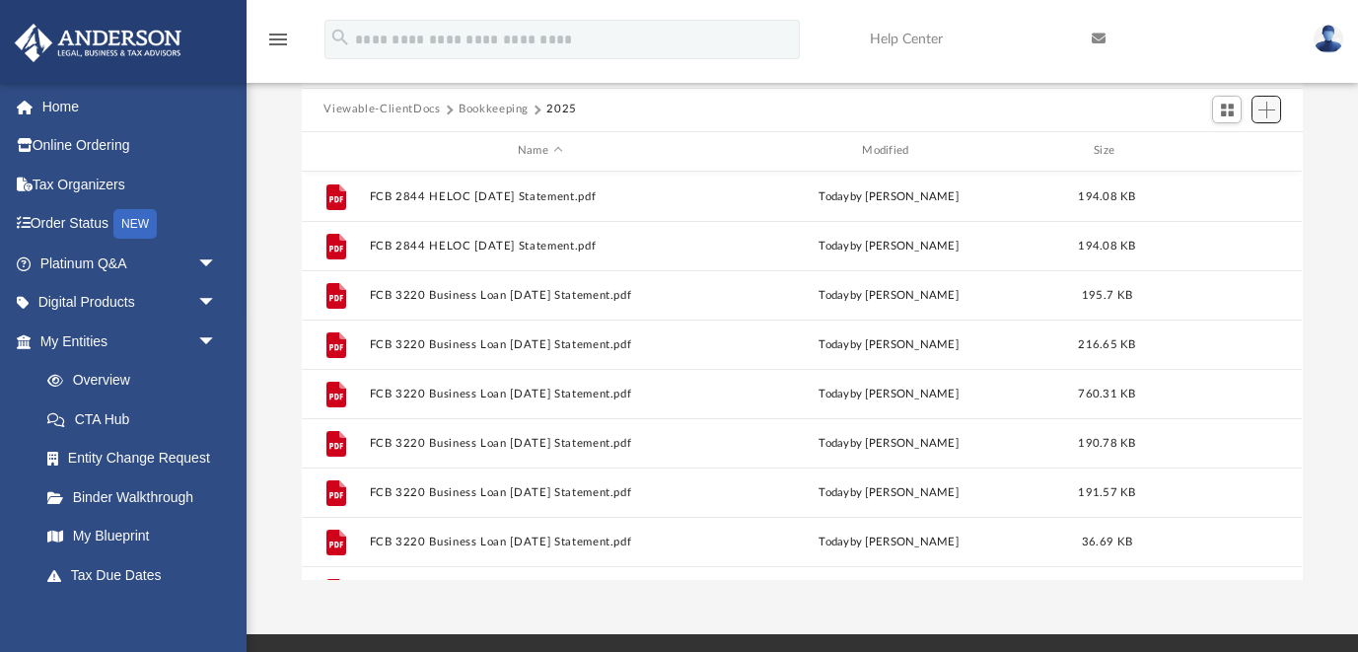
click at [1267, 113] on span "Add" at bounding box center [1267, 110] width 17 height 17
click at [1236, 147] on li "Upload" at bounding box center [1239, 148] width 63 height 21
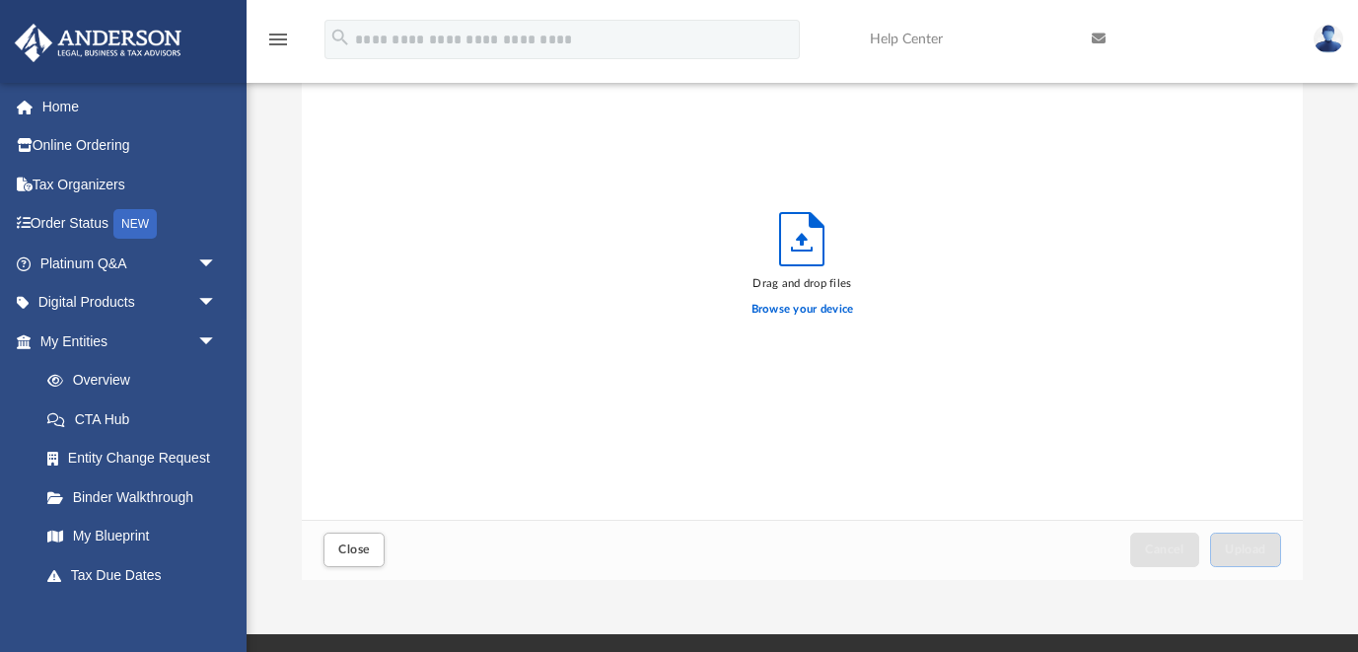
scroll to position [500, 1000]
click at [795, 309] on label "Browse your device" at bounding box center [803, 310] width 103 height 18
click at [0, 0] on input "Browse your device" at bounding box center [0, 0] width 0 height 0
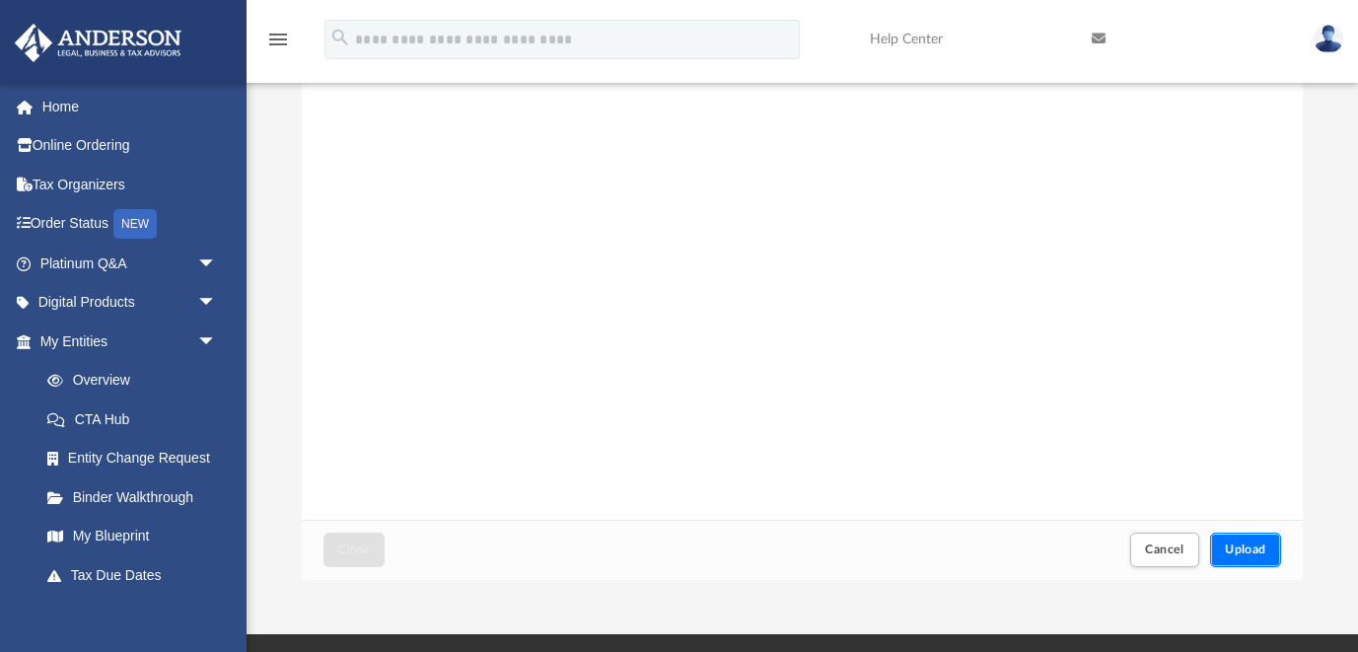
click at [1266, 546] on span "Upload" at bounding box center [1245, 550] width 41 height 12
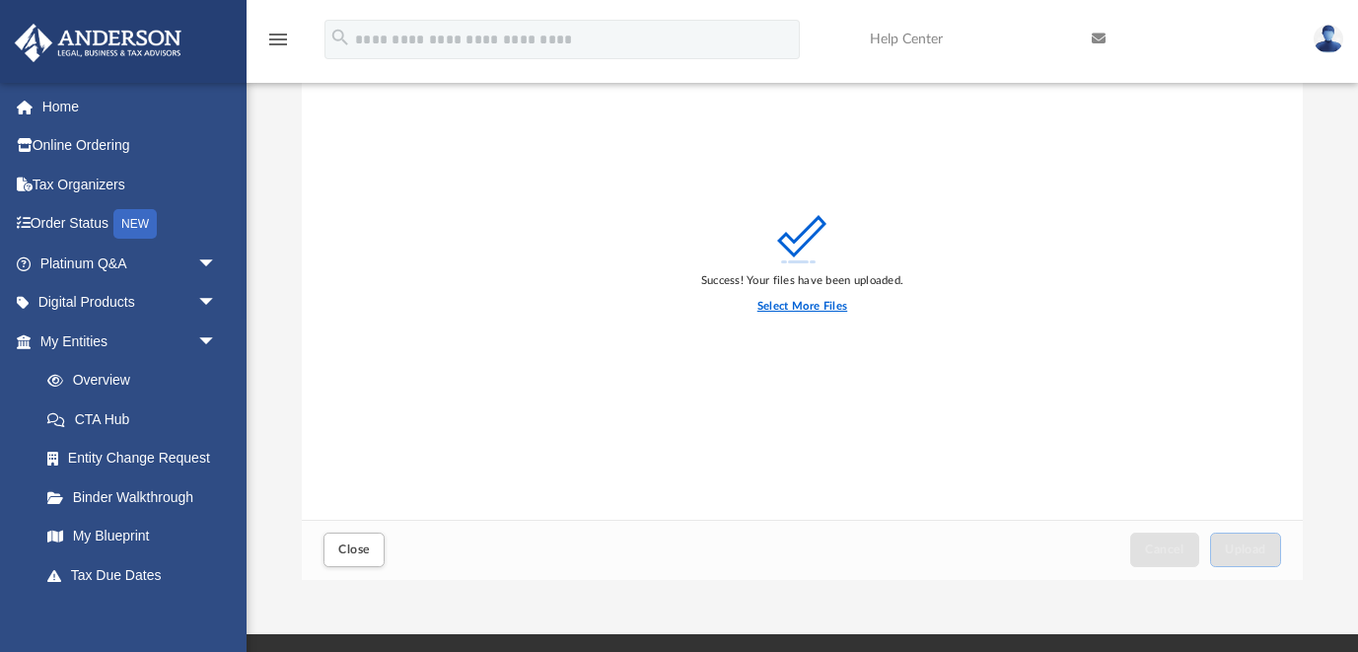
click at [811, 304] on label "Select More Files" at bounding box center [803, 307] width 90 height 18
click at [0, 0] on input "Select More Files" at bounding box center [0, 0] width 0 height 0
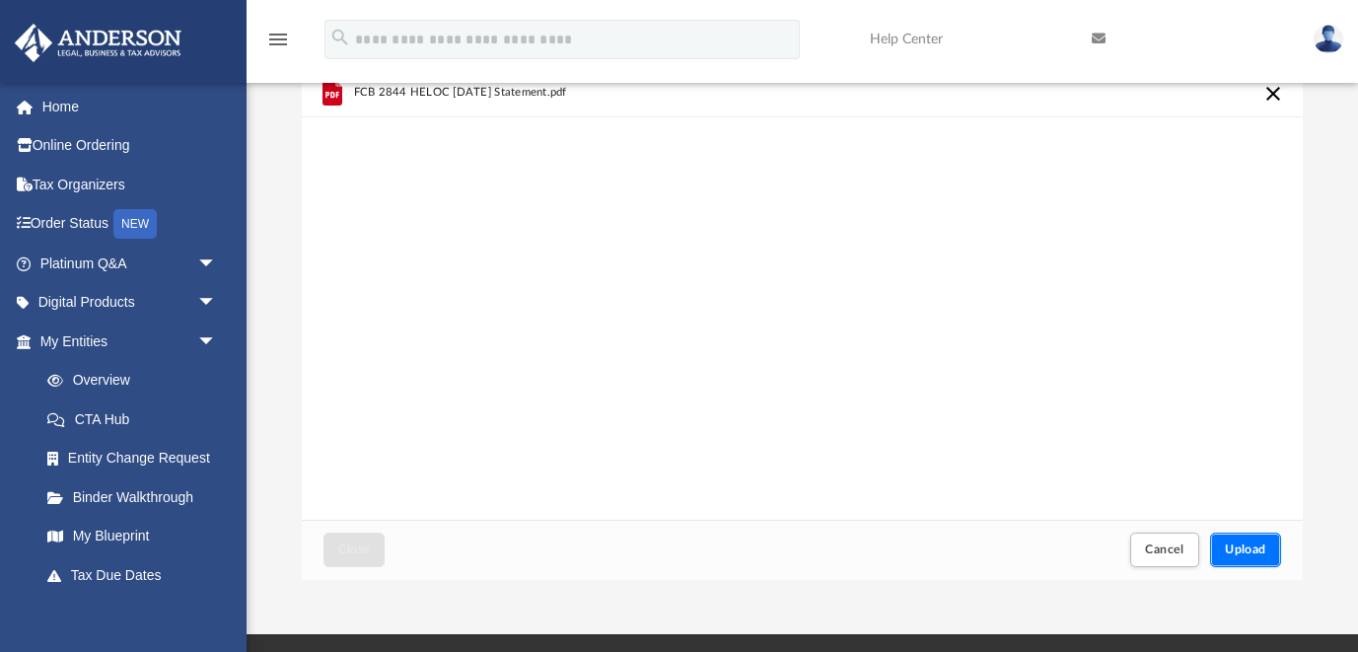
click at [1244, 547] on span "Upload" at bounding box center [1245, 550] width 41 height 12
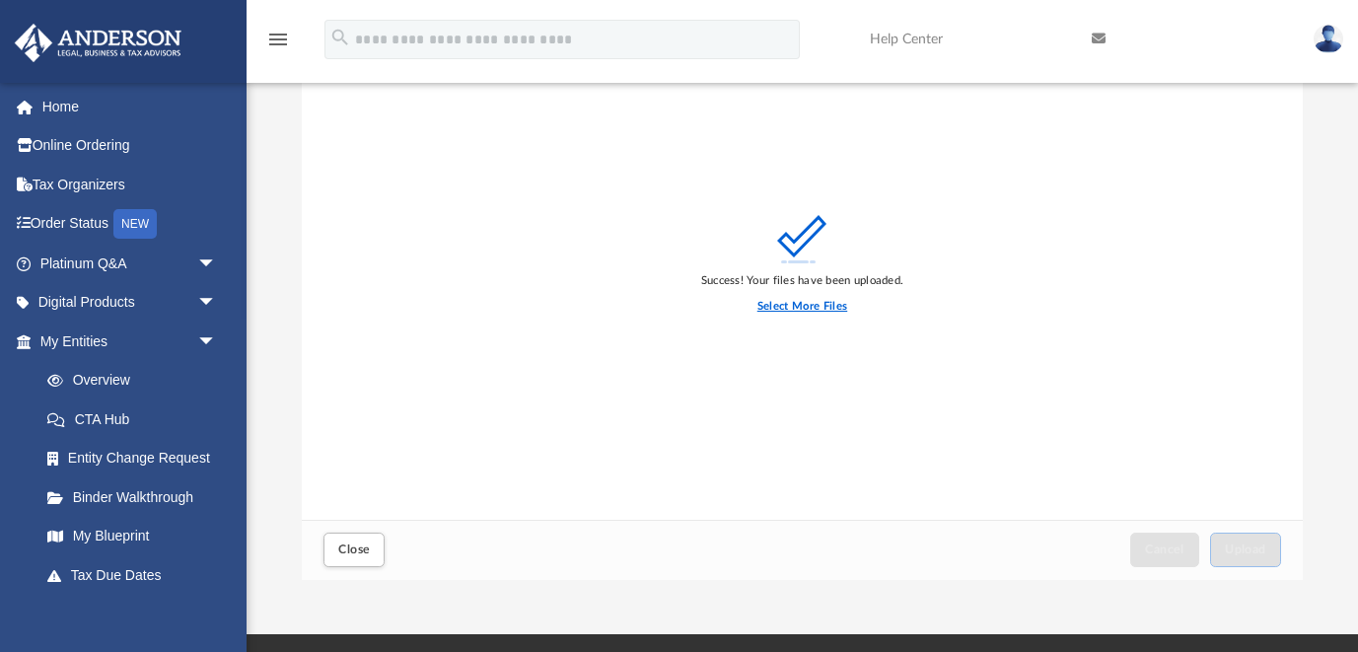
click at [816, 305] on label "Select More Files" at bounding box center [803, 307] width 90 height 18
click at [0, 0] on input "Select More Files" at bounding box center [0, 0] width 0 height 0
click at [799, 312] on label "Select More Files" at bounding box center [803, 307] width 90 height 18
click at [0, 0] on input "Select More Files" at bounding box center [0, 0] width 0 height 0
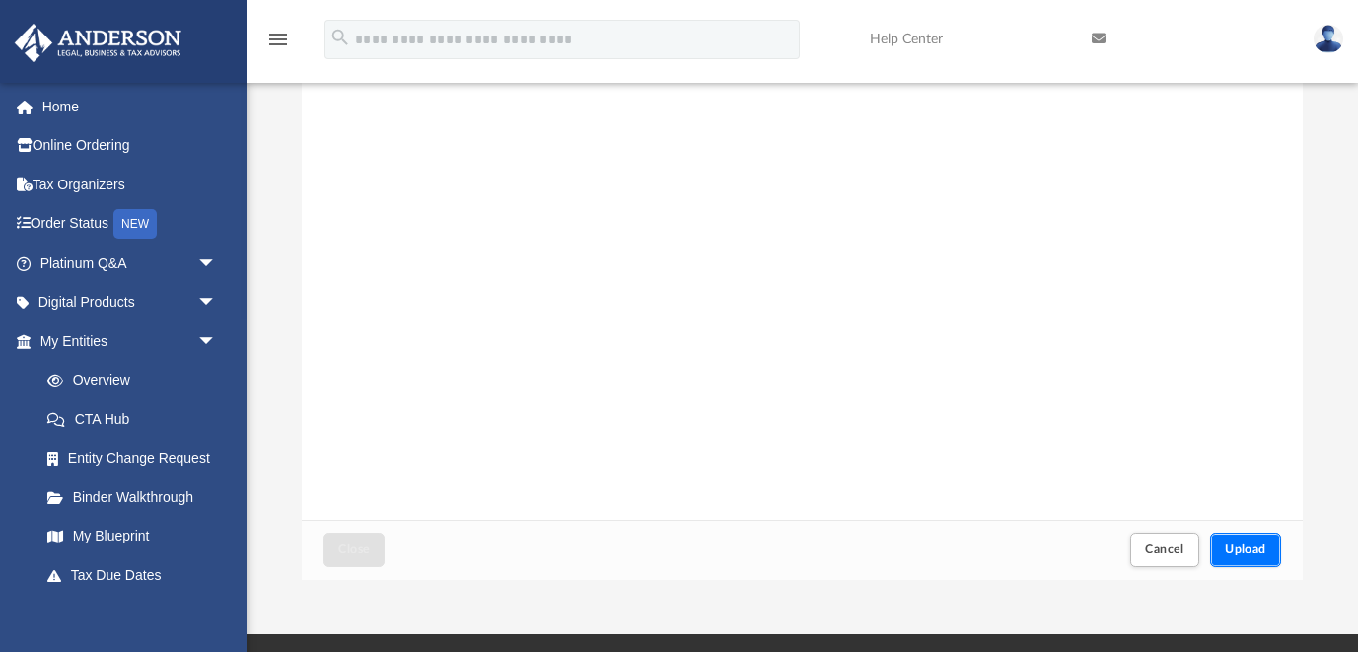
click at [1241, 545] on span "Upload" at bounding box center [1245, 550] width 41 height 12
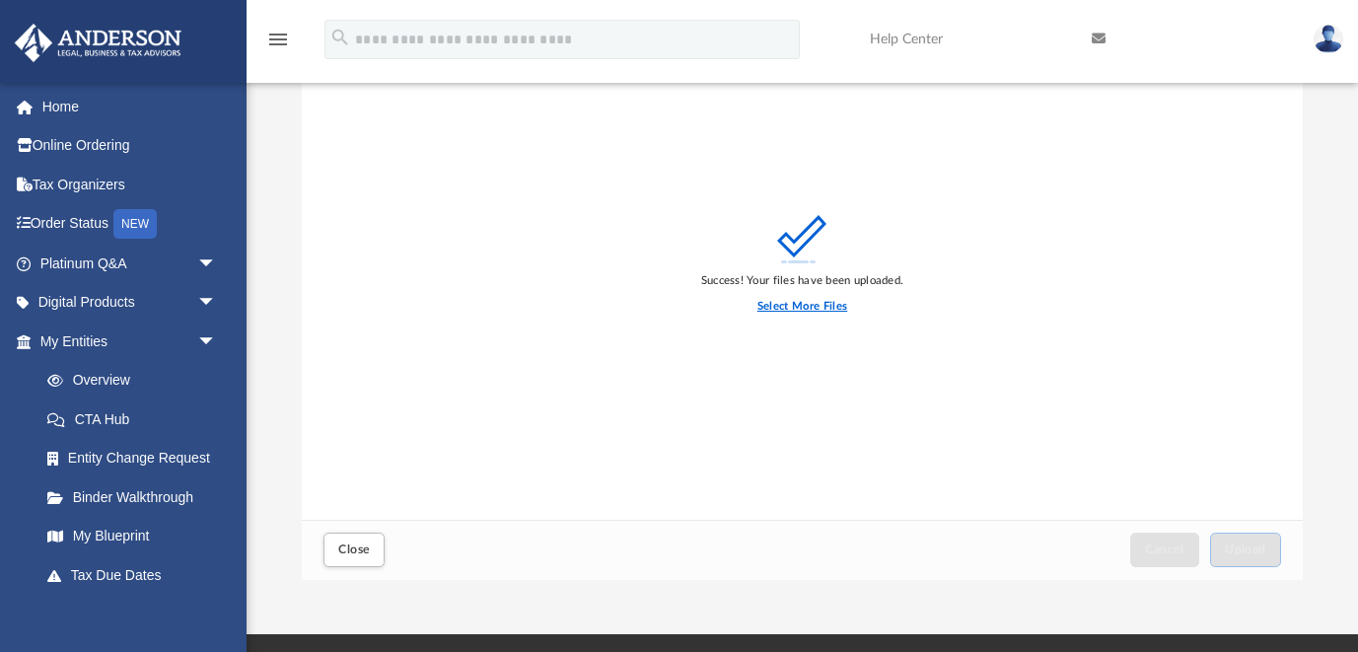
click at [830, 304] on label "Select More Files" at bounding box center [803, 307] width 90 height 18
click at [0, 0] on input "Select More Files" at bounding box center [0, 0] width 0 height 0
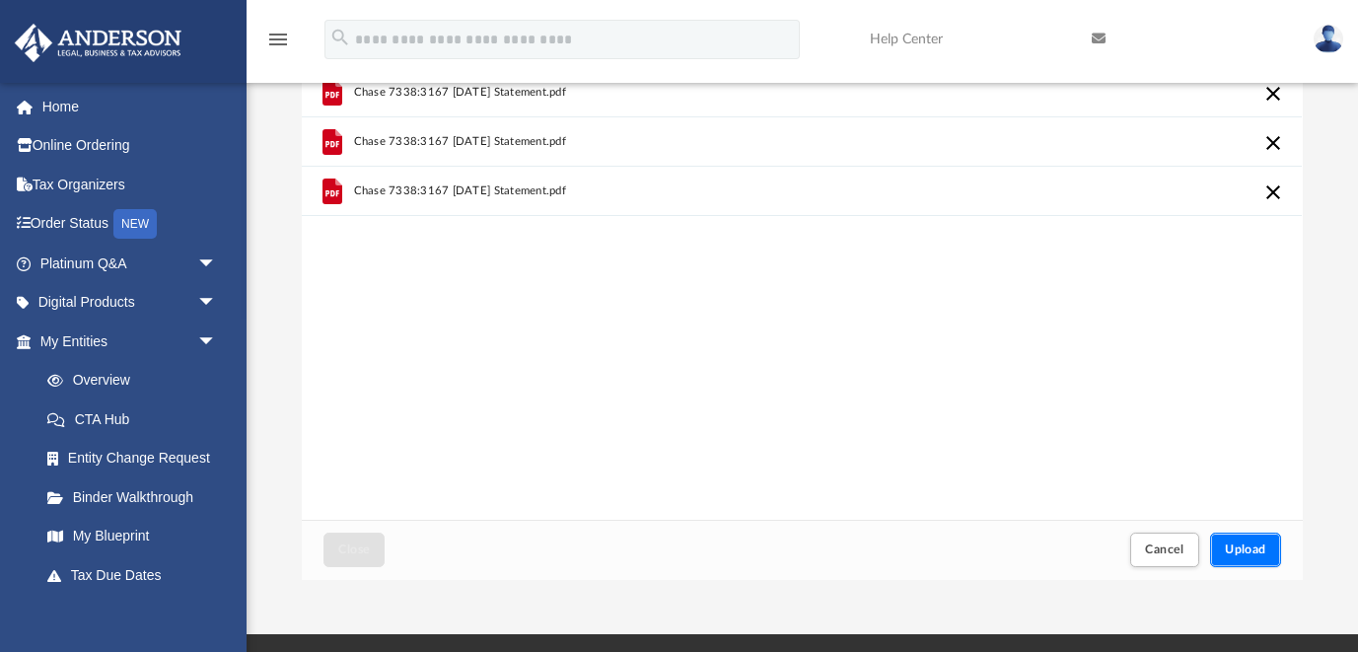
click at [1258, 536] on button "Upload" at bounding box center [1245, 550] width 71 height 35
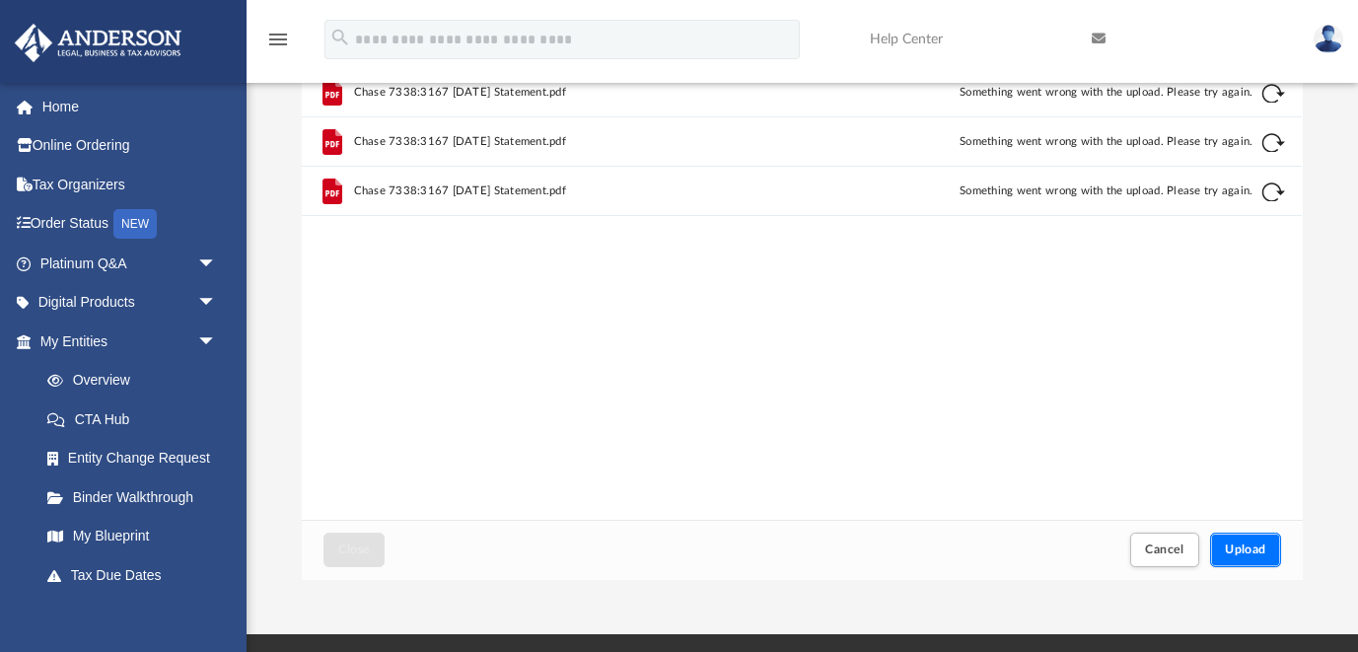
click at [1246, 548] on span "Upload" at bounding box center [1245, 550] width 41 height 12
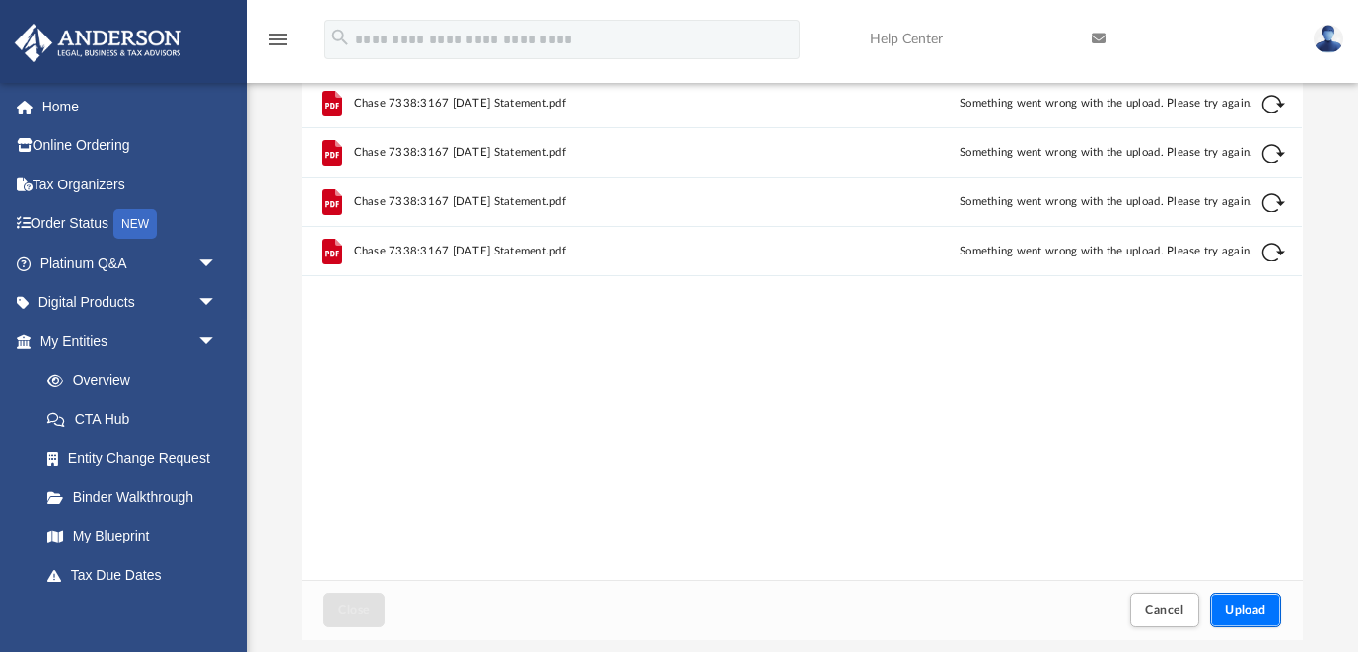
scroll to position [0, 0]
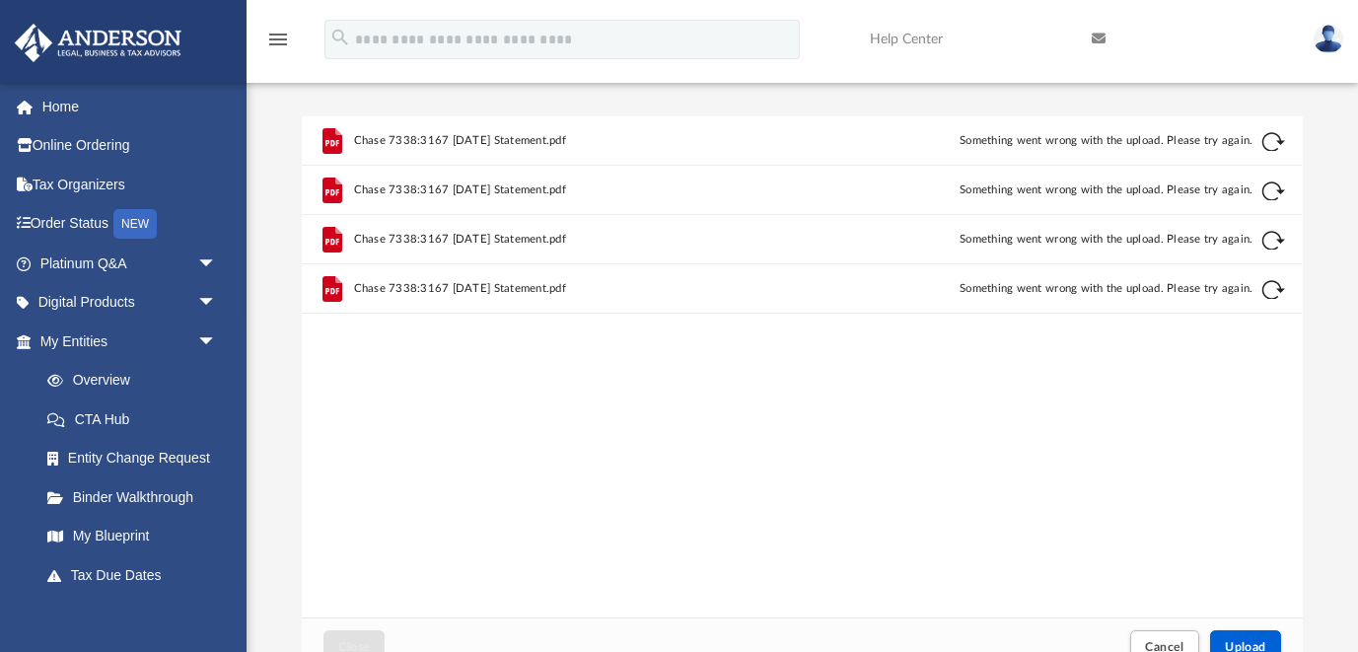
click at [1272, 150] on button "Retry" at bounding box center [1275, 142] width 24 height 24
click at [1272, 183] on button "Retry" at bounding box center [1275, 192] width 24 height 24
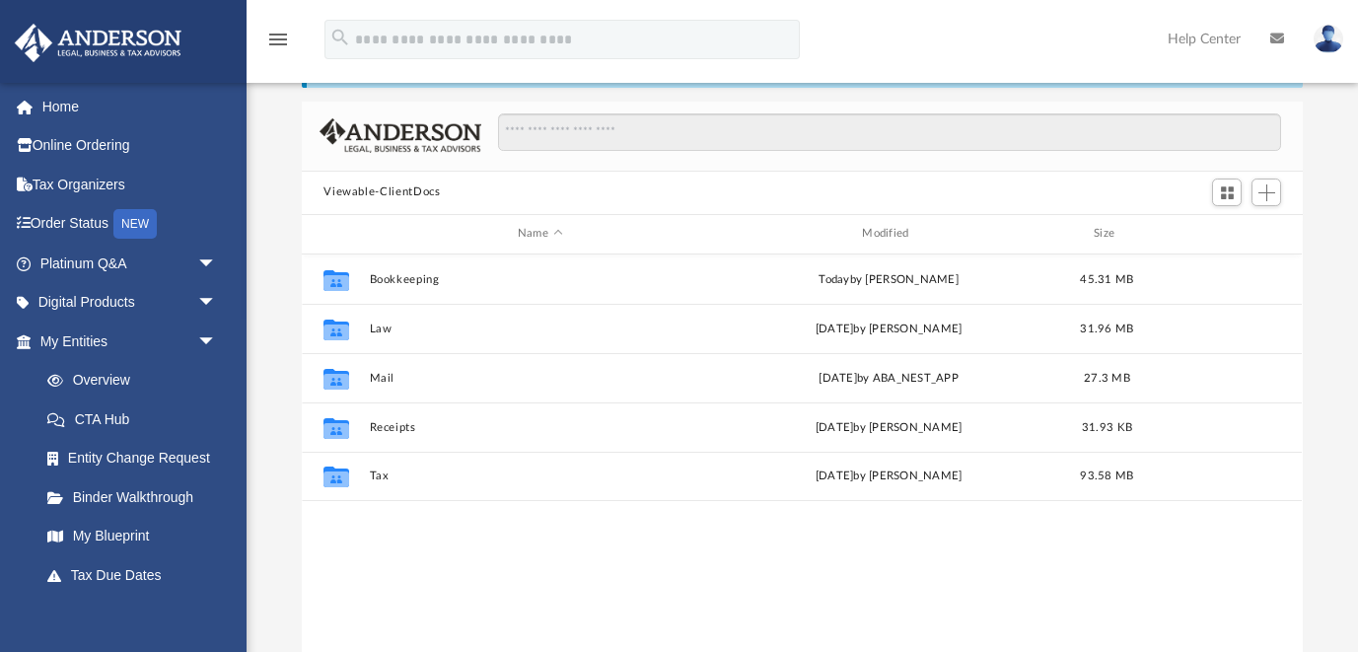
scroll to position [87, 0]
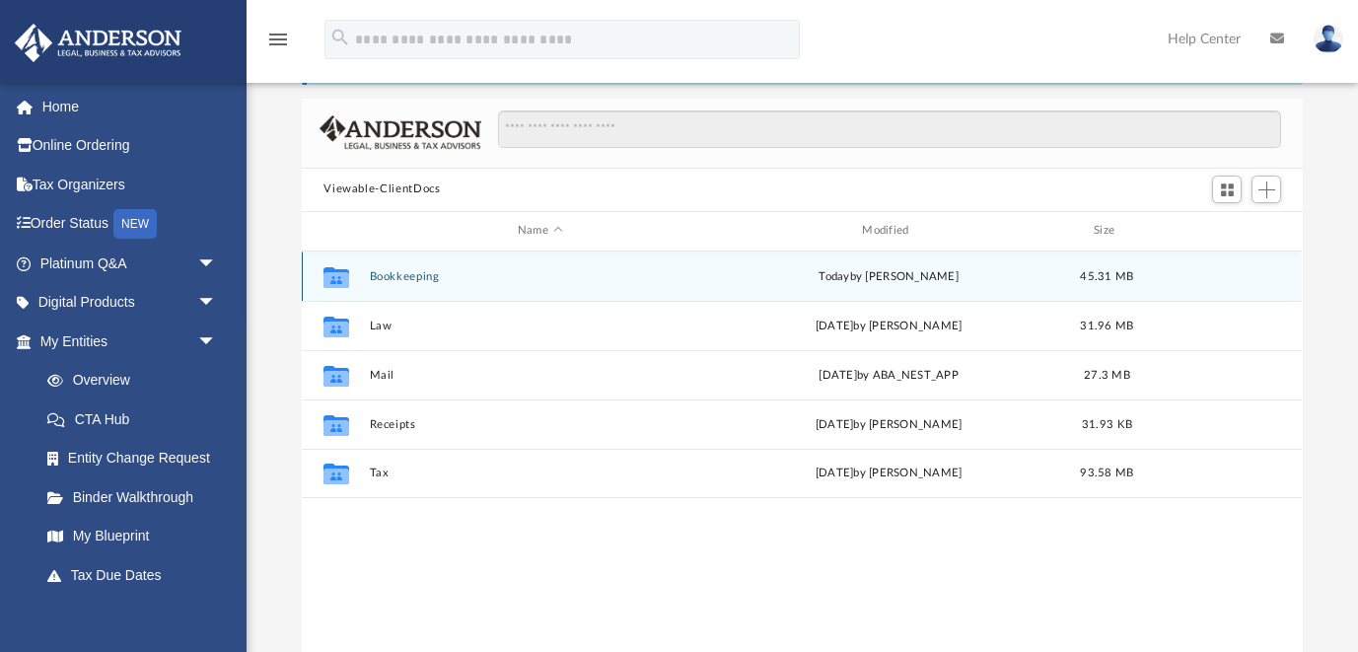
click at [432, 272] on button "Bookkeeping" at bounding box center [540, 276] width 340 height 13
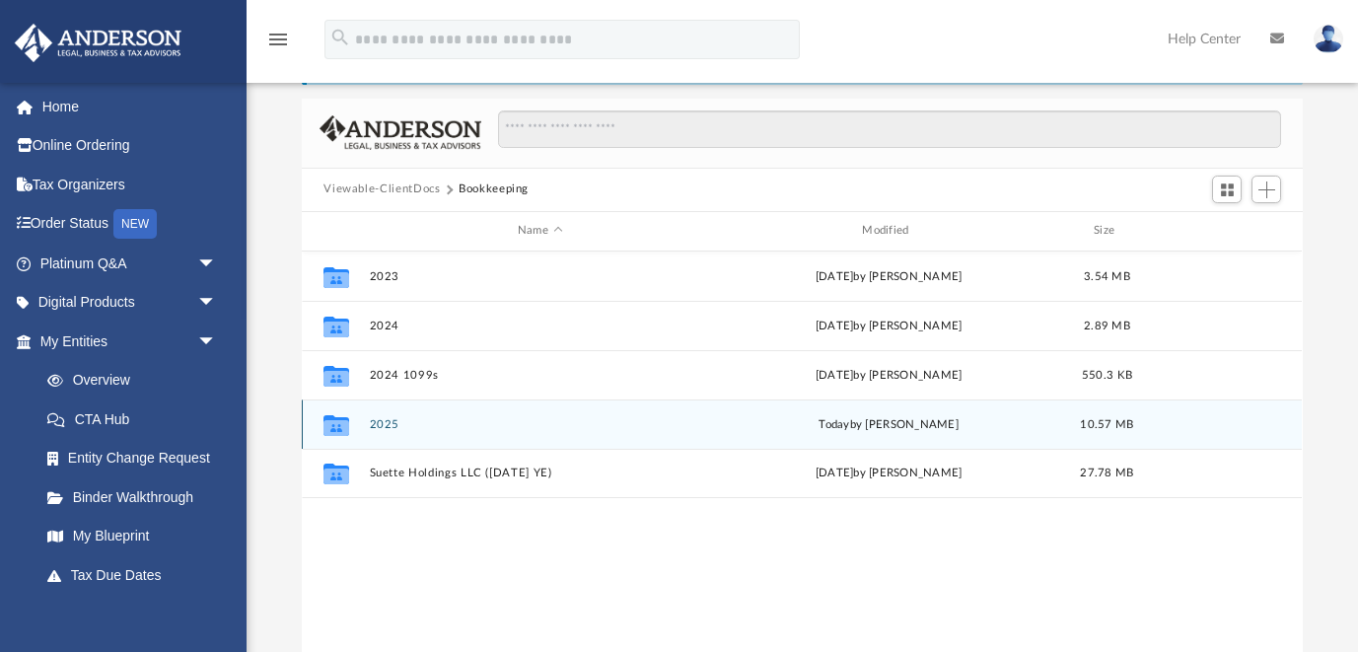
click at [388, 423] on button "2025" at bounding box center [540, 424] width 340 height 13
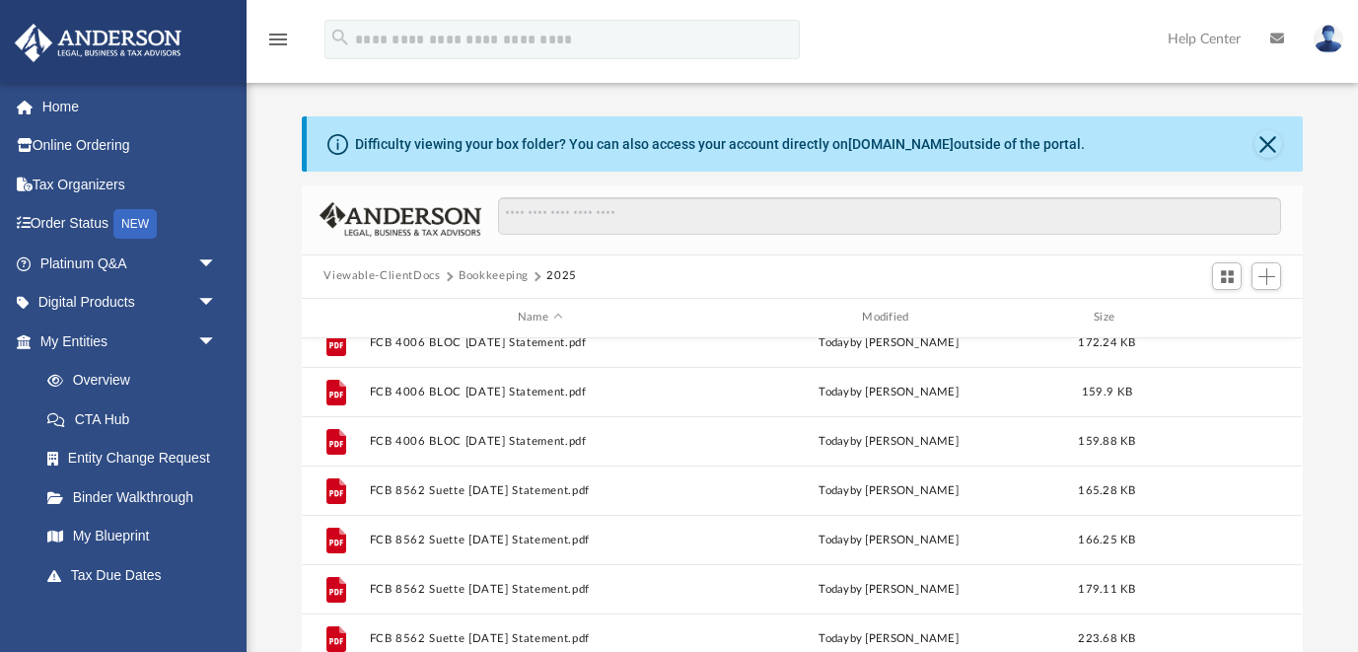
scroll to position [1148, 0]
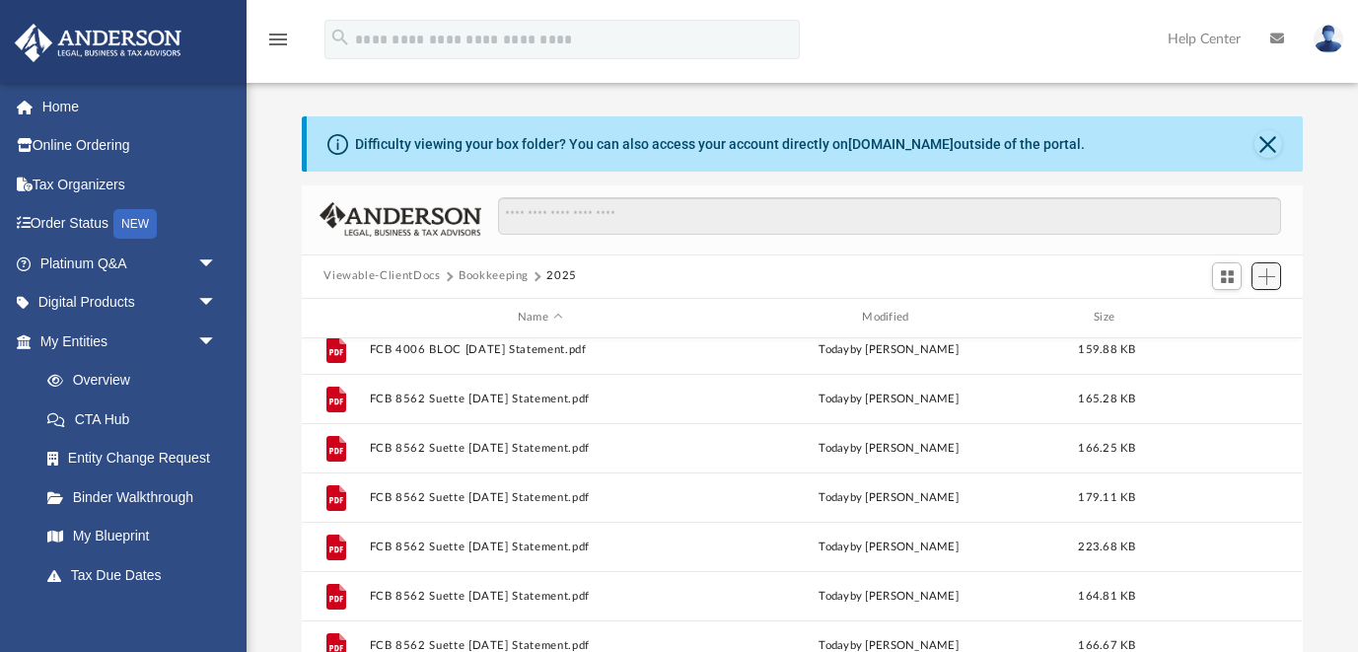
click at [1266, 283] on span "Add" at bounding box center [1267, 276] width 17 height 17
click at [1224, 310] on li "Upload" at bounding box center [1239, 315] width 63 height 21
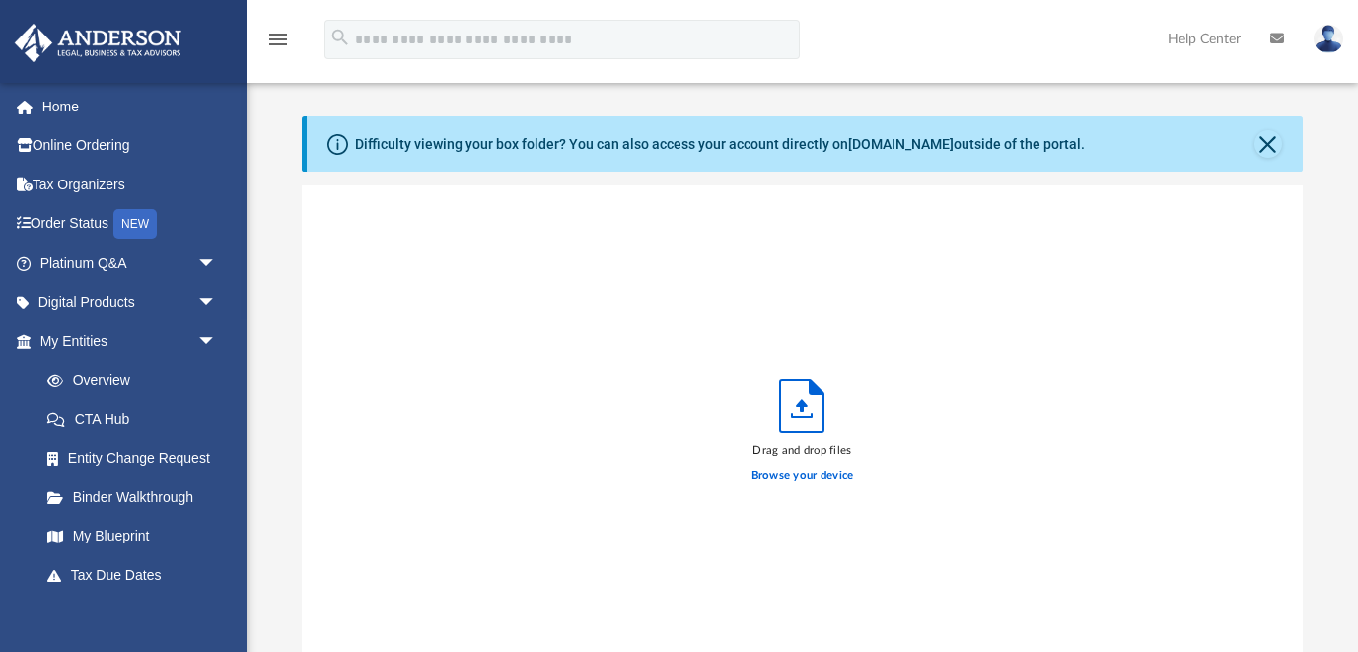
scroll to position [500, 1000]
click at [792, 471] on label "Browse your device" at bounding box center [803, 477] width 103 height 18
click at [0, 0] on input "Browse your device" at bounding box center [0, 0] width 0 height 0
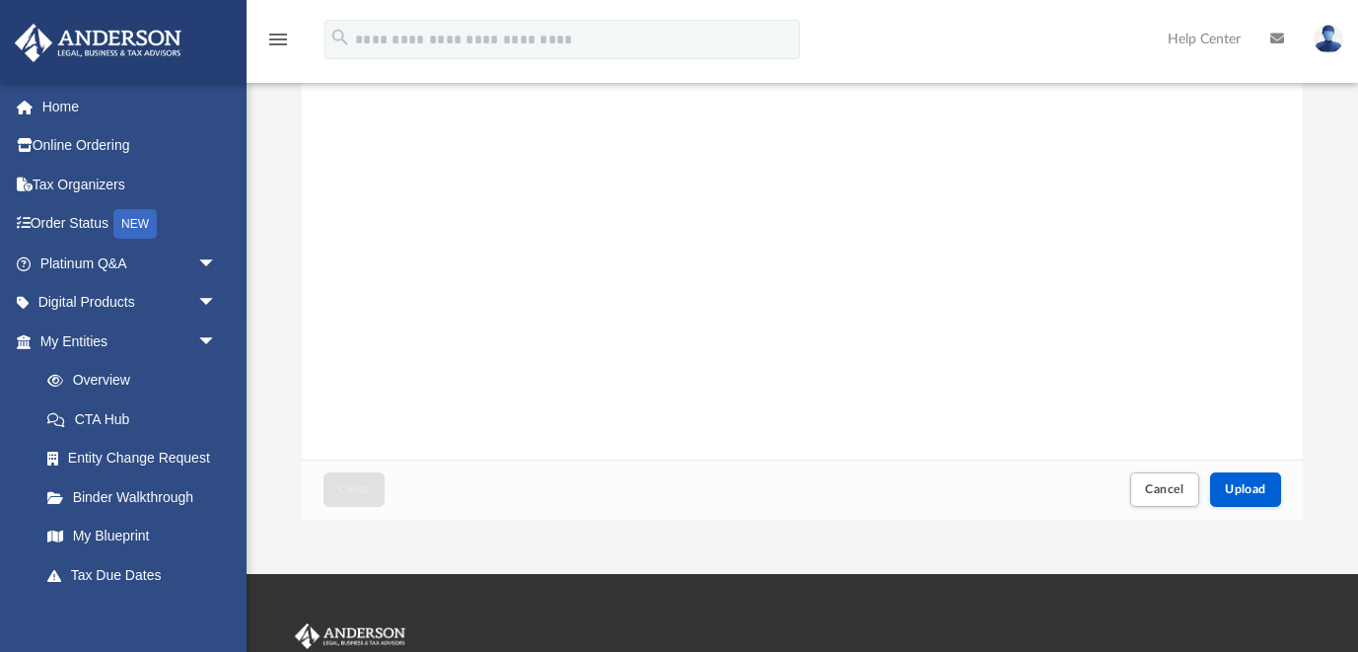
scroll to position [231, 0]
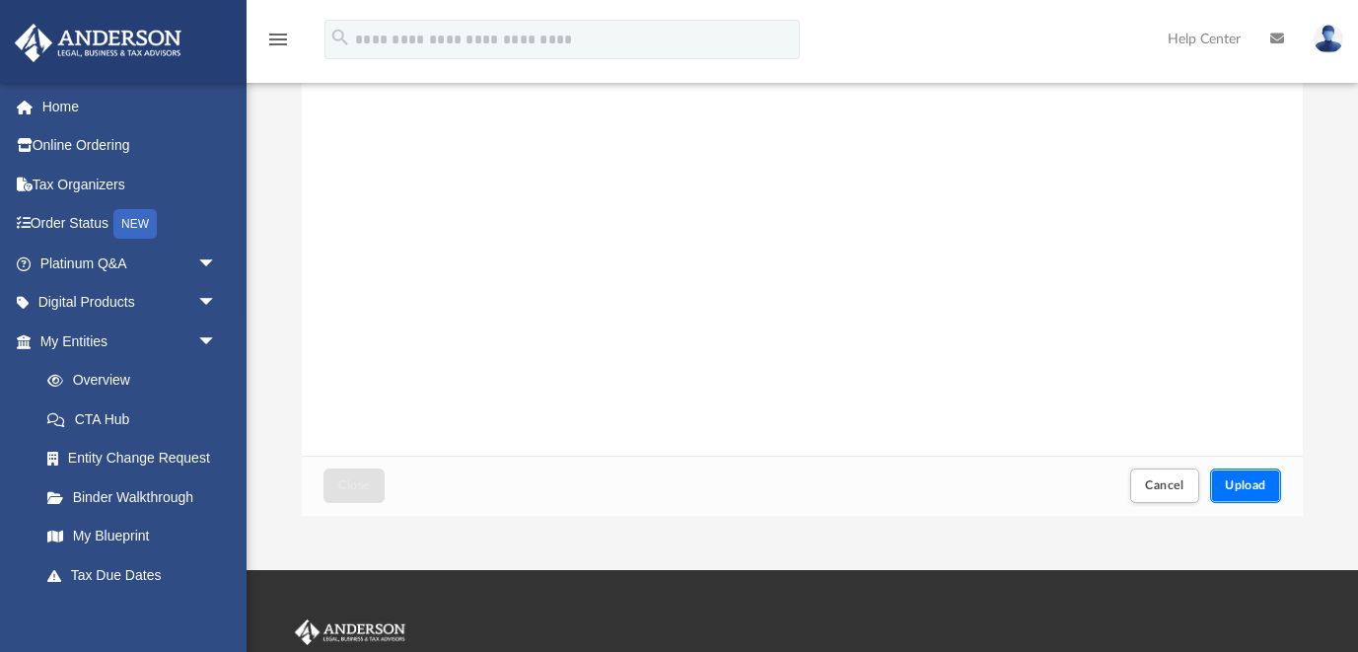
click at [1250, 473] on button "Upload" at bounding box center [1245, 486] width 71 height 35
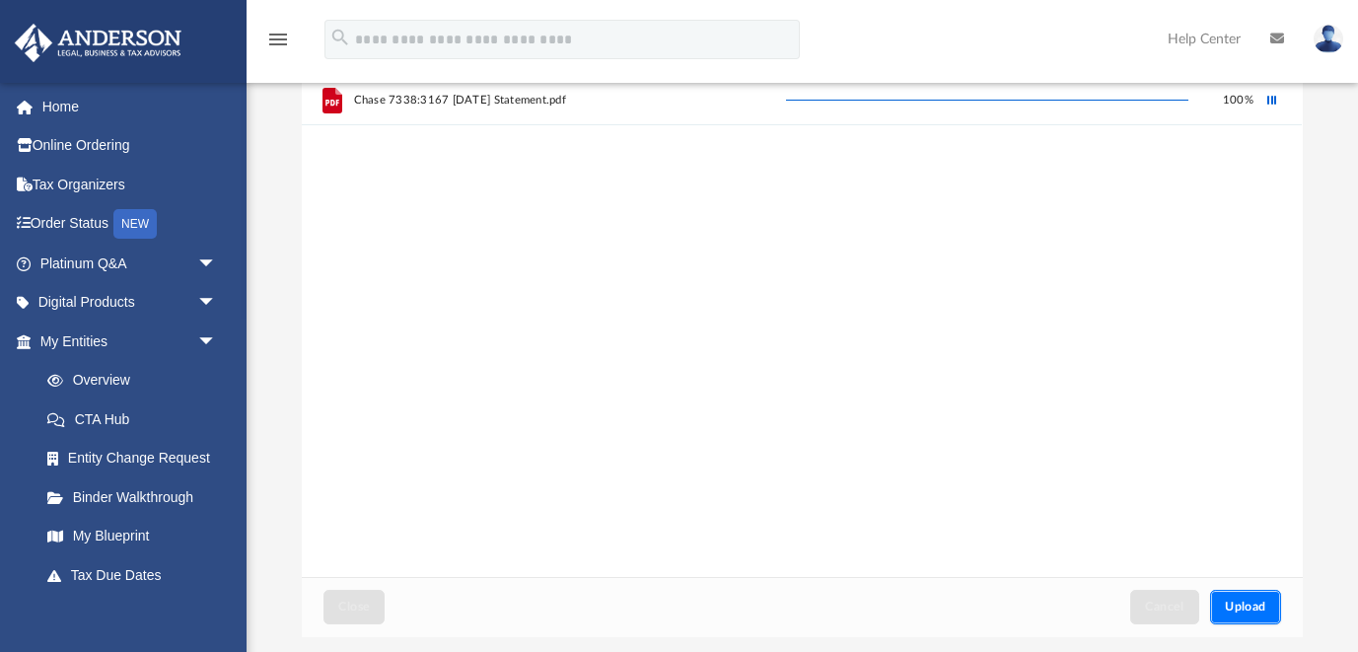
scroll to position [0, 0]
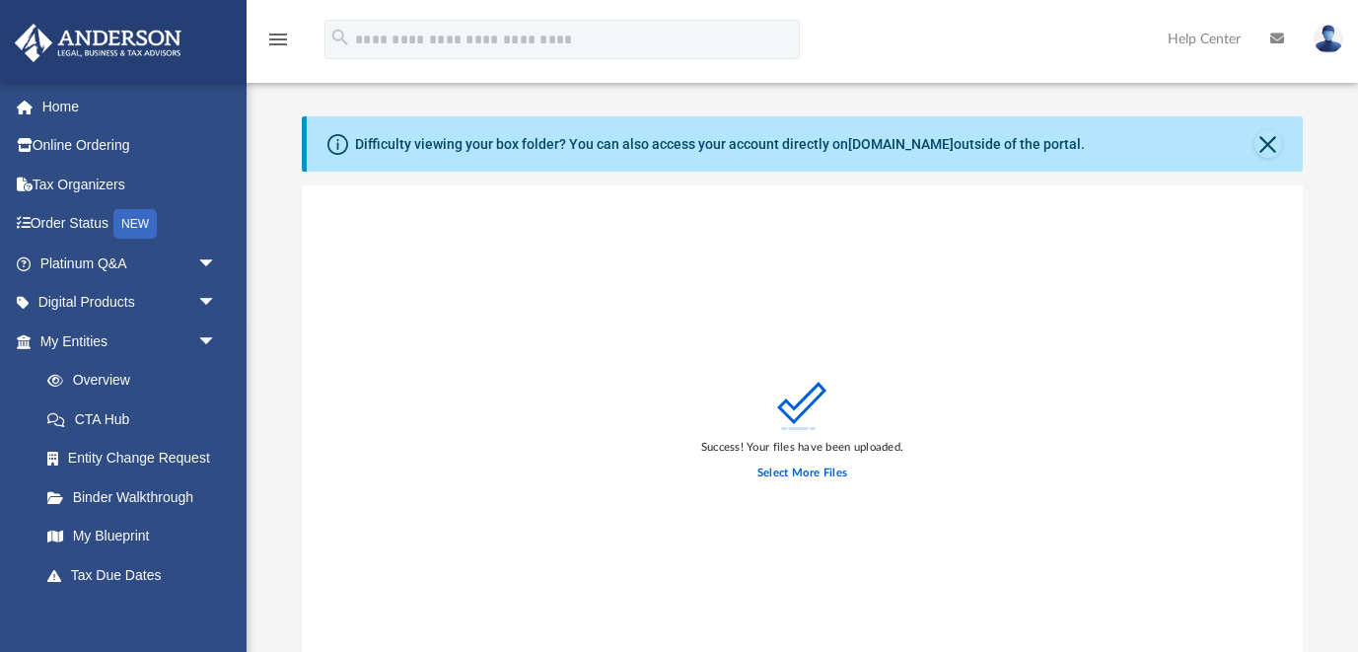
click at [848, 471] on div "Select More Files" at bounding box center [802, 473] width 202 height 35
click at [842, 472] on label "Select More Files" at bounding box center [803, 474] width 90 height 18
click at [0, 0] on input "Select More Files" at bounding box center [0, 0] width 0 height 0
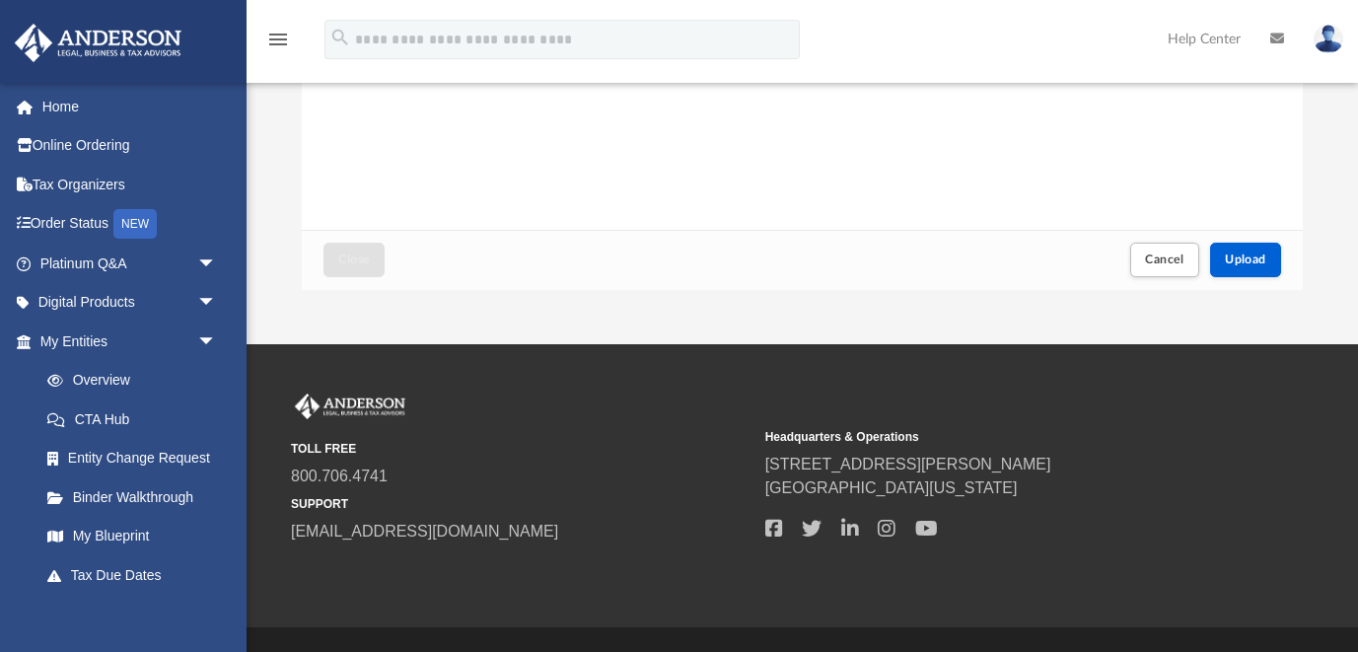
scroll to position [501, 0]
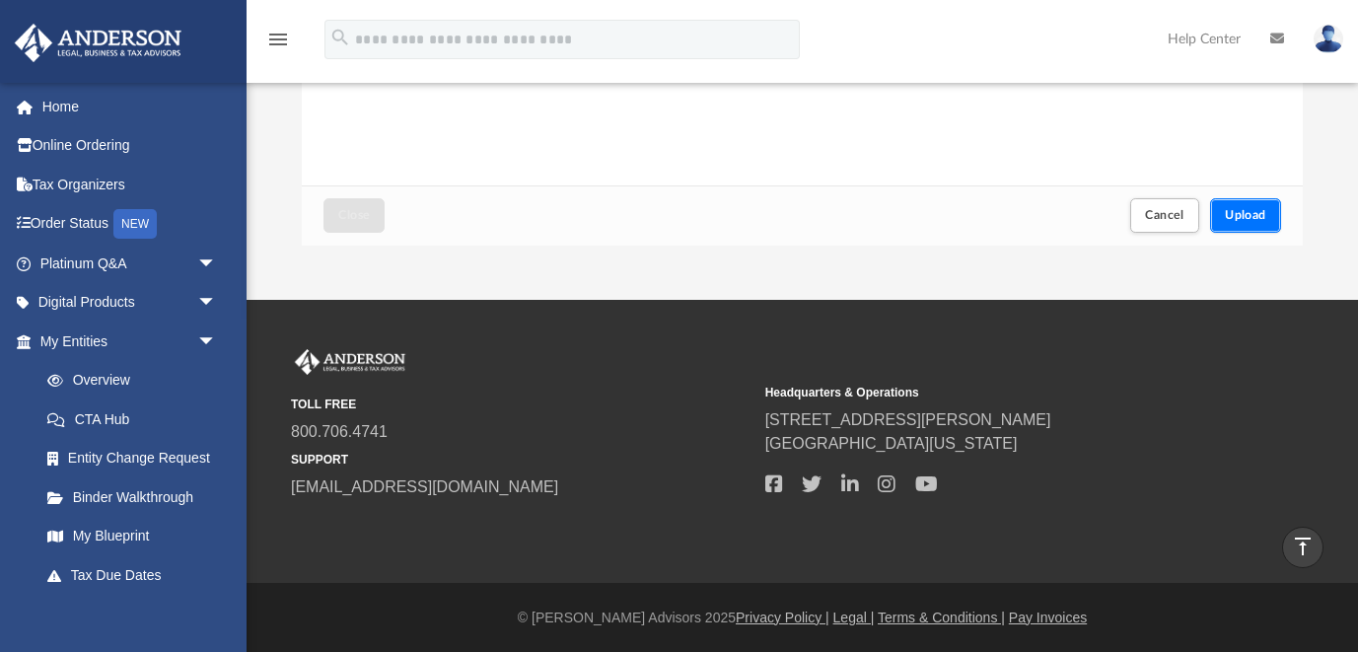
click at [1243, 214] on span "Upload" at bounding box center [1245, 215] width 41 height 12
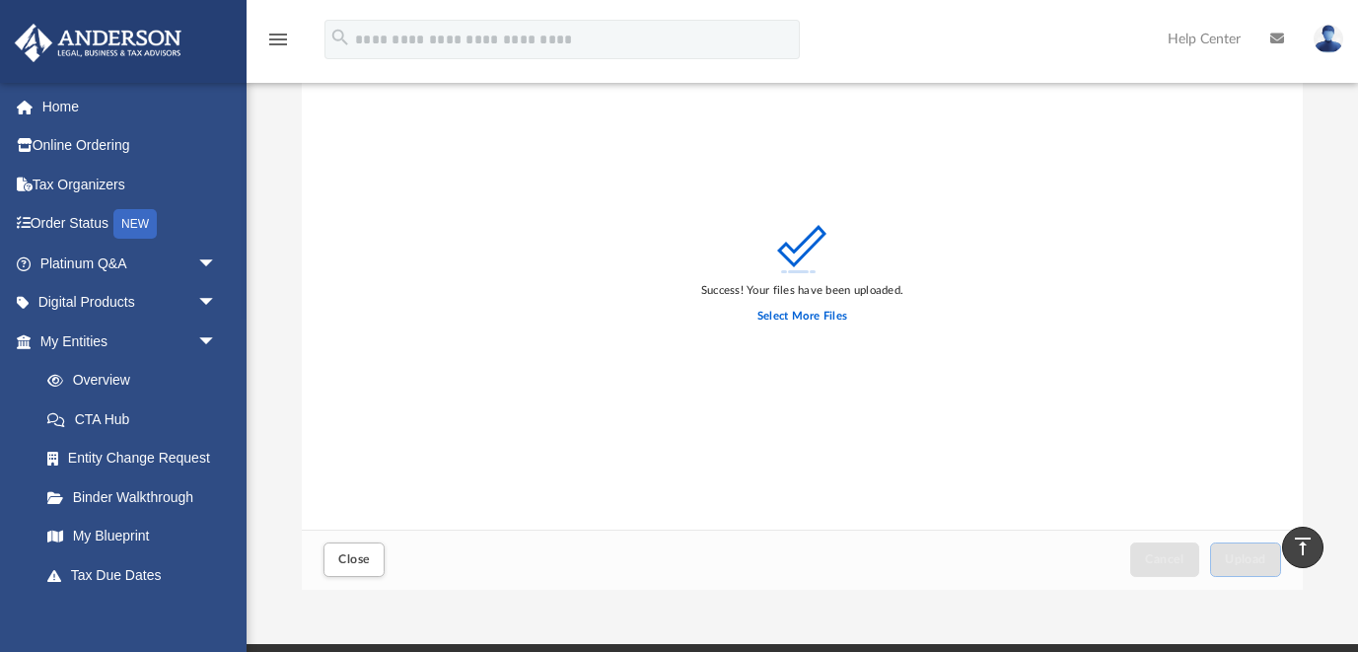
scroll to position [156, 0]
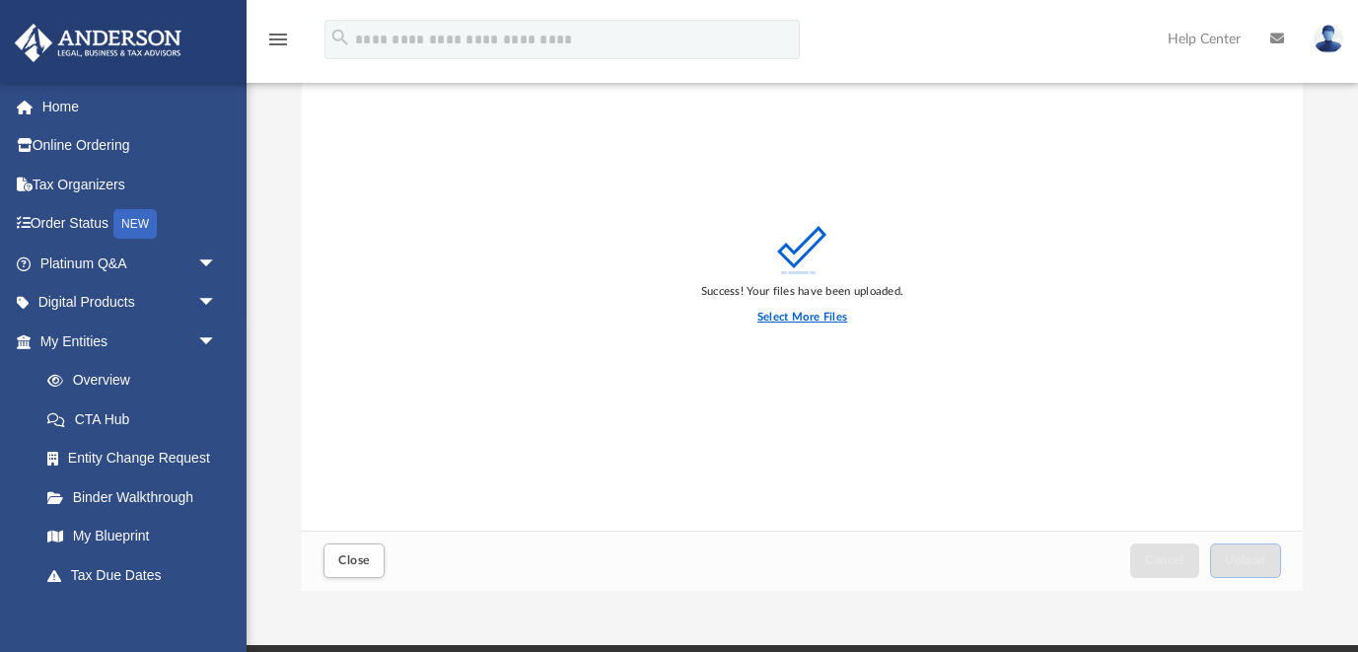
click at [815, 313] on label "Select More Files" at bounding box center [803, 318] width 90 height 18
click at [0, 0] on input "Select More Files" at bounding box center [0, 0] width 0 height 0
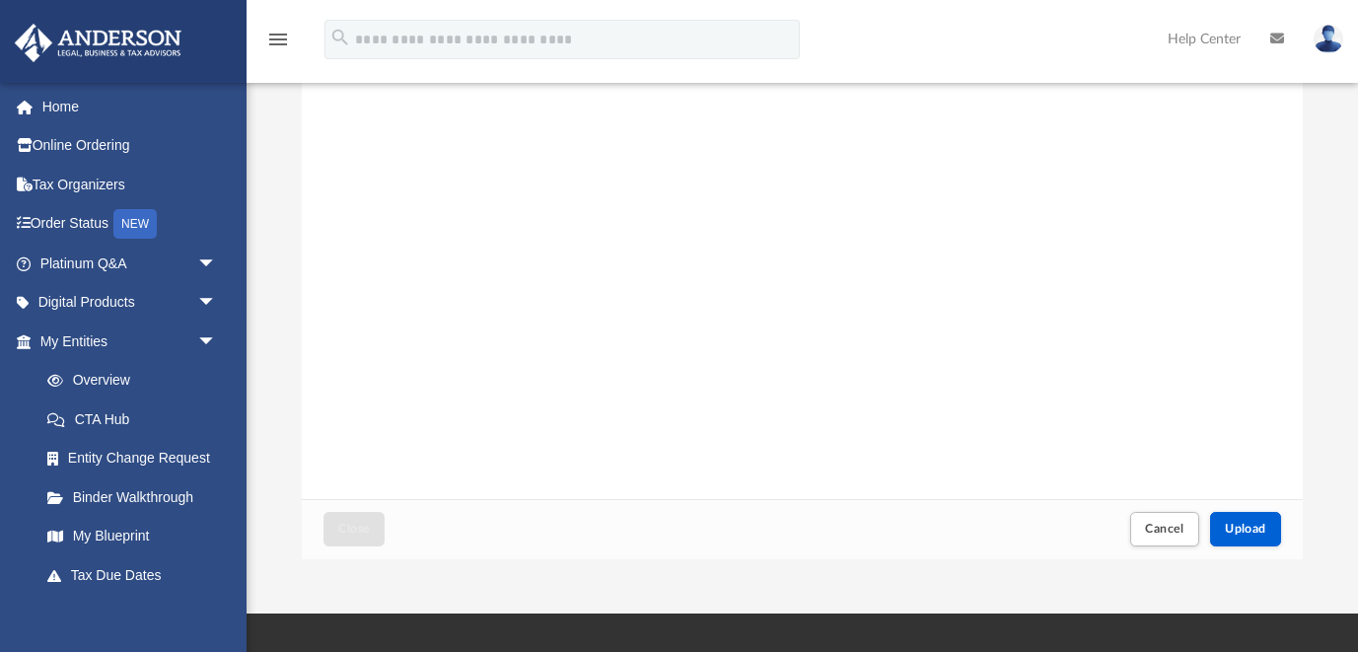
scroll to position [188, 0]
click at [1253, 524] on span "Upload" at bounding box center [1245, 528] width 41 height 12
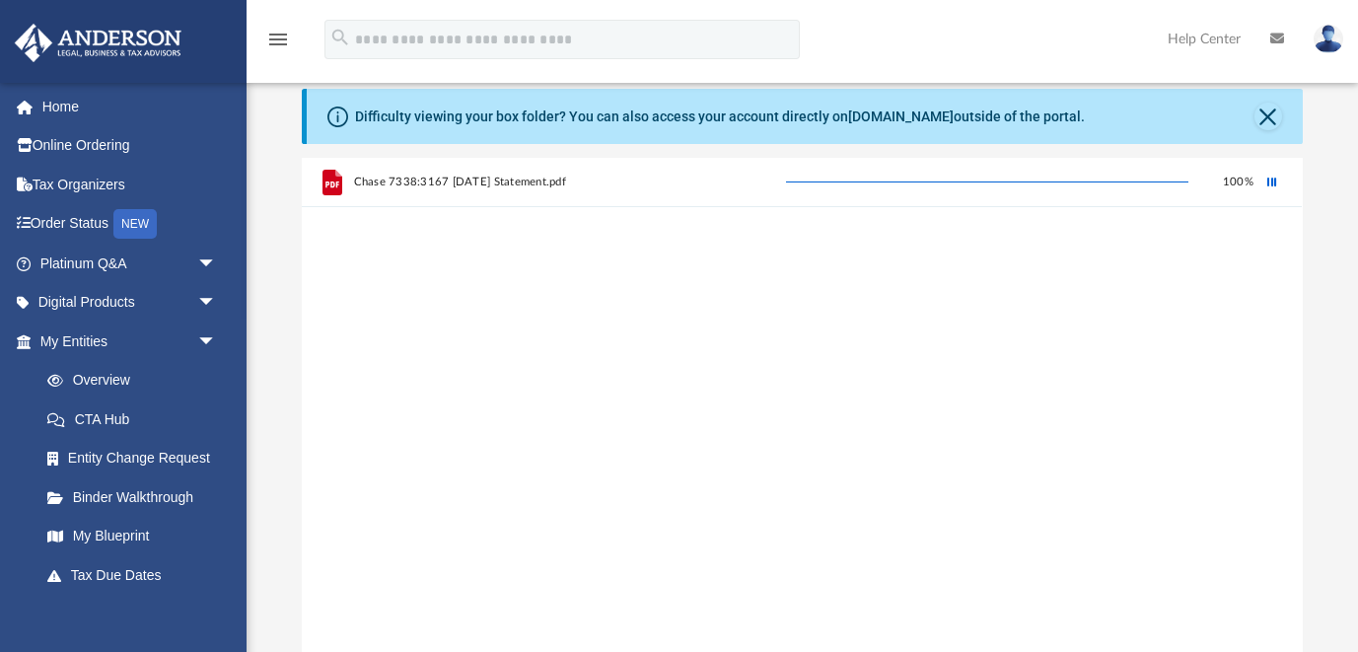
scroll to position [0, 0]
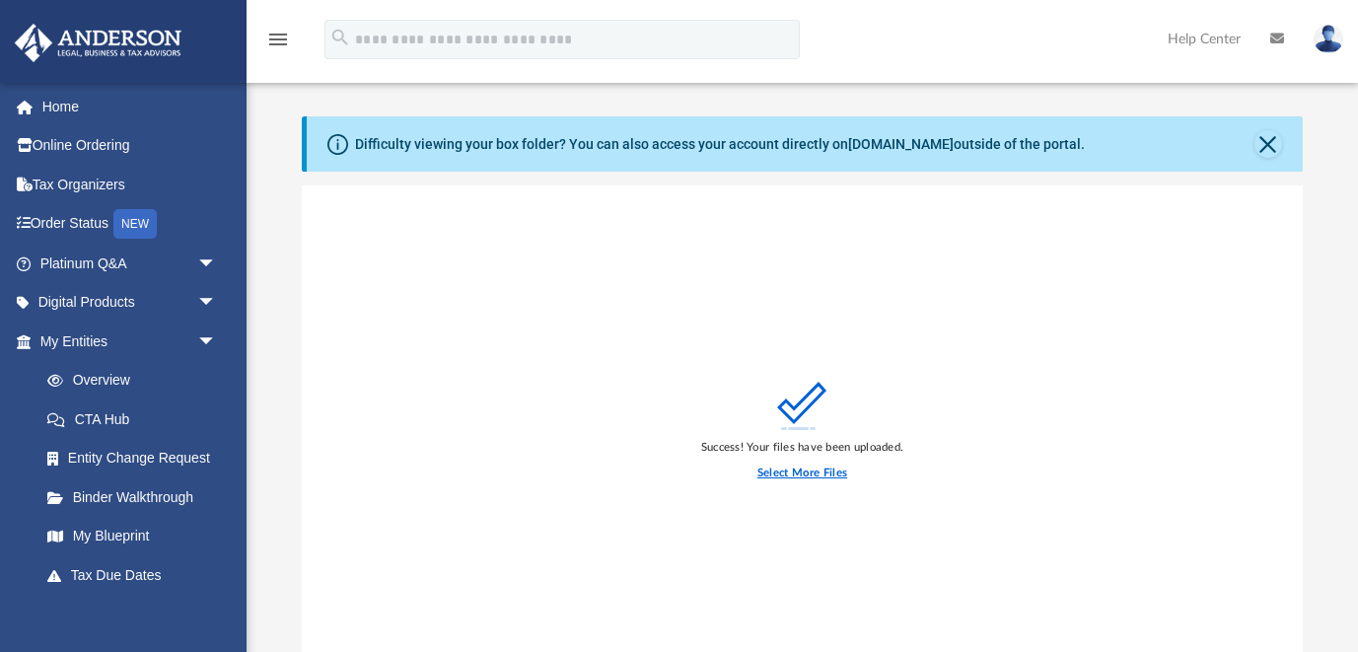
click at [794, 474] on label "Select More Files" at bounding box center [803, 474] width 90 height 18
click at [0, 0] on input "Select More Files" at bounding box center [0, 0] width 0 height 0
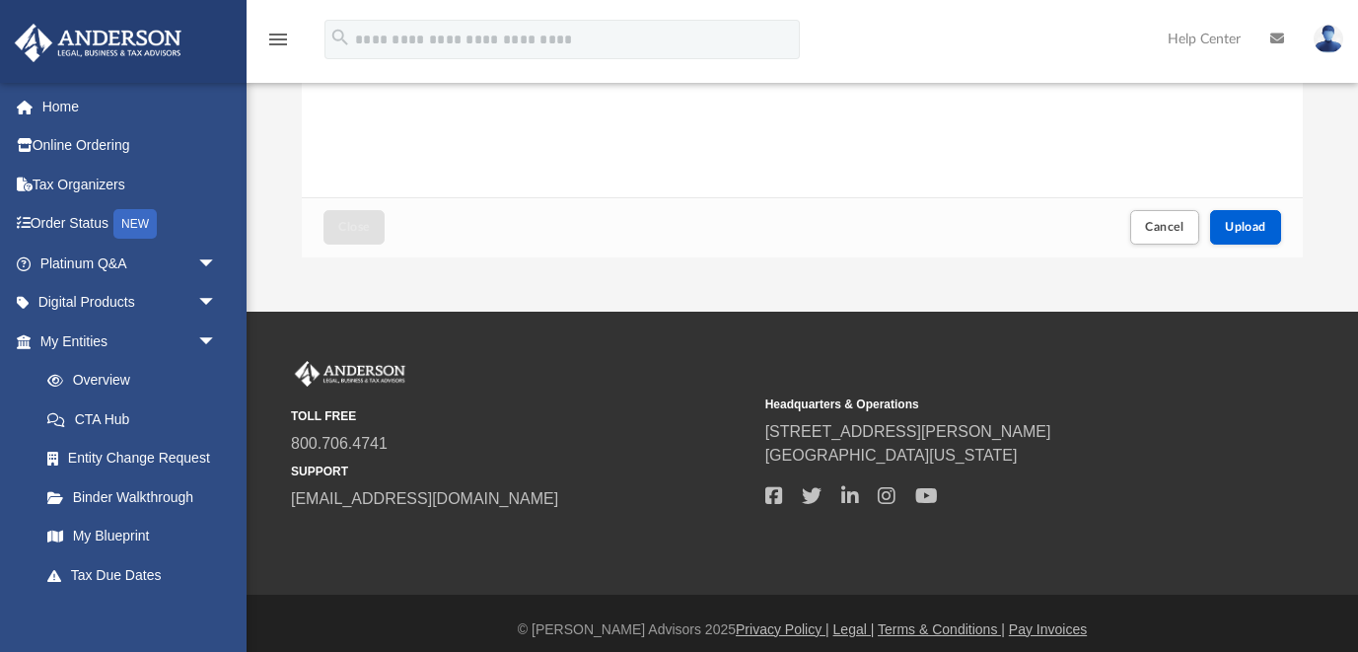
scroll to position [501, 0]
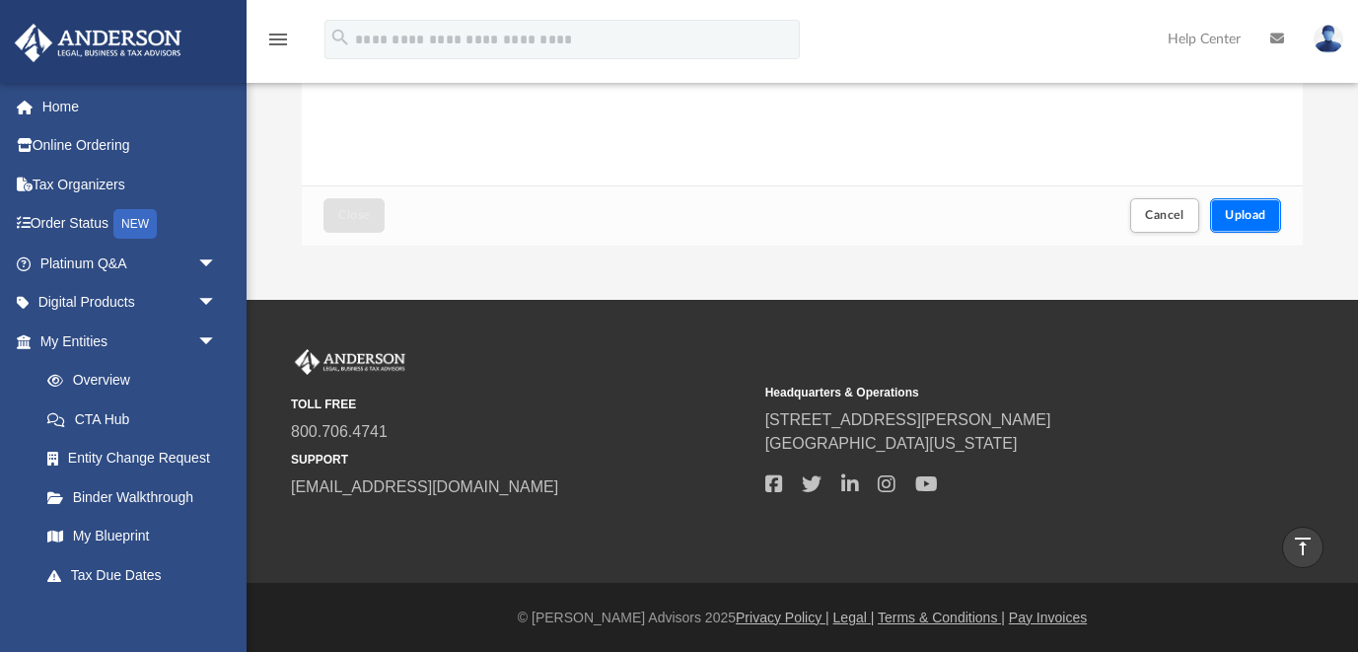
click at [1239, 215] on span "Upload" at bounding box center [1245, 215] width 41 height 12
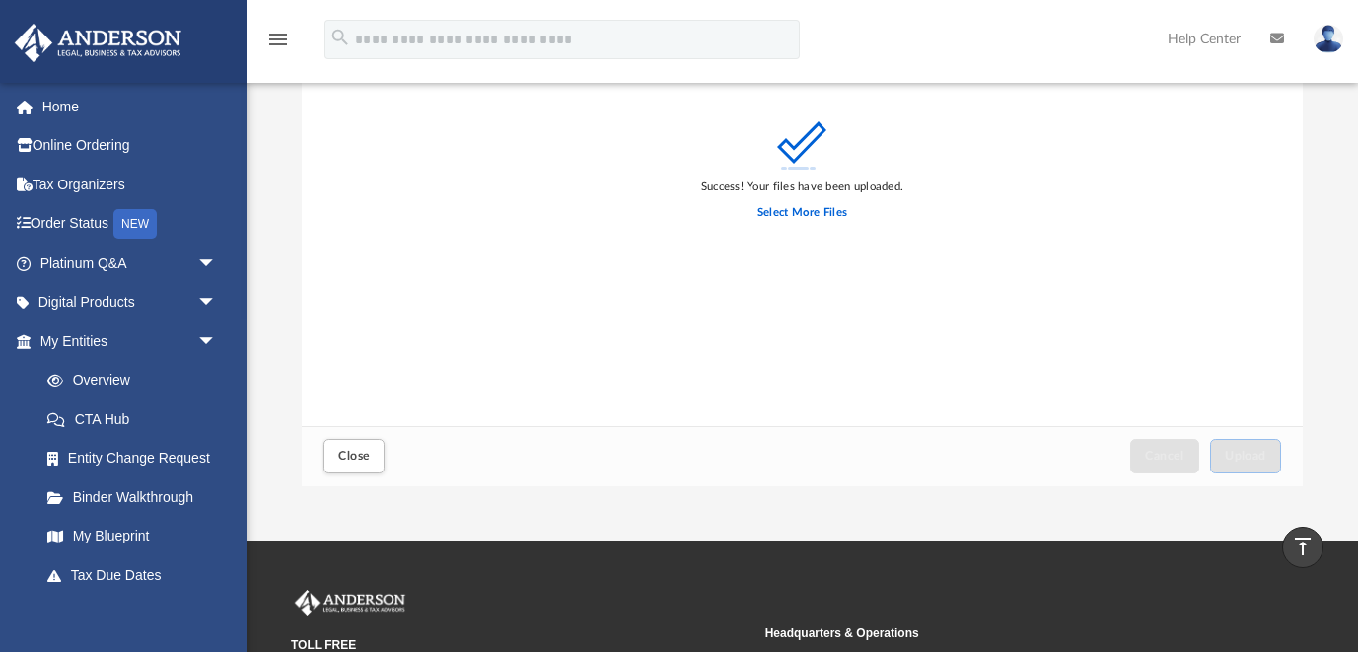
scroll to position [258, 0]
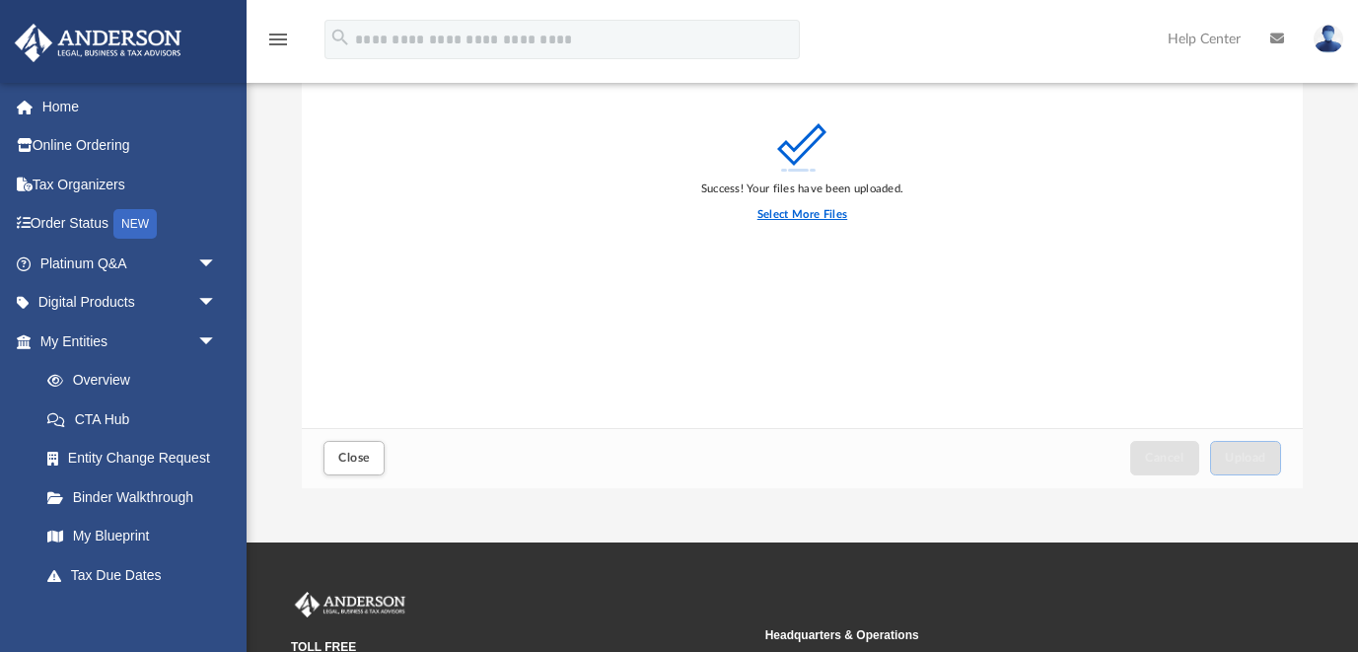
click at [840, 212] on label "Select More Files" at bounding box center [803, 215] width 90 height 18
click at [0, 0] on input "Select More Files" at bounding box center [0, 0] width 0 height 0
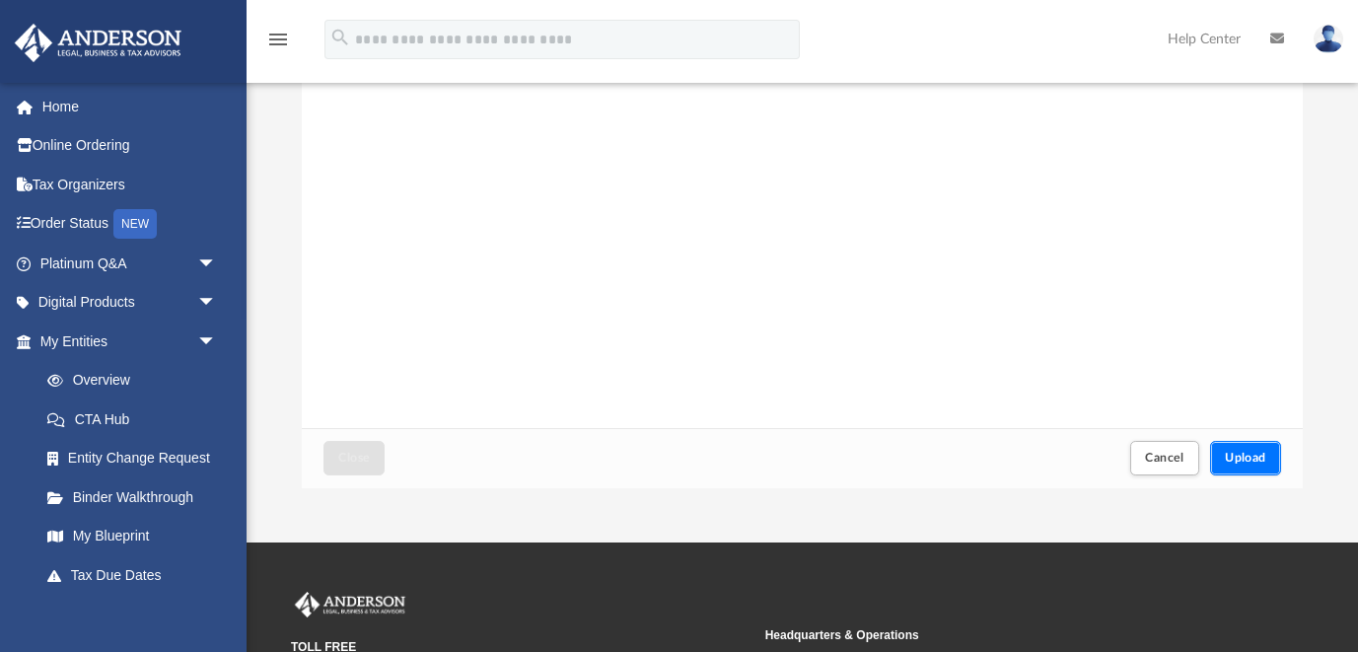
click at [1259, 463] on span "Upload" at bounding box center [1245, 458] width 41 height 12
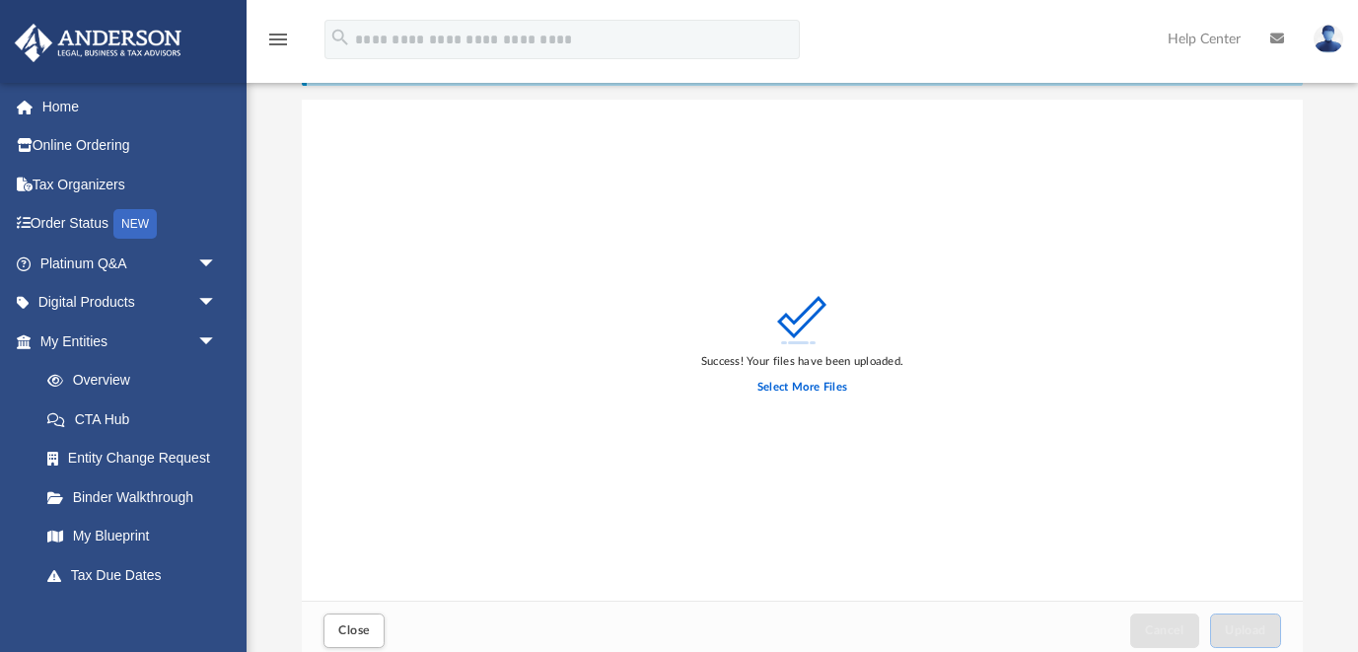
scroll to position [78, 0]
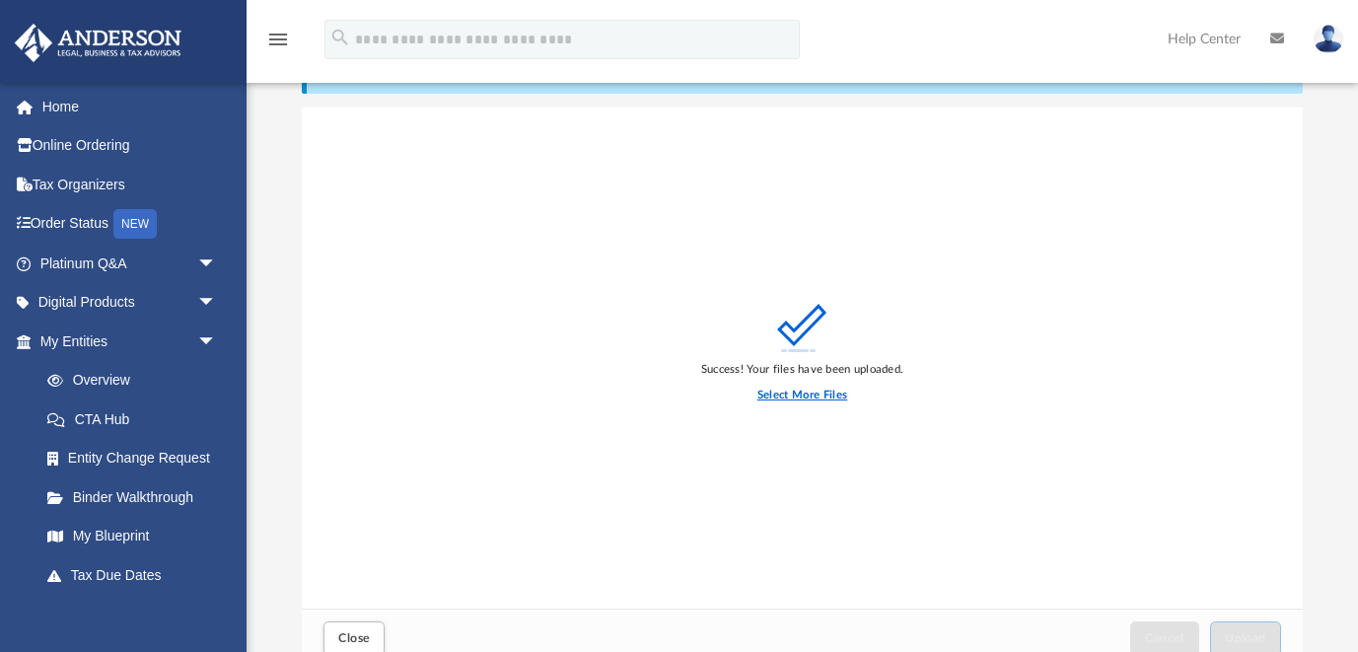
click at [800, 393] on label "Select More Files" at bounding box center [803, 396] width 90 height 18
click at [0, 0] on input "Select More Files" at bounding box center [0, 0] width 0 height 0
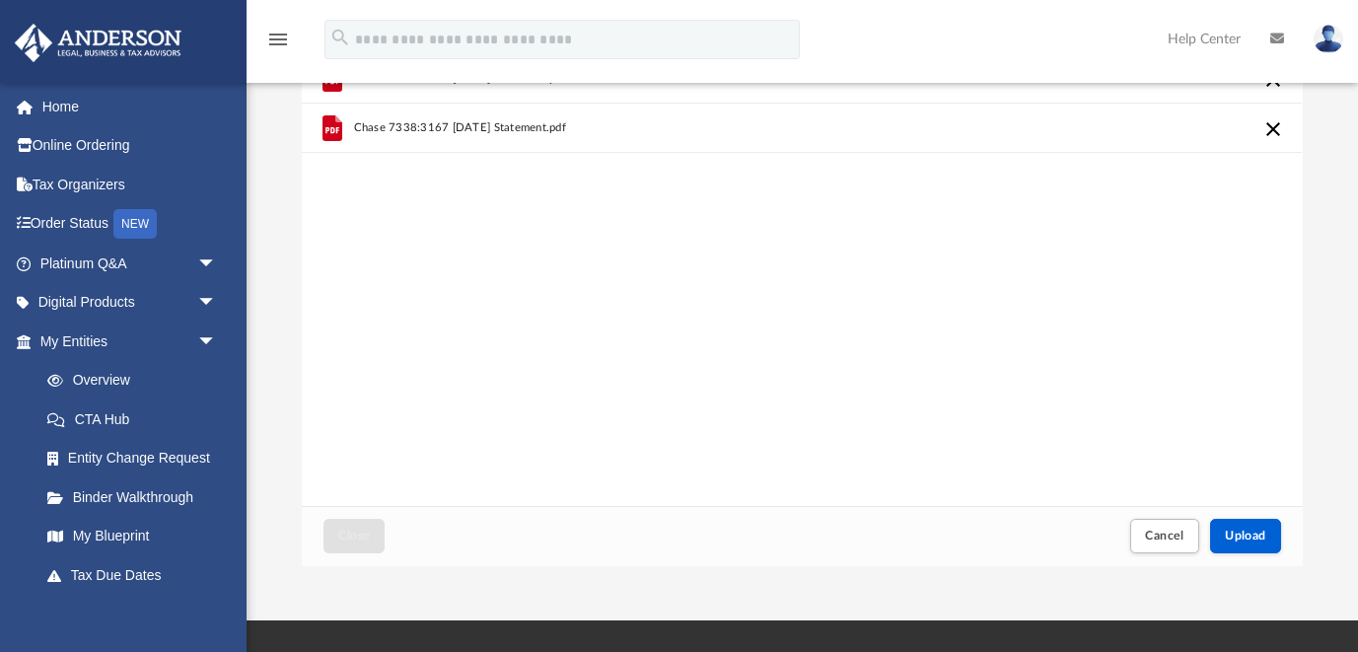
scroll to position [182, 0]
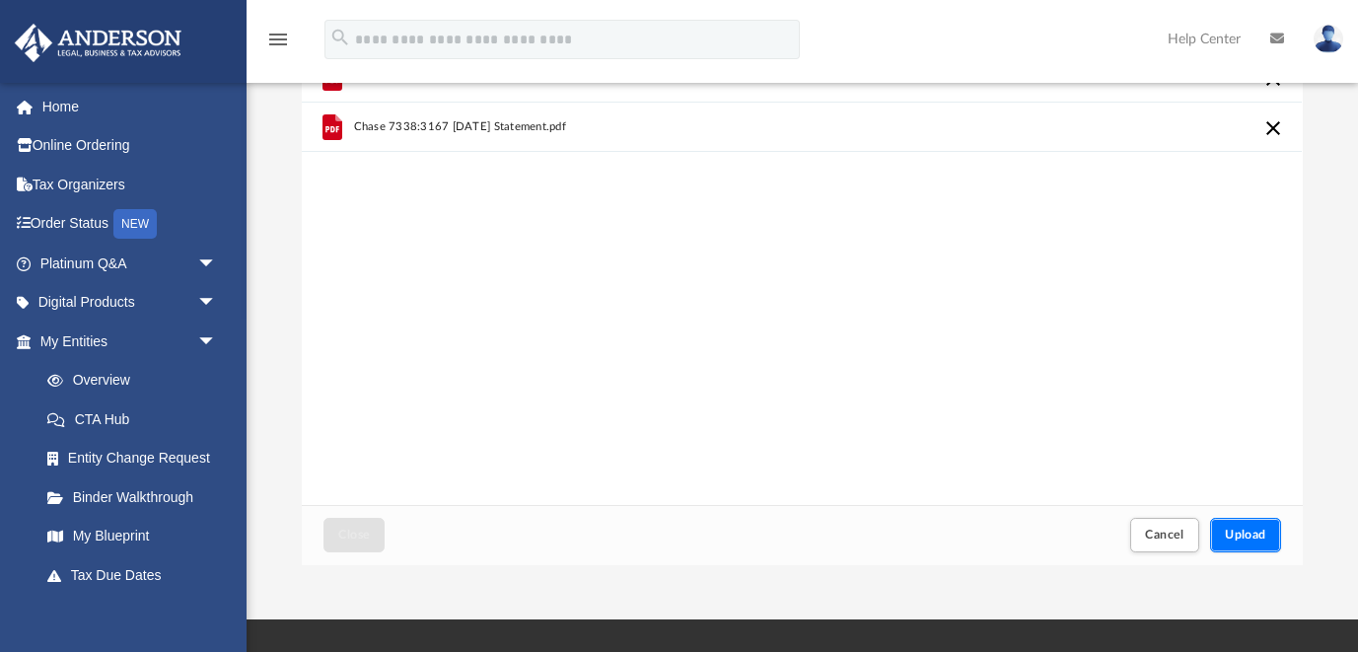
click at [1242, 529] on span "Upload" at bounding box center [1245, 535] width 41 height 12
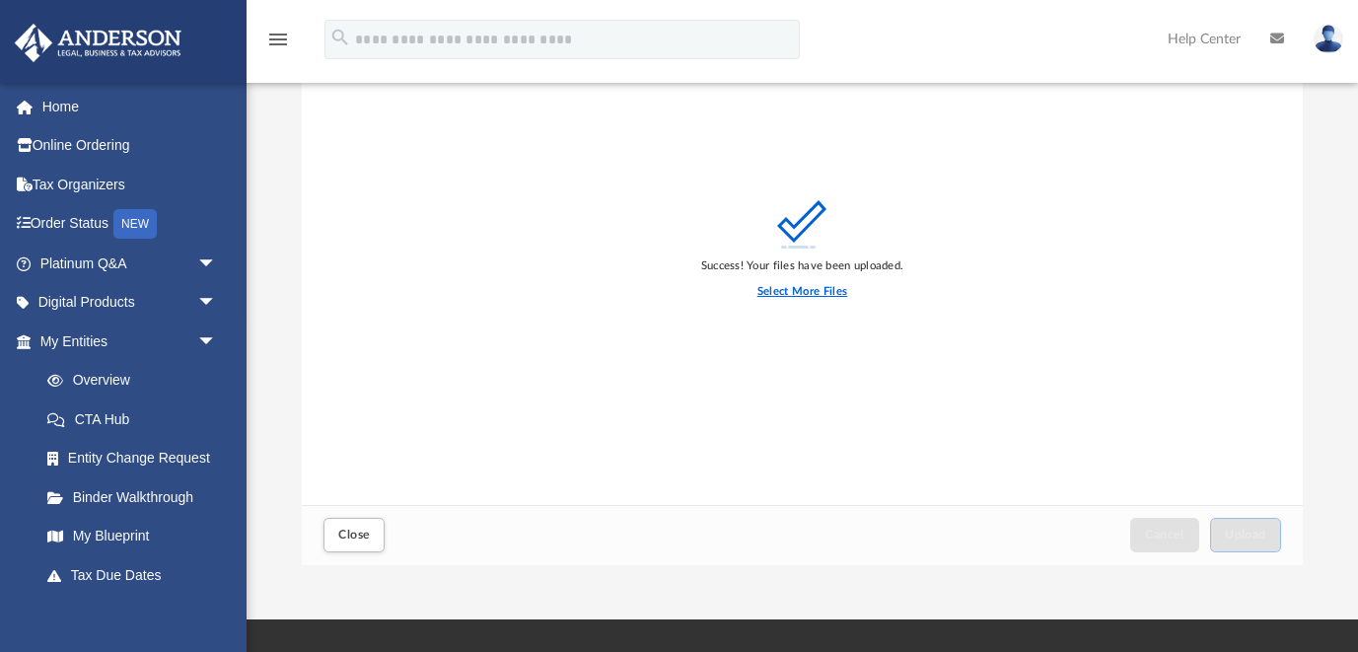
click at [802, 290] on label "Select More Files" at bounding box center [803, 292] width 90 height 18
click at [0, 0] on input "Select More Files" at bounding box center [0, 0] width 0 height 0
click at [796, 291] on label "Select More Files" at bounding box center [803, 292] width 90 height 18
click at [0, 0] on input "Select More Files" at bounding box center [0, 0] width 0 height 0
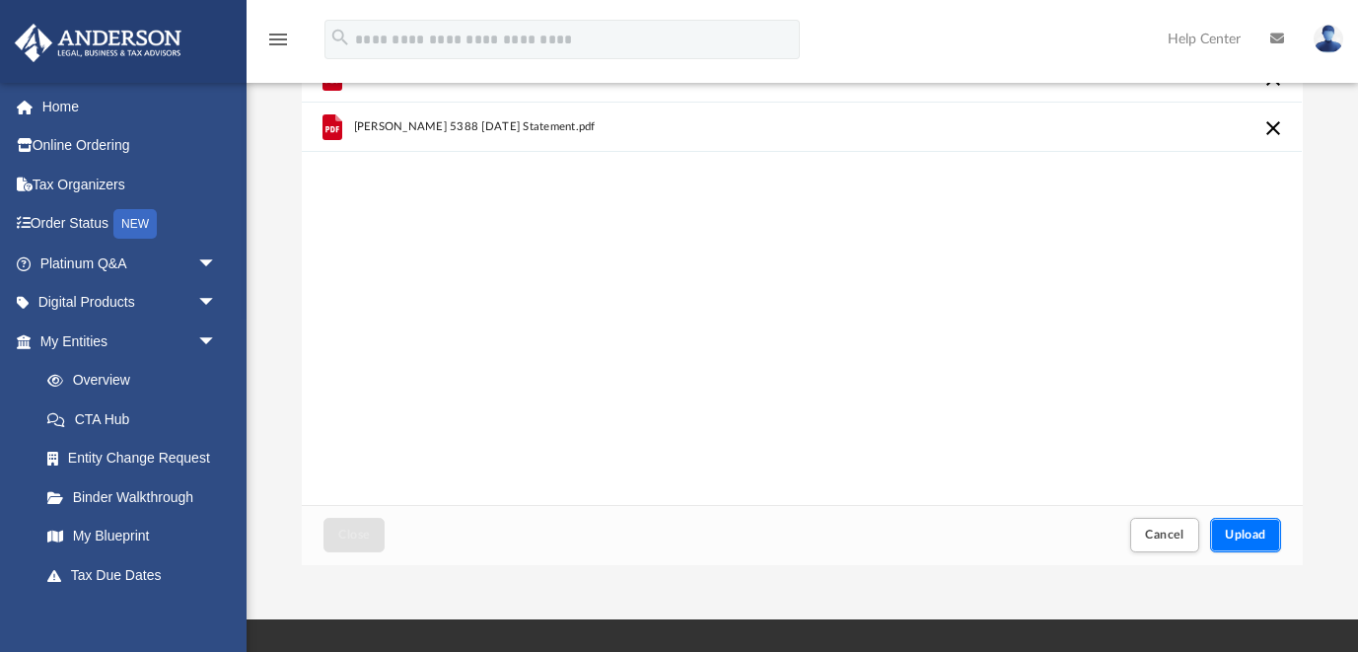
click at [1243, 539] on span "Upload" at bounding box center [1245, 535] width 41 height 12
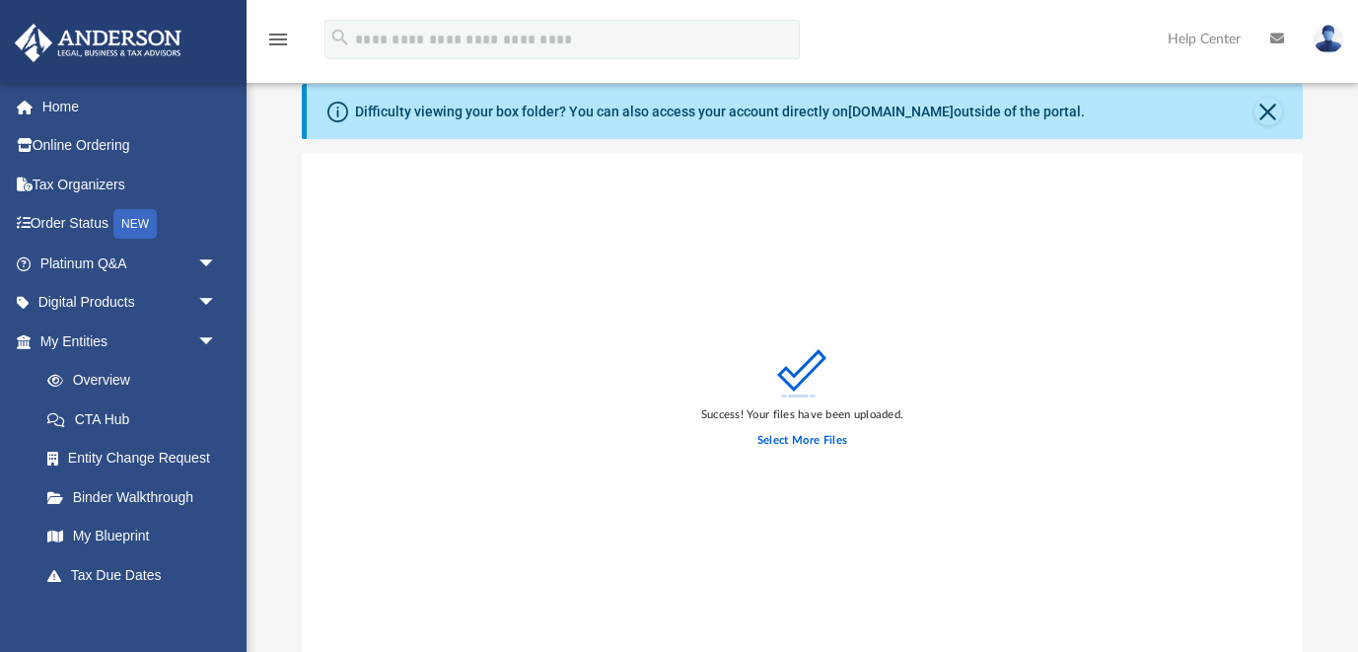
scroll to position [27, 0]
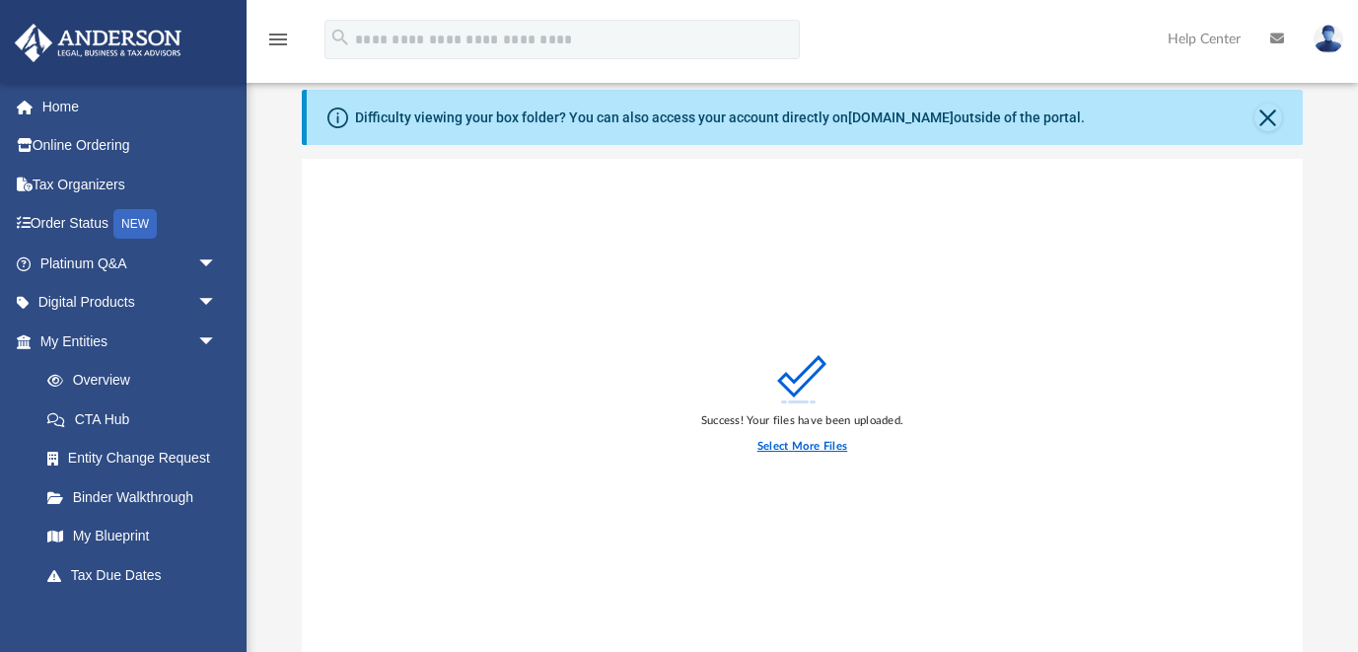
click at [791, 443] on label "Select More Files" at bounding box center [803, 447] width 90 height 18
click at [0, 0] on input "Select More Files" at bounding box center [0, 0] width 0 height 0
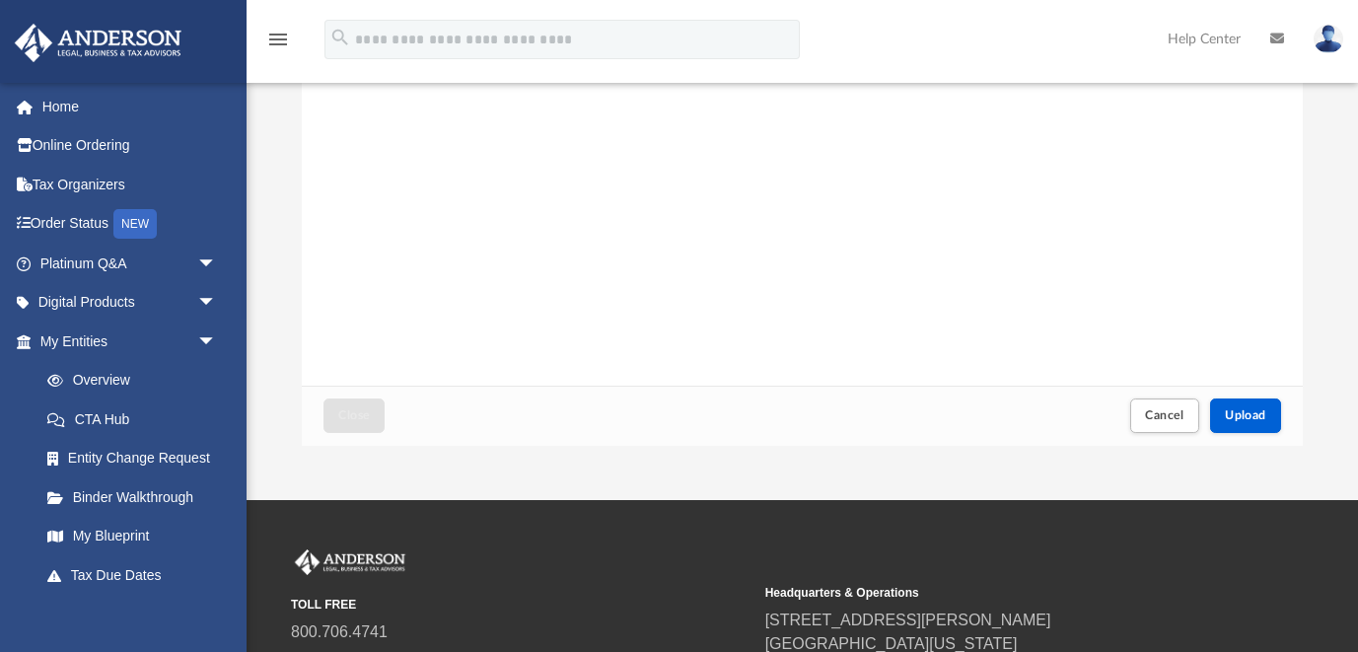
scroll to position [338, 0]
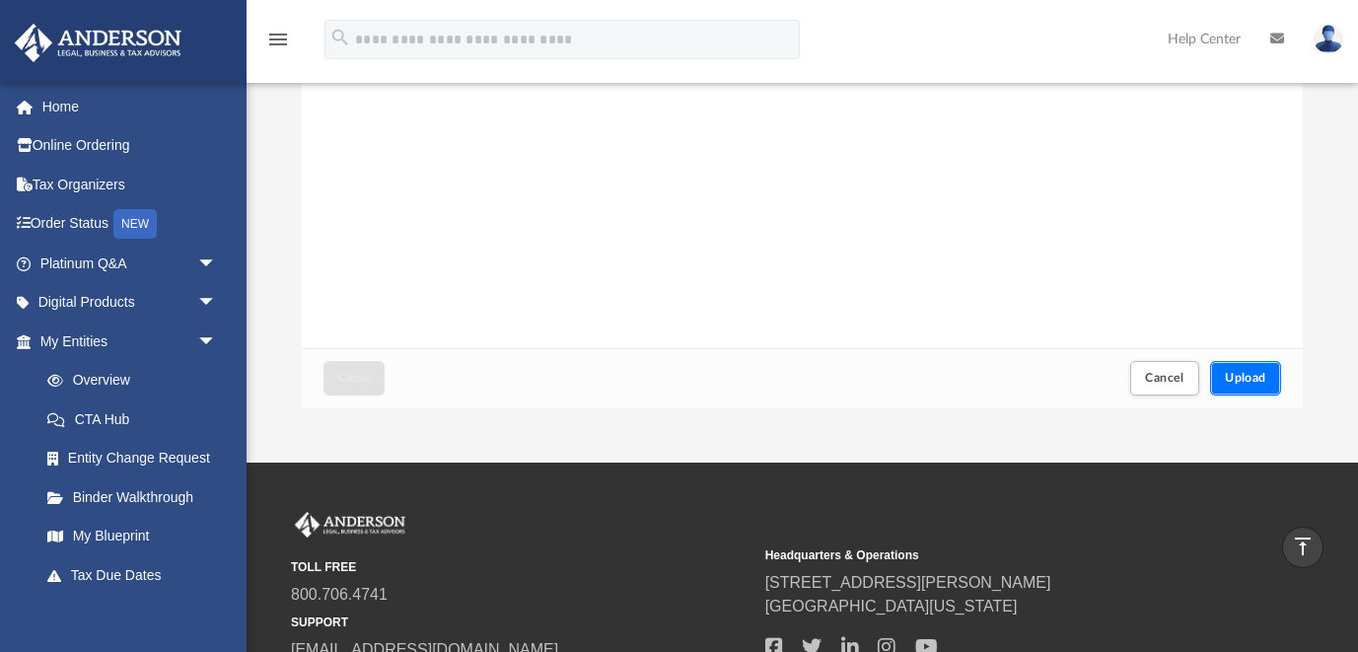
click at [1246, 376] on span "Upload" at bounding box center [1245, 378] width 41 height 12
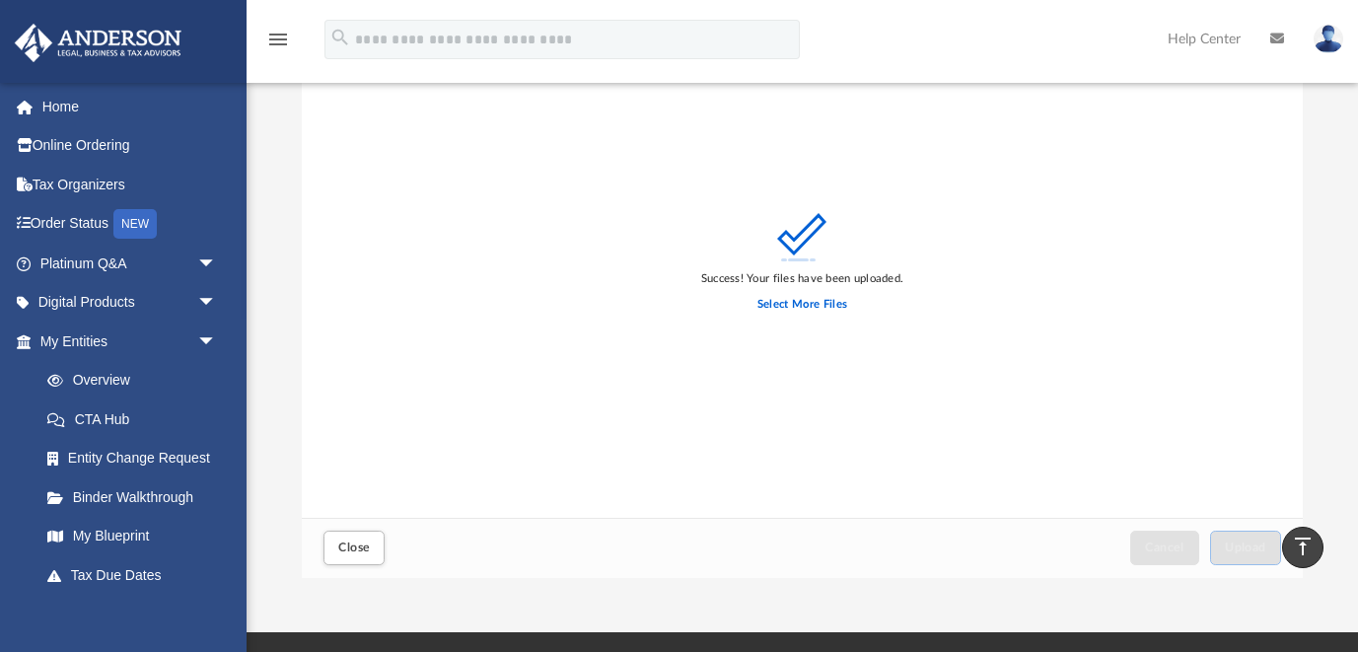
scroll to position [156, 0]
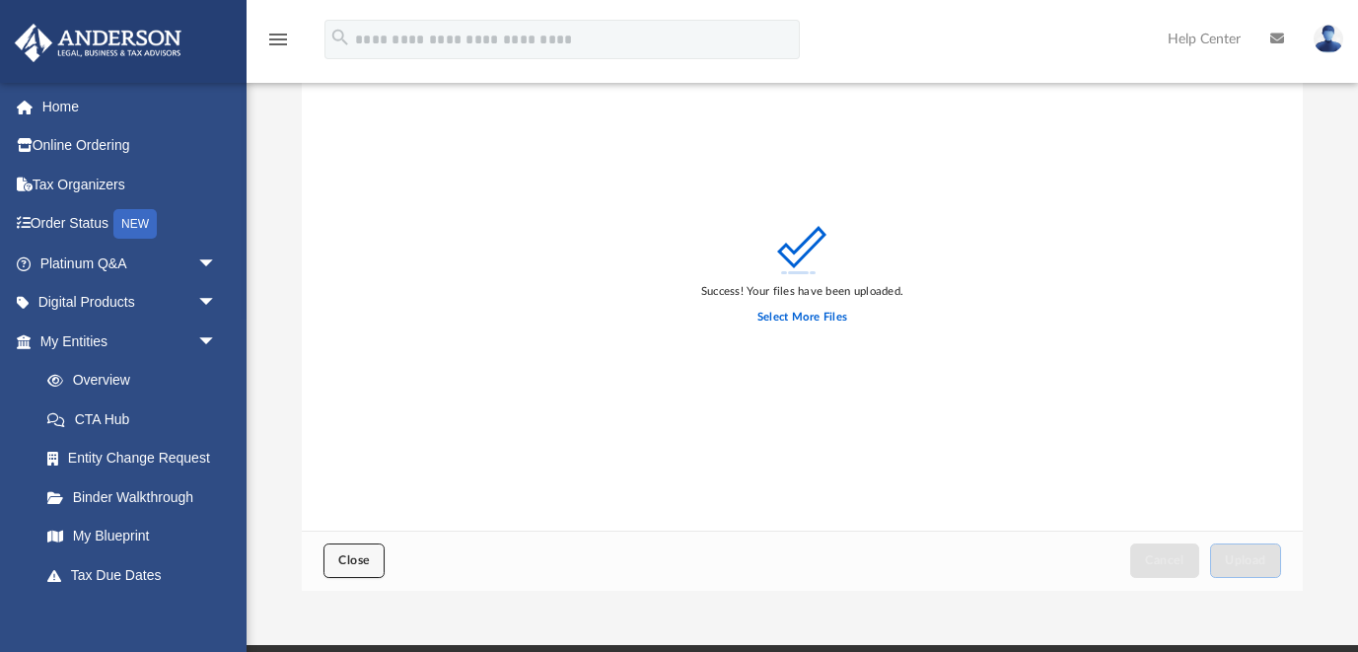
click at [341, 555] on span "Close" at bounding box center [354, 560] width 32 height 12
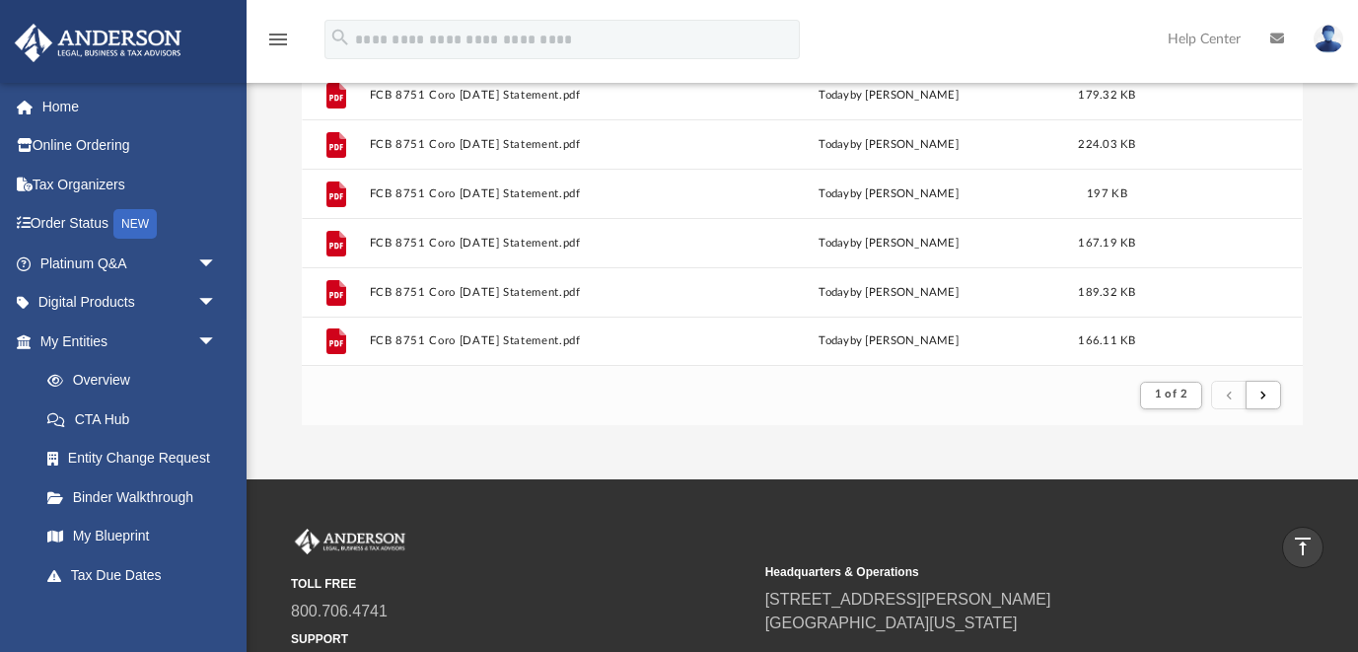
scroll to position [316, 0]
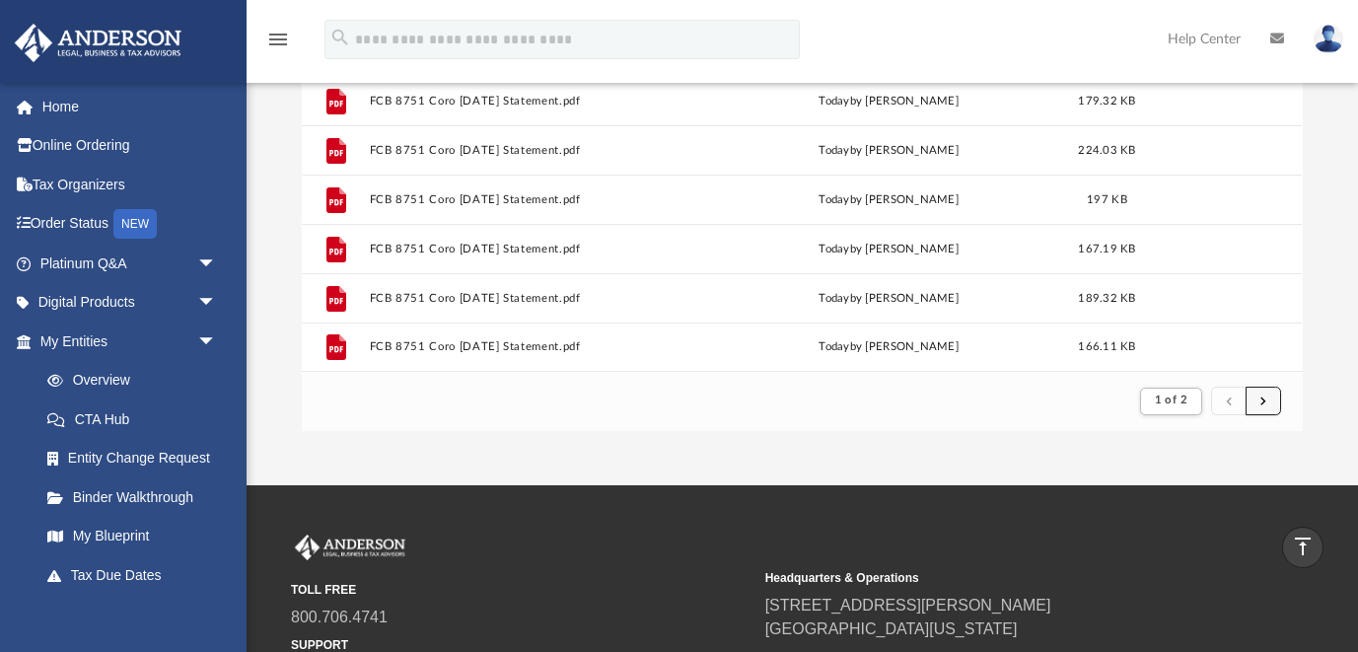
click at [1263, 406] on span "submit" at bounding box center [1264, 401] width 6 height 11
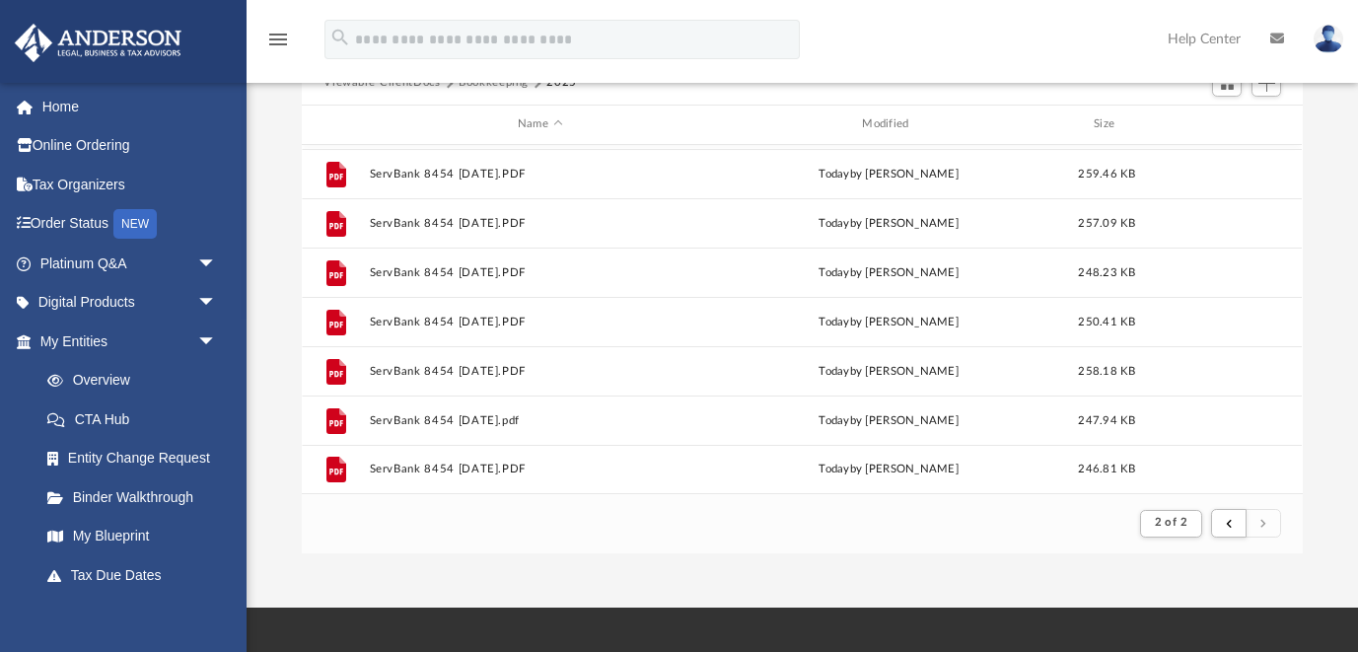
scroll to position [192, 0]
click at [1229, 526] on span "submit" at bounding box center [1229, 524] width 6 height 11
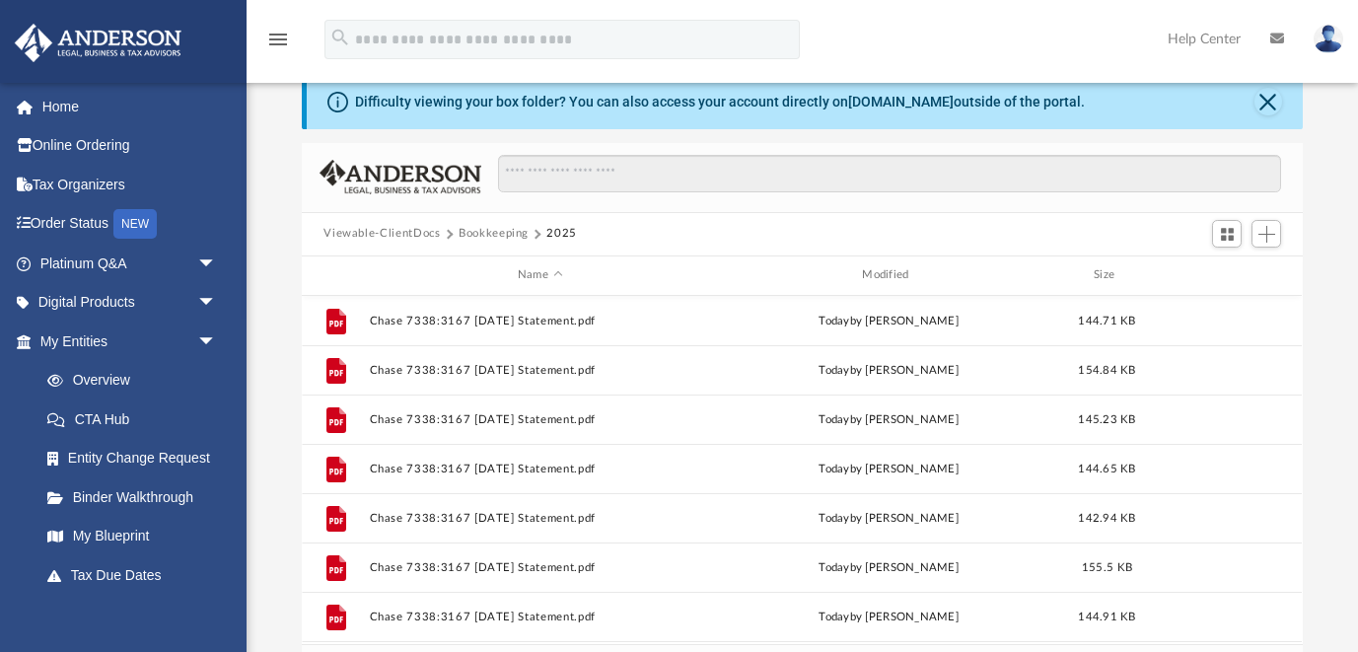
scroll to position [0, 0]
